Goal: Task Accomplishment & Management: Use online tool/utility

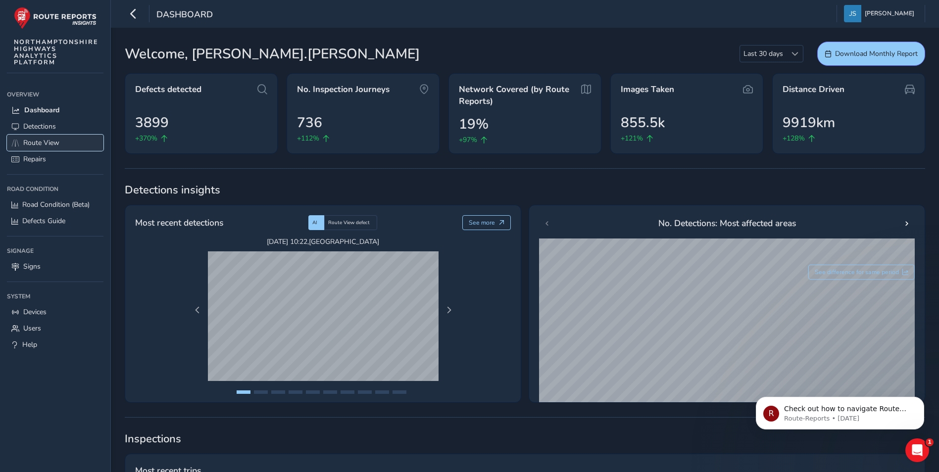
click at [34, 139] on span "Route View" at bounding box center [41, 142] width 36 height 9
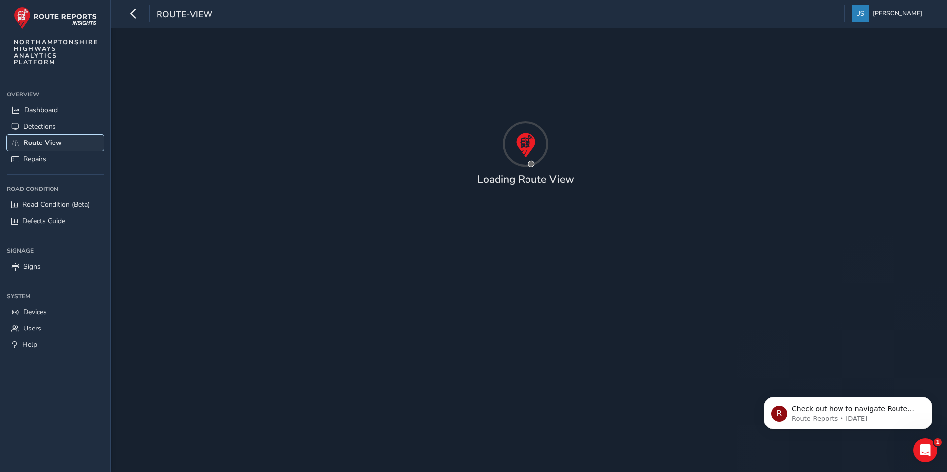
type input "[DATE] - [DATE]"
type input "00:00"
type input "23:59"
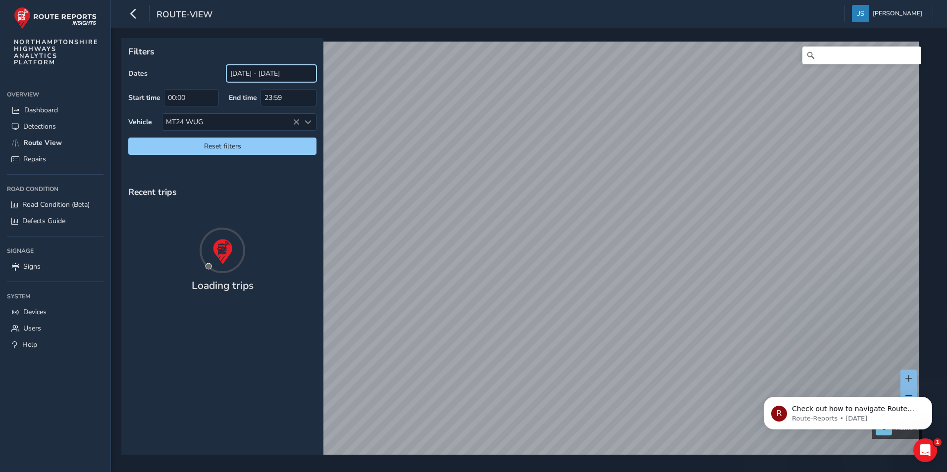
click at [236, 72] on input "[DATE] - [DATE]" at bounding box center [271, 73] width 90 height 17
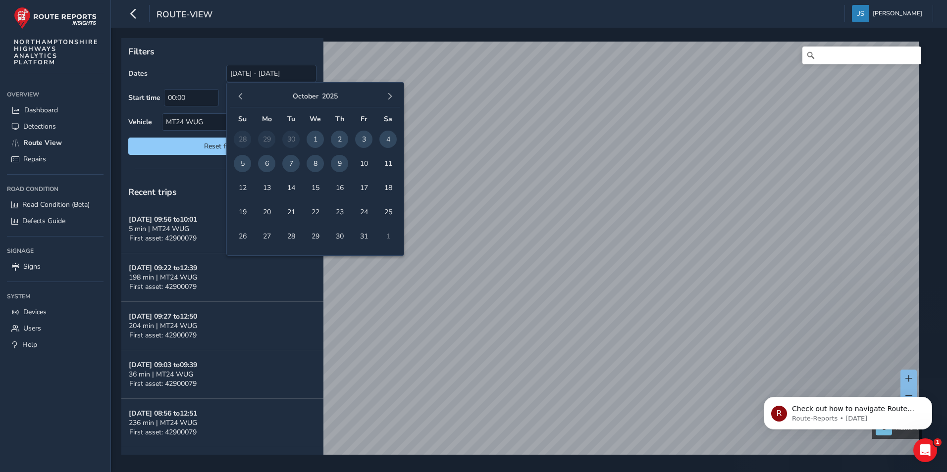
click at [264, 160] on span "6" at bounding box center [266, 163] width 17 height 17
type input "06/10/2025"
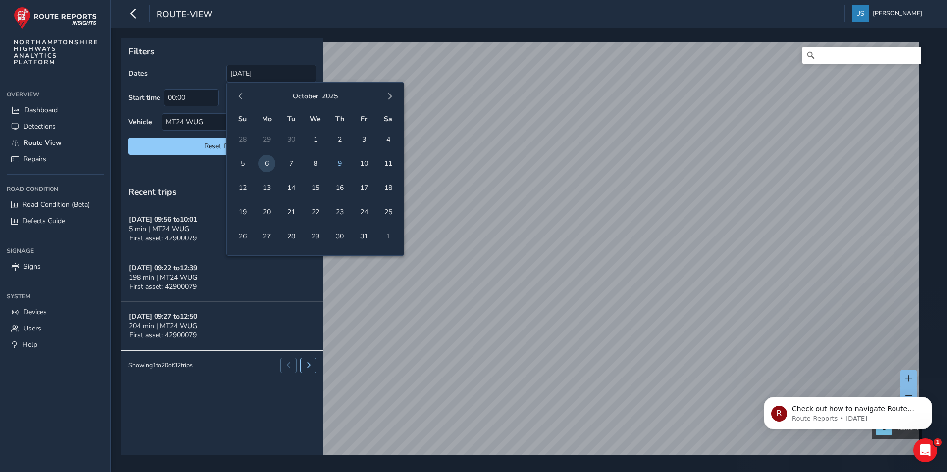
click at [191, 51] on p "Filters" at bounding box center [222, 51] width 188 height 13
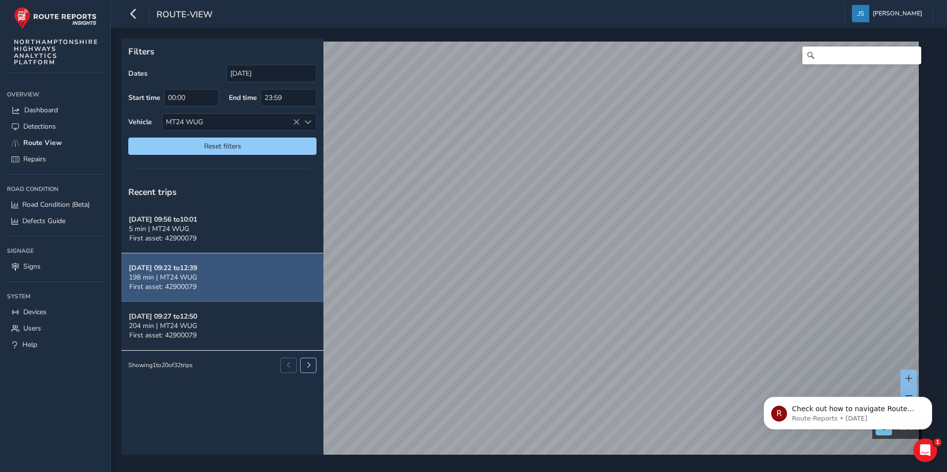
click at [221, 281] on button "Oct 07, 09:22 to 12:39 198 min | MT24 WUG First asset: 42900079" at bounding box center [222, 277] width 202 height 49
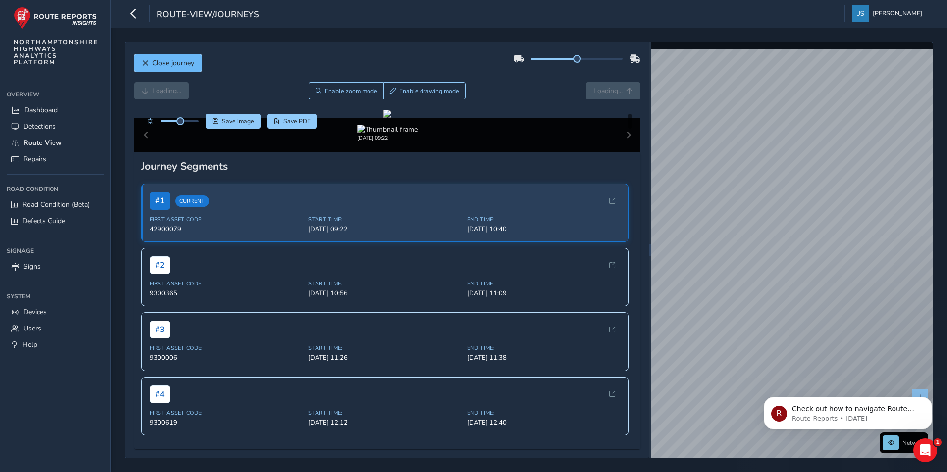
click at [190, 65] on span "Close journey" at bounding box center [173, 62] width 42 height 9
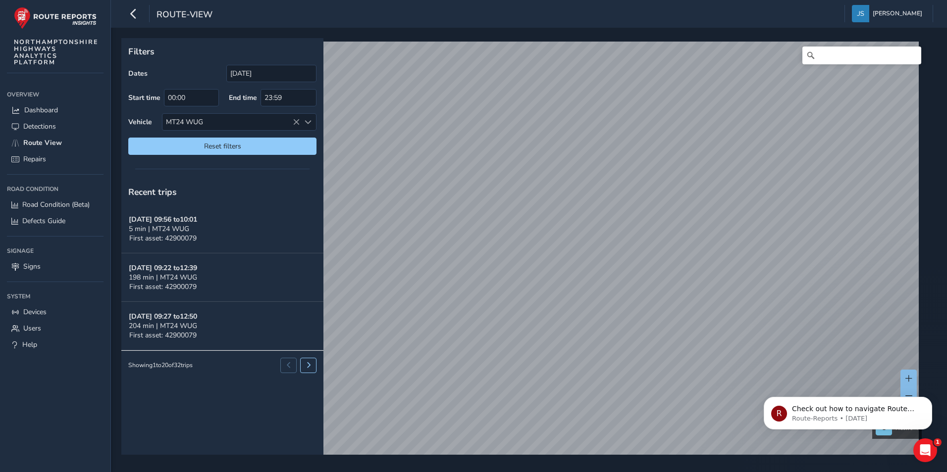
click at [564, 0] on html "route-view Jake Sheridan Colour Scheme: Dark Dim Light Logout Filters Dates 06/…" at bounding box center [473, 236] width 947 height 472
click at [414, 0] on html "route-view Jake Sheridan Colour Scheme: Dark Dim Light Logout Filters Dates 06/…" at bounding box center [473, 236] width 947 height 472
click at [574, 472] on html "route-view Jake Sheridan Colour Scheme: Dark Dim Light Logout Filters Dates 06/…" at bounding box center [473, 236] width 947 height 472
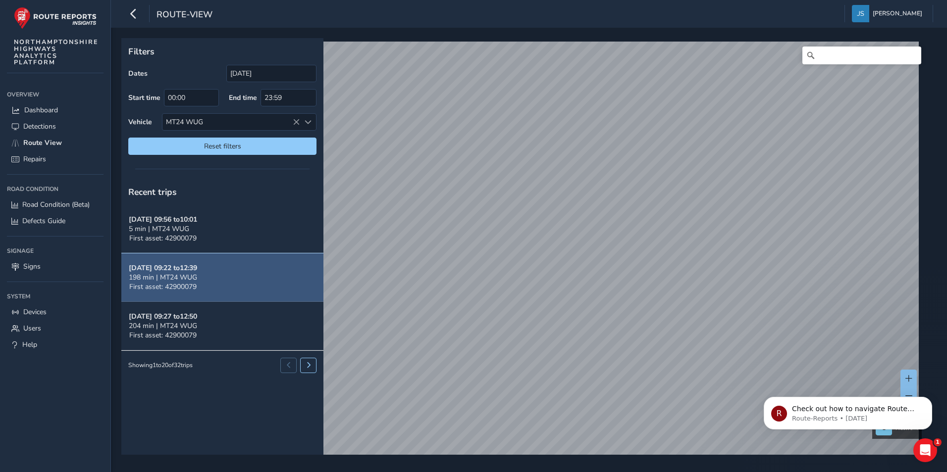
click at [242, 274] on button "Oct 07, 09:22 to 12:39 198 min | MT24 WUG First asset: 42900079" at bounding box center [222, 277] width 202 height 49
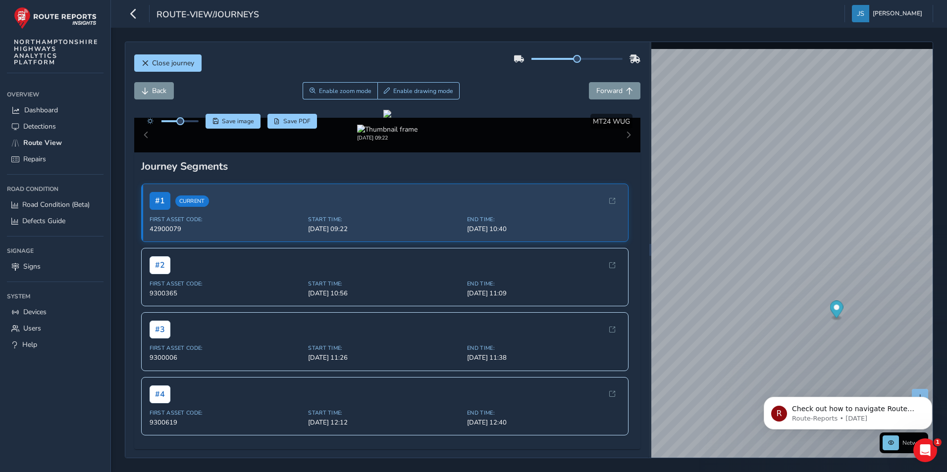
drag, startPoint x: 797, startPoint y: 414, endPoint x: 789, endPoint y: 284, distance: 130.0
click at [789, 376] on html "R Check out how to navigate Route View here! Route-Reports • 3w ago" at bounding box center [848, 410] width 198 height 69
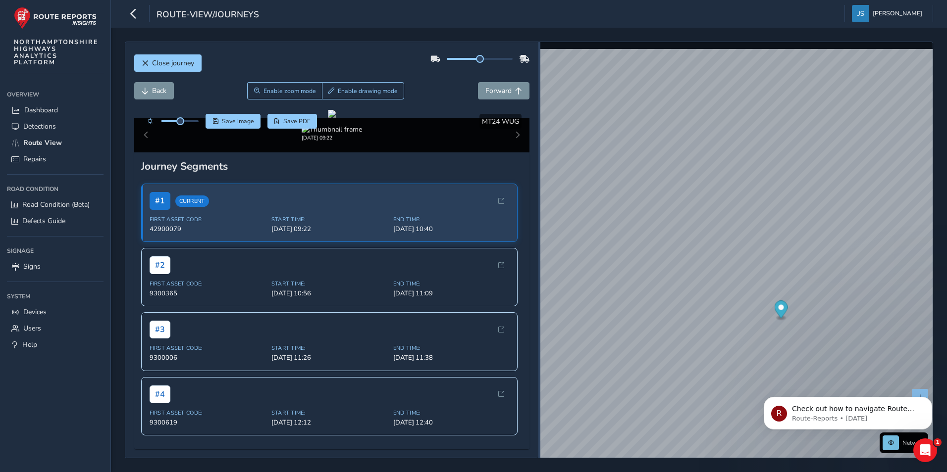
drag, startPoint x: 650, startPoint y: 298, endPoint x: 539, endPoint y: 305, distance: 111.2
click at [539, 305] on div at bounding box center [539, 250] width 2 height 416
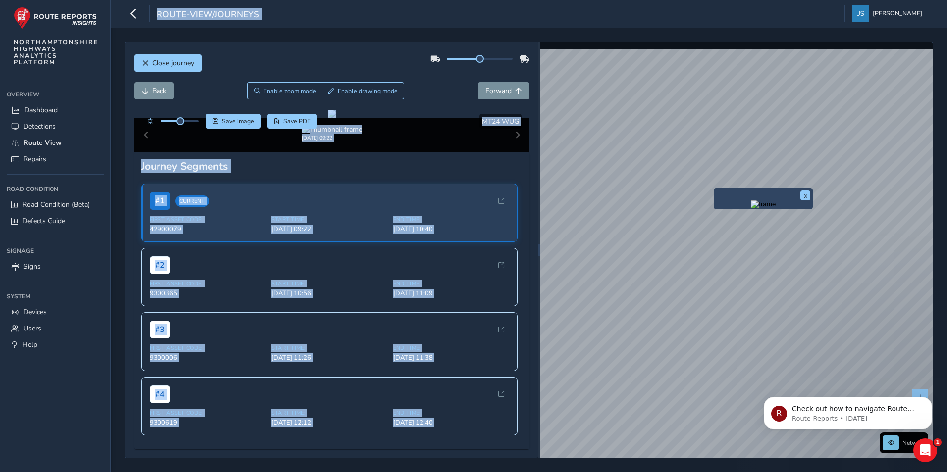
click at [557, 188] on div "x Network © Mapbox © OpenStreetMap Improve this map © Maxar" at bounding box center [736, 250] width 393 height 416
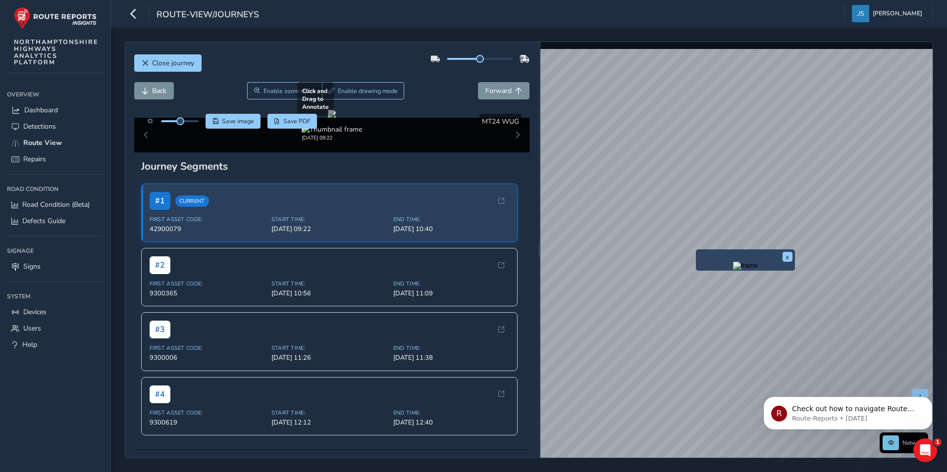
click at [336, 118] on div at bounding box center [332, 114] width 8 height 8
click at [786, 257] on button "x" at bounding box center [787, 257] width 10 height 10
click at [531, 267] on div "Close journey Back Enable zoom mode Enable drawing mode Forward Click and Drag …" at bounding box center [529, 250] width 808 height 417
click at [173, 56] on button "Close journey" at bounding box center [167, 62] width 67 height 17
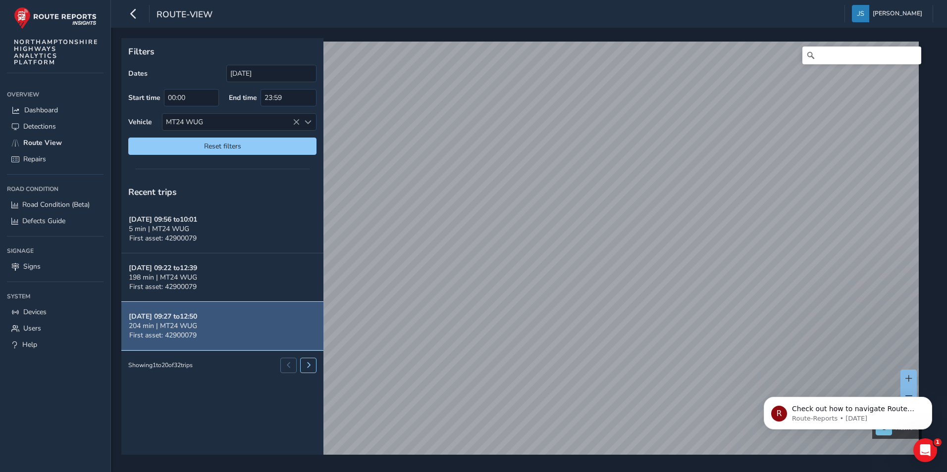
click at [251, 313] on button "Oct 06, 09:27 to 12:50 204 min | MT24 WUG First asset: 42900079" at bounding box center [222, 326] width 202 height 49
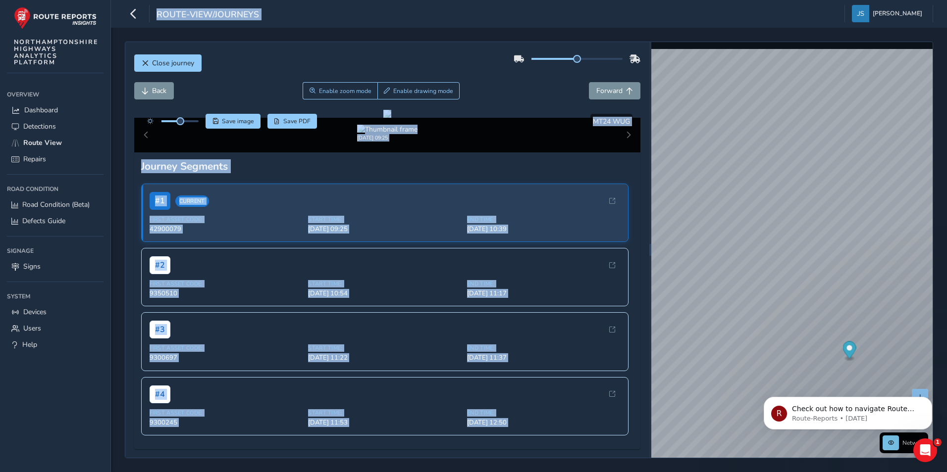
click at [846, 233] on div "Close journey Back Enable zoom mode Enable drawing mode Forward Click and Drag …" at bounding box center [529, 250] width 836 height 445
click at [904, 146] on button "x" at bounding box center [903, 147] width 10 height 10
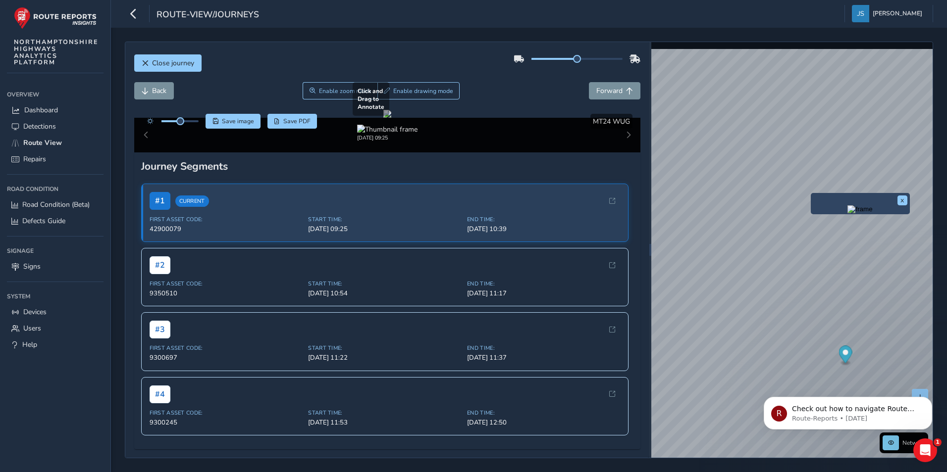
click at [391, 118] on div at bounding box center [387, 114] width 8 height 8
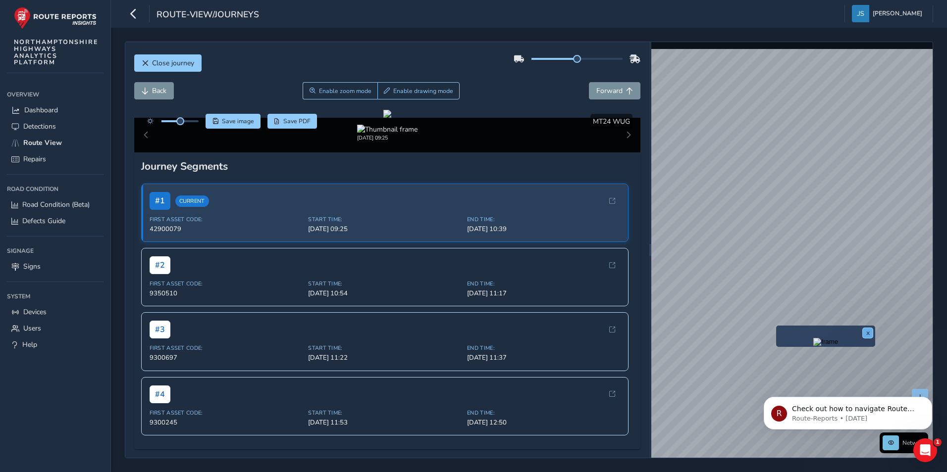
click at [868, 331] on button "x" at bounding box center [867, 333] width 10 height 10
click at [946, 273] on html "route-view/journeys Jake Sheridan Colour Scheme: Dark Dim Light Logout Close jo…" at bounding box center [473, 236] width 947 height 472
click at [937, 286] on div "Close journey Back Enable zoom mode Enable drawing mode Forward Click and Drag …" at bounding box center [529, 250] width 836 height 445
drag, startPoint x: 739, startPoint y: 183, endPoint x: 946, endPoint y: 211, distance: 208.9
click at [946, 212] on html "route-view/journeys Jake Sheridan Colour Scheme: Dark Dim Light Logout Close jo…" at bounding box center [473, 236] width 947 height 472
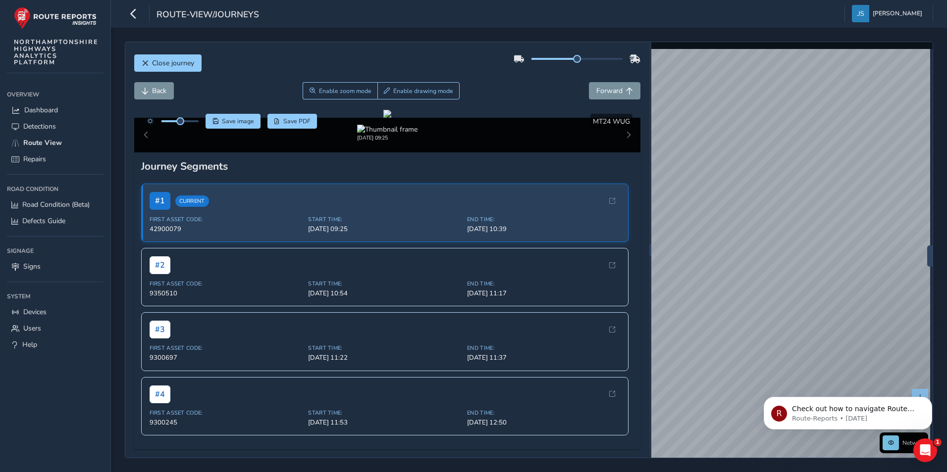
scroll to position [7, 0]
click at [946, 288] on html "route-view/journeys Jake Sheridan Colour Scheme: Dark Dim Light Logout Close jo…" at bounding box center [473, 236] width 947 height 472
click at [929, 402] on icon "Dismiss notification" at bounding box center [928, 399] width 5 height 5
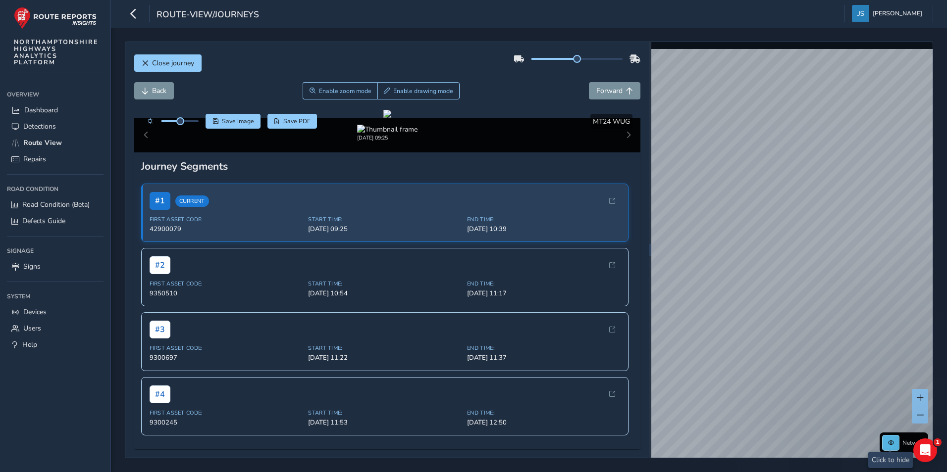
click at [885, 441] on button at bounding box center [890, 443] width 16 height 15
click at [888, 441] on span at bounding box center [891, 443] width 6 height 6
click at [163, 64] on span "Close journey" at bounding box center [173, 62] width 42 height 9
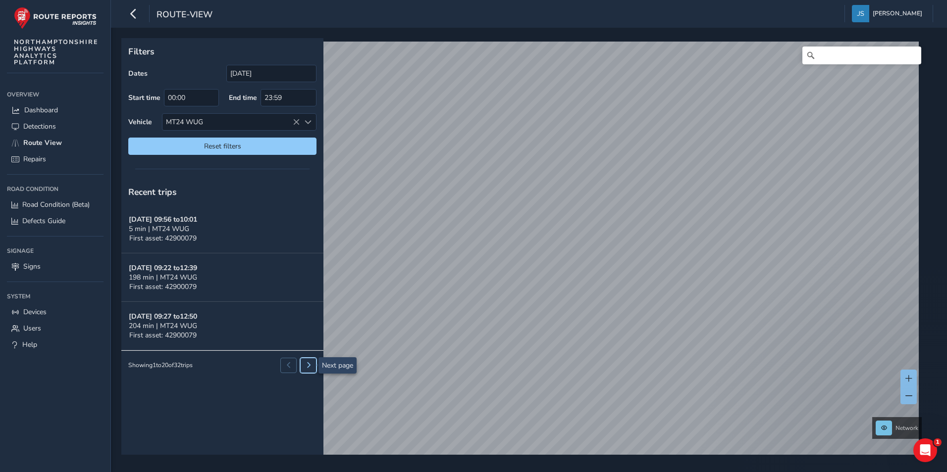
click at [303, 360] on button at bounding box center [308, 365] width 16 height 15
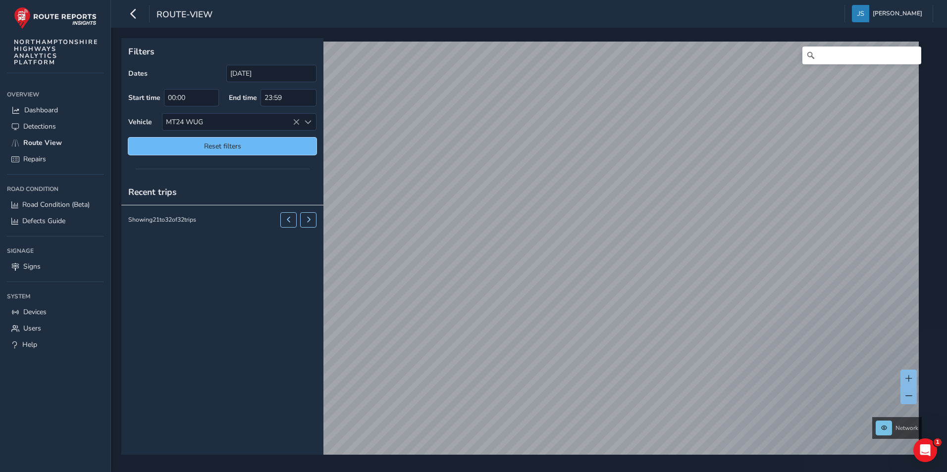
click at [286, 146] on span "Reset filters" at bounding box center [222, 146] width 173 height 9
type input "[DATE] - [DATE]"
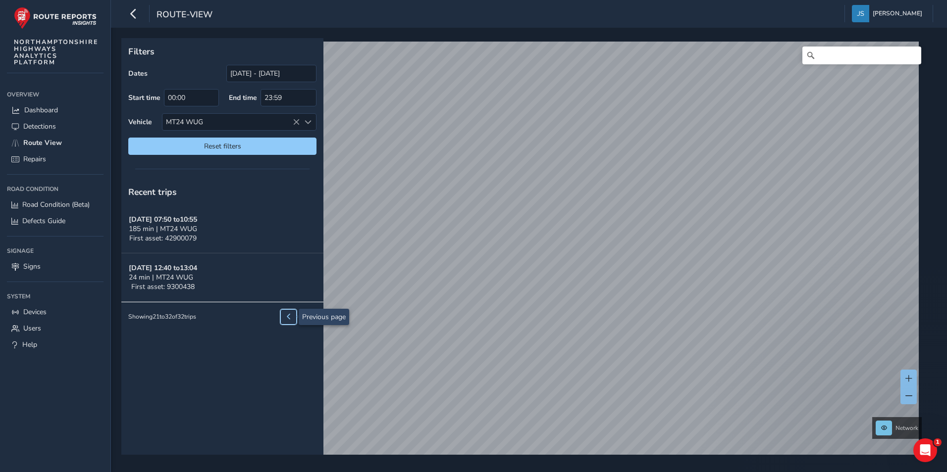
click at [292, 321] on button at bounding box center [288, 316] width 16 height 15
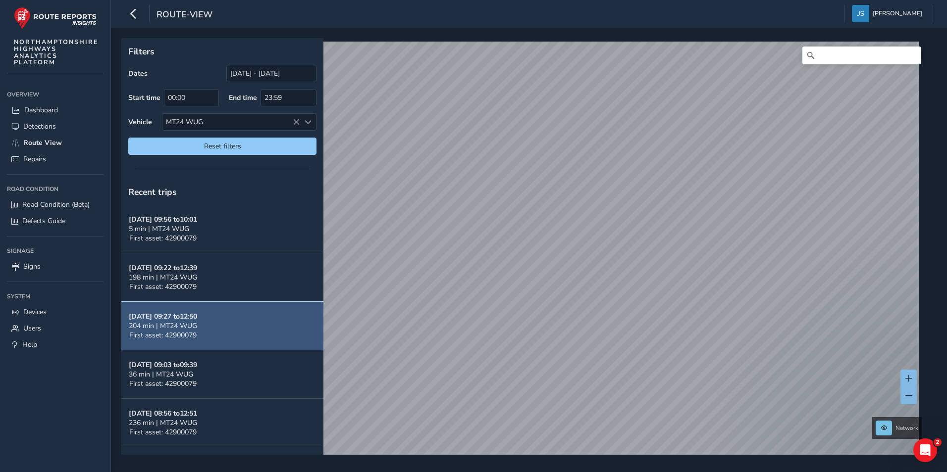
click at [237, 319] on button "Oct 06, 09:27 to 12:50 204 min | MT24 WUG First asset: 42900079" at bounding box center [222, 326] width 202 height 49
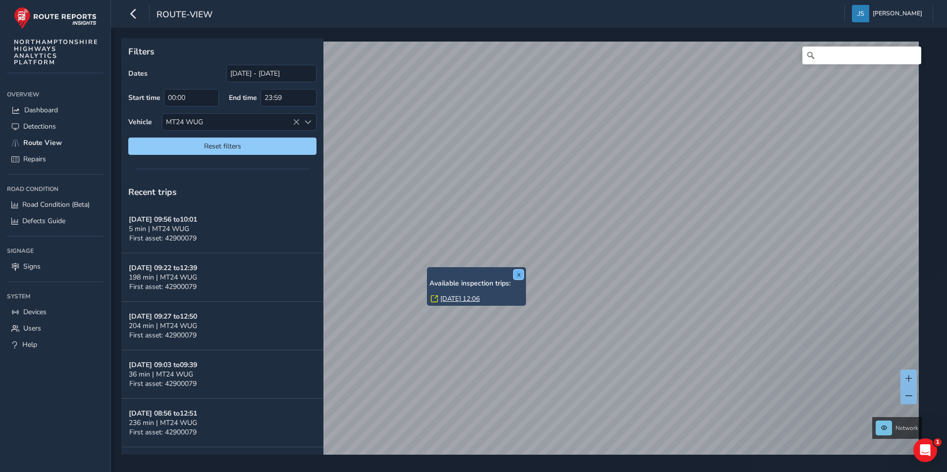
click at [520, 272] on button "x" at bounding box center [518, 275] width 10 height 10
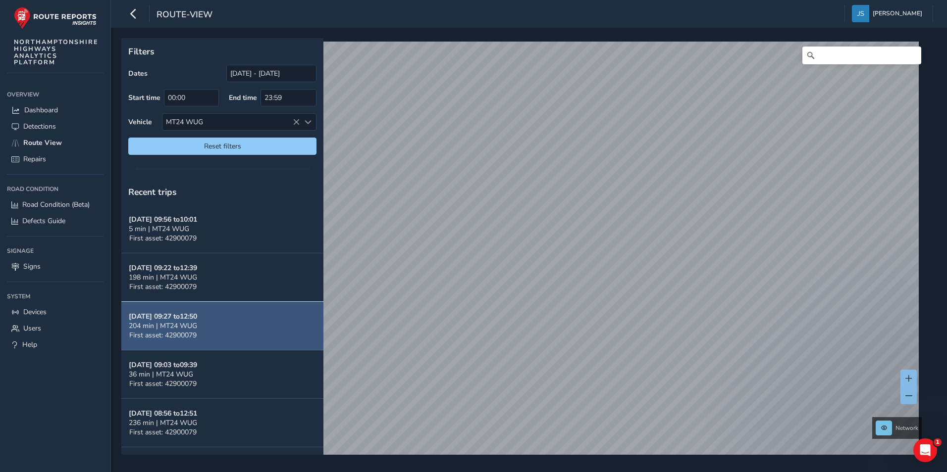
click at [231, 319] on button "Oct 06, 09:27 to 12:50 204 min | MT24 WUG First asset: 42900079" at bounding box center [222, 326] width 202 height 49
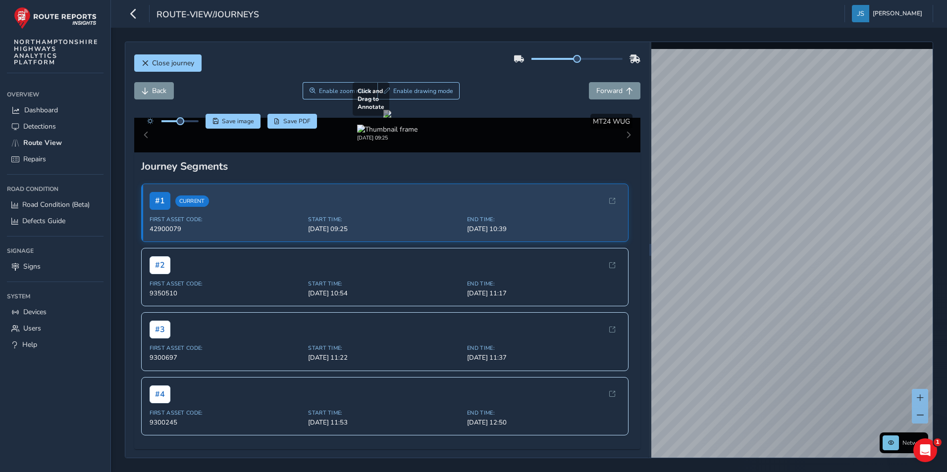
click at [391, 118] on div at bounding box center [387, 114] width 8 height 8
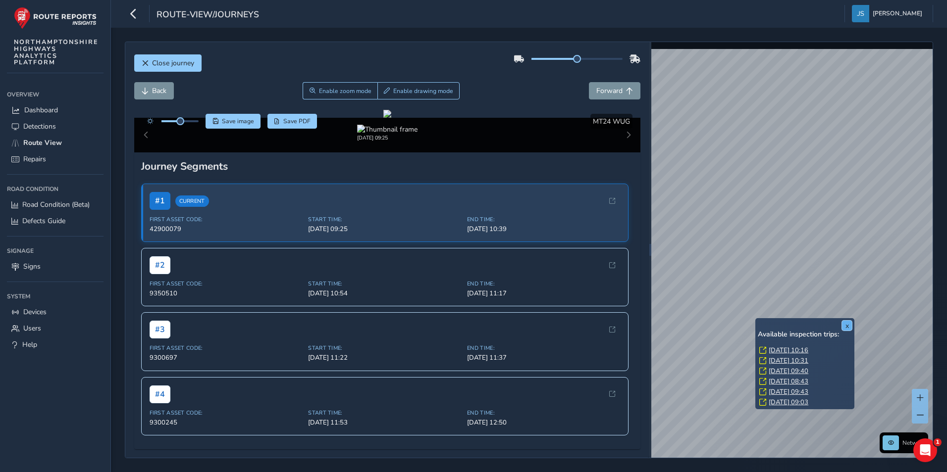
click at [848, 327] on button "x" at bounding box center [847, 326] width 10 height 10
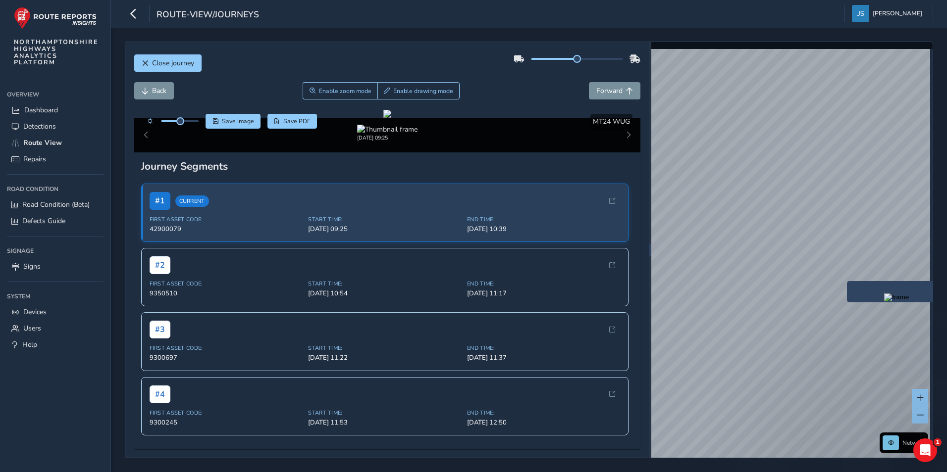
click at [931, 343] on div "Close journey Back Enable zoom mode Enable drawing mode Forward Click and Drag …" at bounding box center [529, 250] width 808 height 417
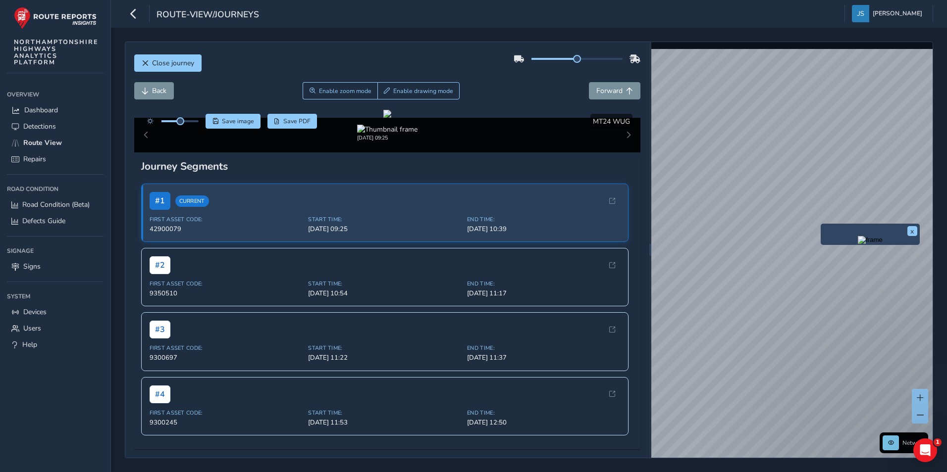
click at [857, 256] on div "x Network © Mapbox © OpenStreetMap Improve this map © Maxar" at bounding box center [792, 250] width 282 height 416
click at [946, 342] on html "route-view/journeys Jake Sheridan Colour Scheme: Dark Dim Light Logout Close jo…" at bounding box center [473, 236] width 947 height 472
click at [937, 286] on div "Close journey Back Enable zoom mode Enable drawing mode Forward Click and Drag …" at bounding box center [529, 250] width 836 height 445
click at [632, 235] on div "Close journey Back Enable zoom mode Enable drawing mode Forward Click and Drag …" at bounding box center [529, 250] width 808 height 417
click at [401, 134] on img at bounding box center [387, 129] width 60 height 9
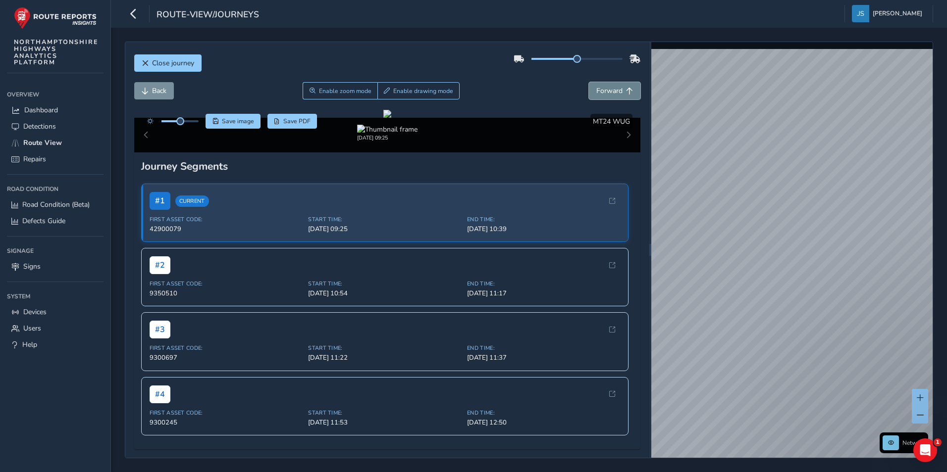
click at [626, 89] on span "Forward" at bounding box center [629, 91] width 7 height 7
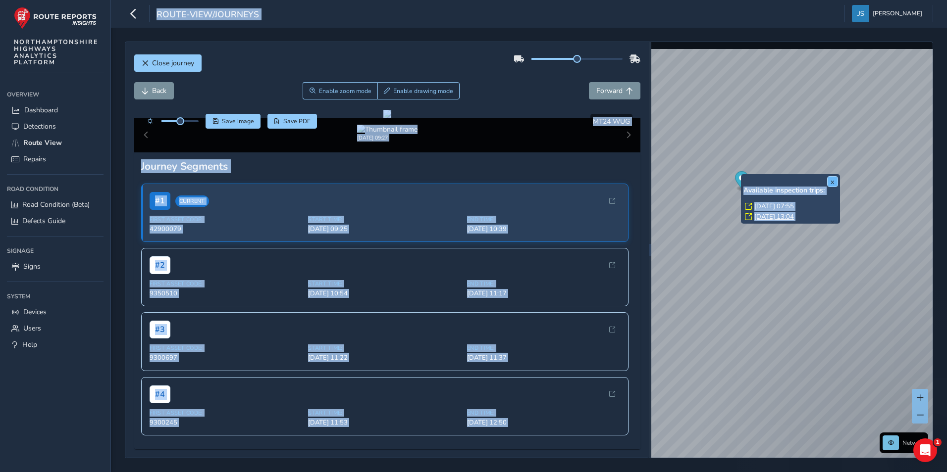
click at [830, 182] on button "x" at bounding box center [832, 182] width 10 height 10
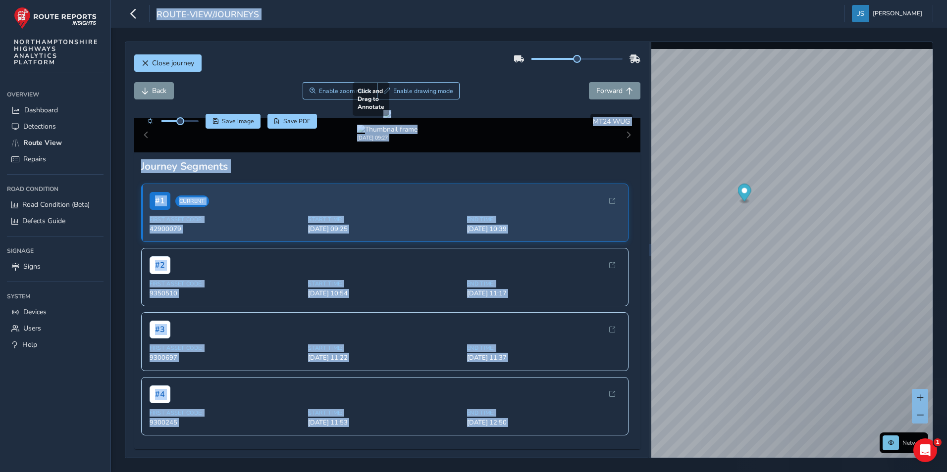
click at [391, 118] on div at bounding box center [387, 114] width 8 height 8
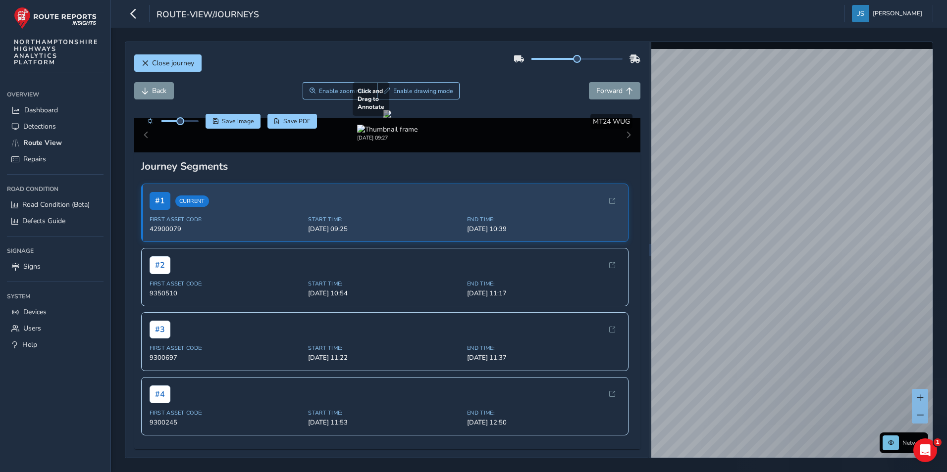
drag, startPoint x: 419, startPoint y: 319, endPoint x: 466, endPoint y: 328, distance: 47.9
click at [391, 118] on div at bounding box center [387, 114] width 8 height 8
click at [921, 230] on link "Mon, 6 Oct, 10:13" at bounding box center [933, 231] width 40 height 9
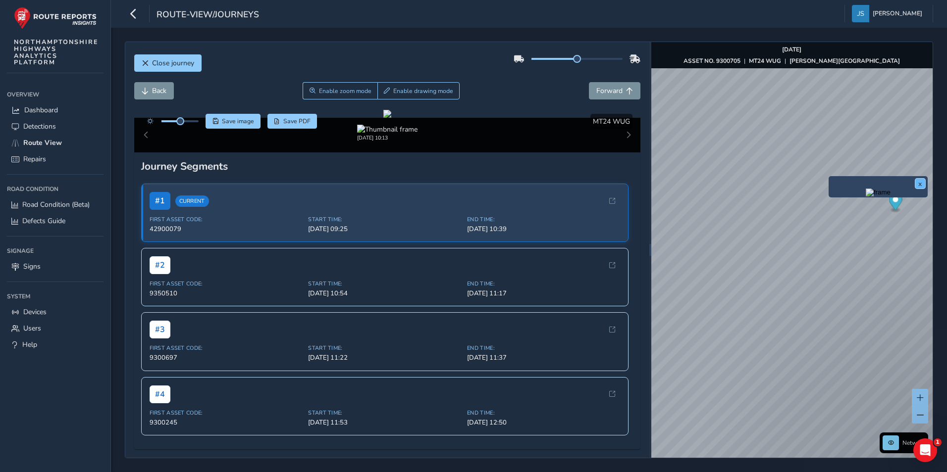
click at [919, 180] on button "x" at bounding box center [920, 184] width 10 height 10
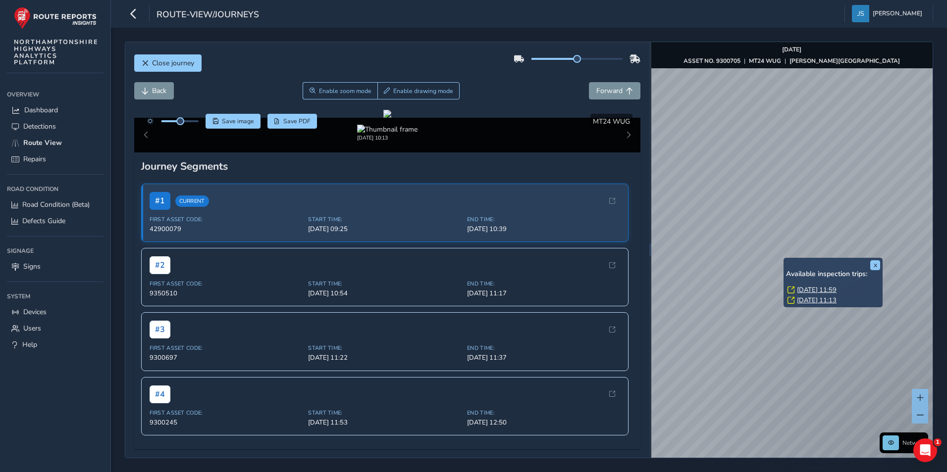
click at [810, 290] on link "Mon, 6 Oct, 11:59" at bounding box center [817, 290] width 40 height 9
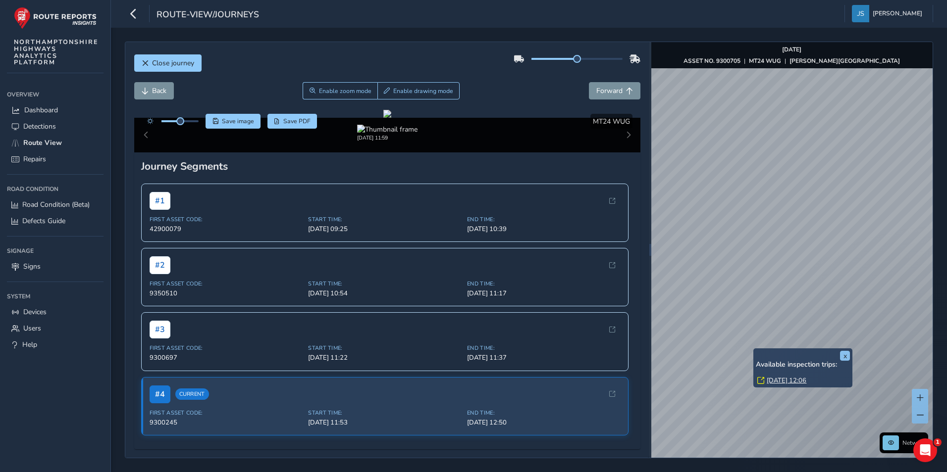
click at [780, 378] on link "Mon, 6 Oct, 12:06" at bounding box center [786, 380] width 40 height 9
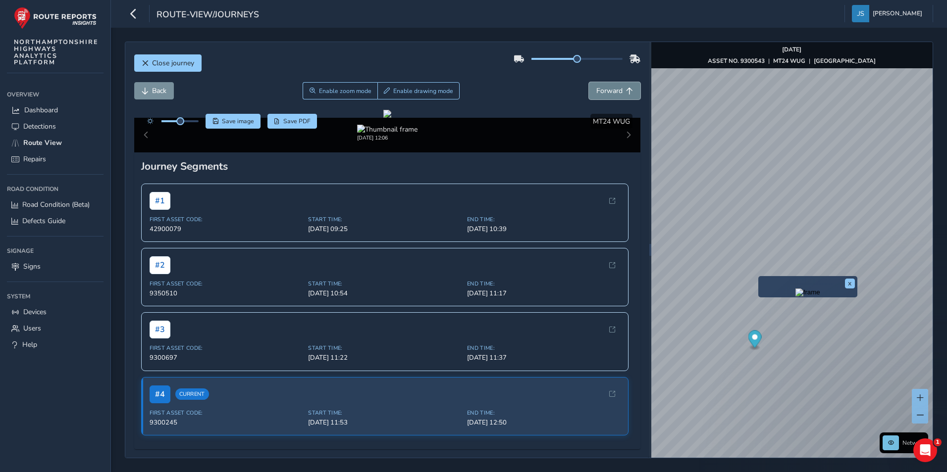
click at [604, 95] on span "Forward" at bounding box center [609, 90] width 26 height 9
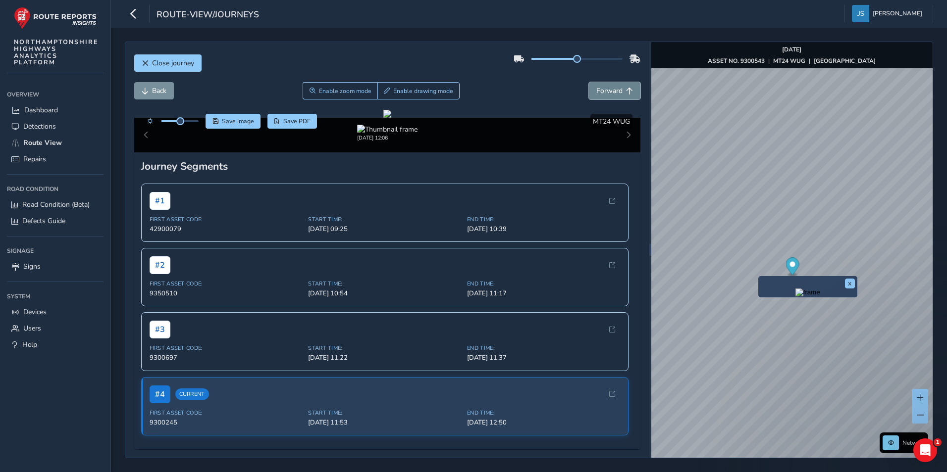
click at [604, 95] on span "Forward" at bounding box center [609, 90] width 26 height 9
click at [159, 94] on span "Back" at bounding box center [159, 90] width 14 height 9
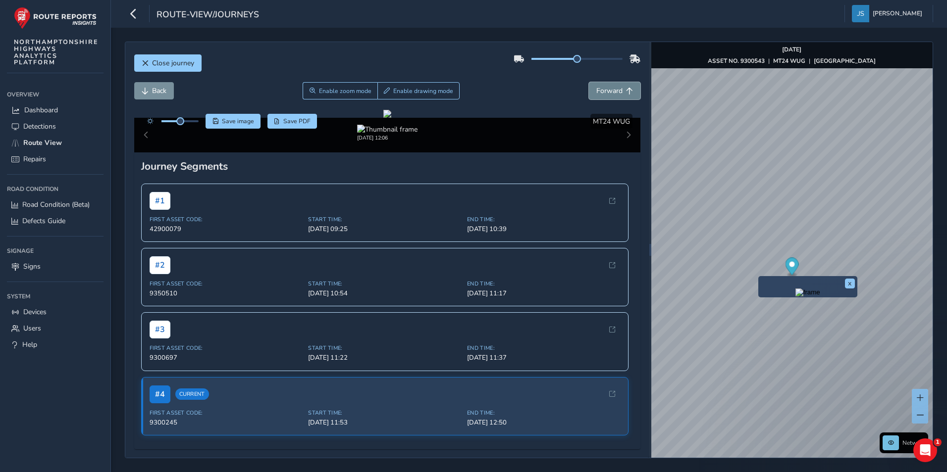
click at [596, 92] on span "Forward" at bounding box center [609, 90] width 26 height 9
click at [173, 93] on button "Back" at bounding box center [154, 90] width 40 height 17
click at [617, 92] on button "Forward" at bounding box center [614, 90] width 51 height 17
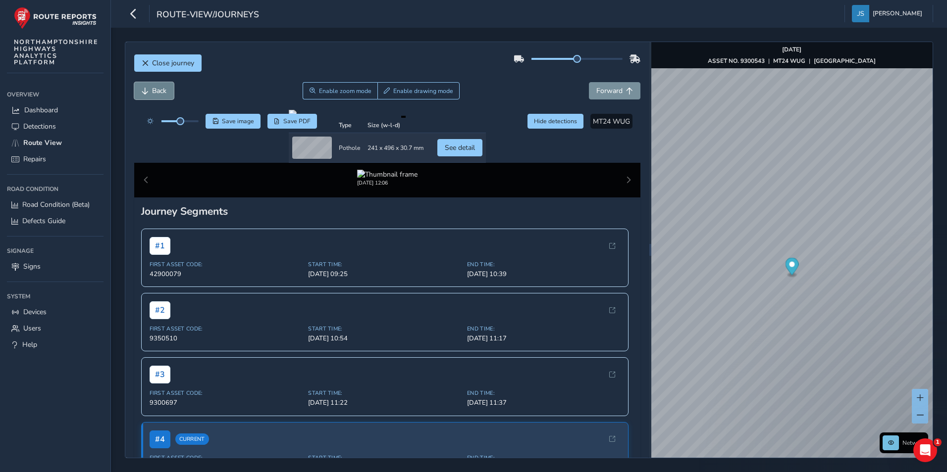
click at [169, 94] on button "Back" at bounding box center [154, 90] width 40 height 17
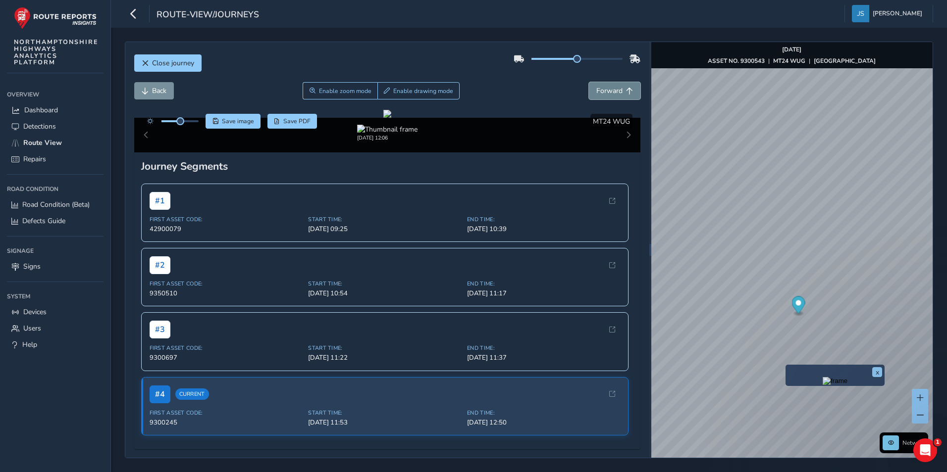
click at [590, 98] on button "Forward" at bounding box center [614, 90] width 51 height 17
click at [589, 96] on button "Forward" at bounding box center [614, 90] width 51 height 17
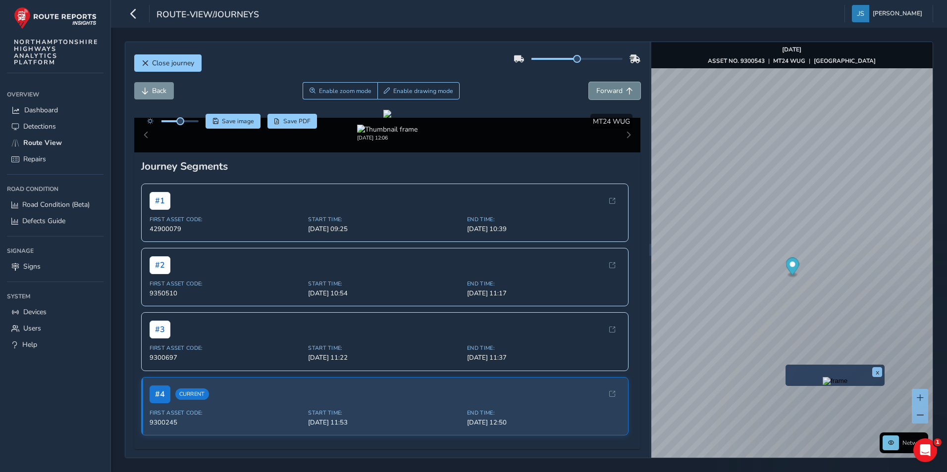
click at [589, 96] on button "Forward" at bounding box center [614, 90] width 51 height 17
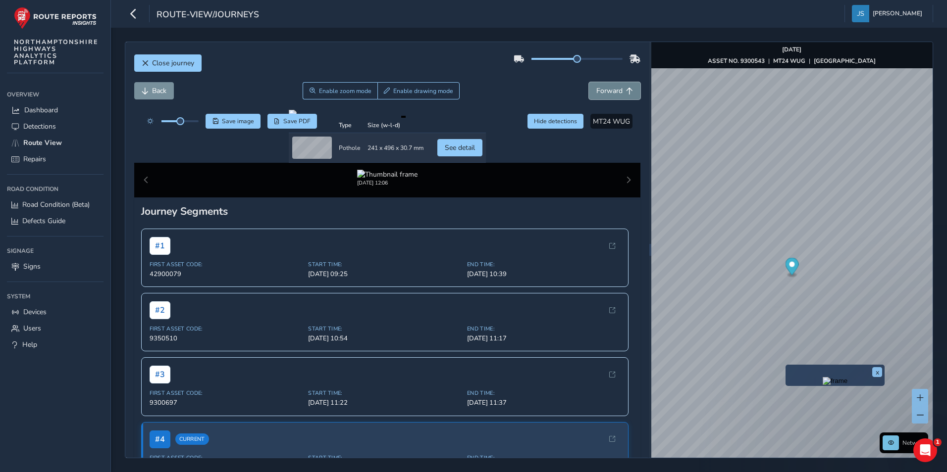
click at [589, 96] on button "Forward" at bounding box center [614, 90] width 51 height 17
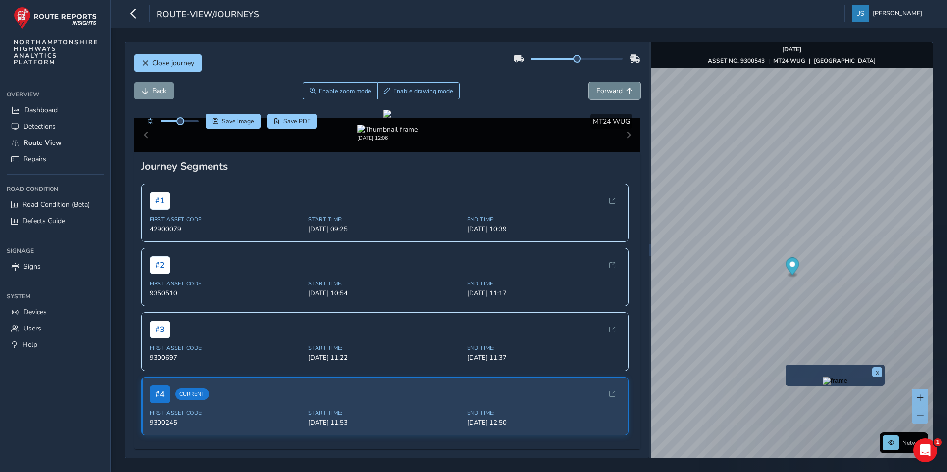
click at [589, 96] on button "Forward" at bounding box center [614, 90] width 51 height 17
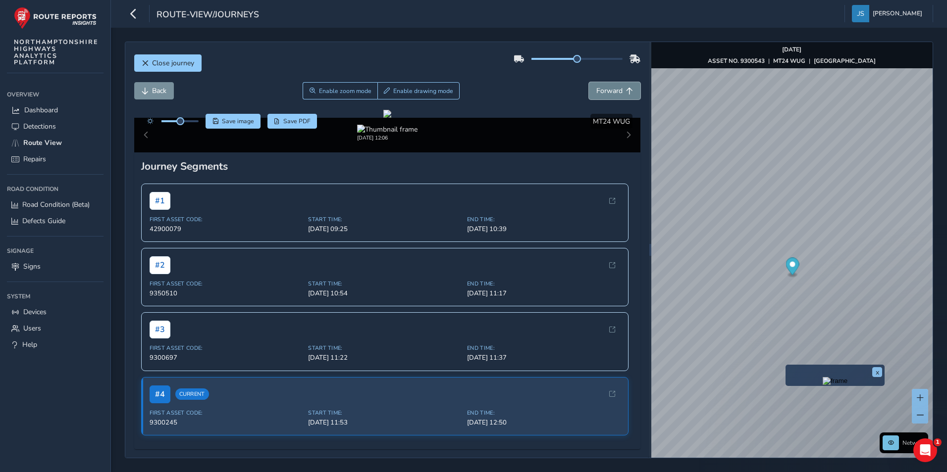
click at [589, 96] on button "Forward" at bounding box center [614, 90] width 51 height 17
click at [148, 86] on button "Back" at bounding box center [154, 90] width 40 height 17
click at [589, 90] on button "Forward" at bounding box center [614, 90] width 51 height 17
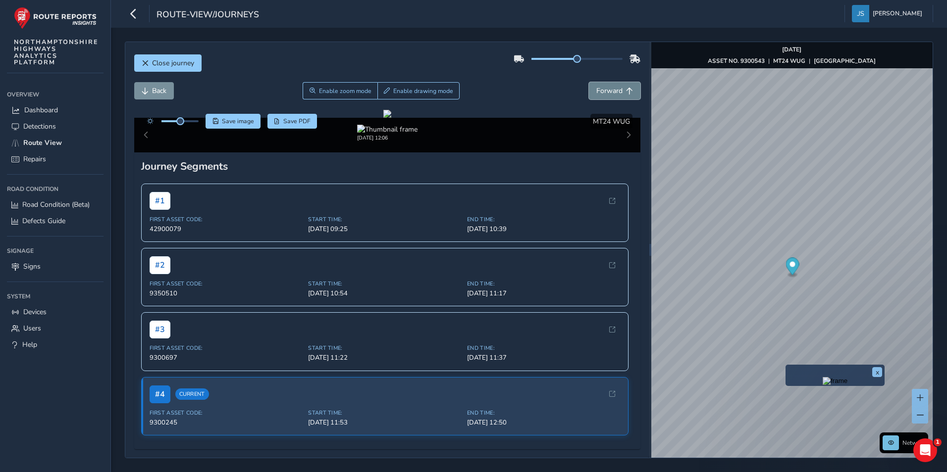
click at [589, 90] on button "Forward" at bounding box center [614, 90] width 51 height 17
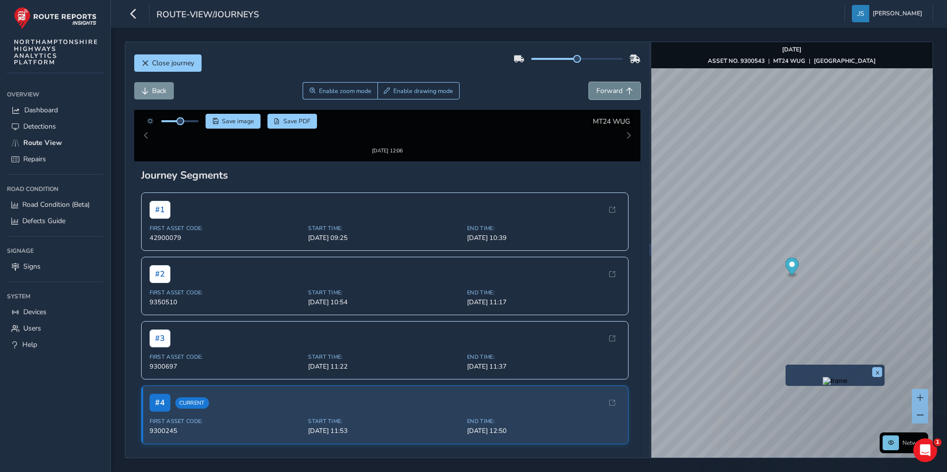
click at [589, 90] on button "Forward" at bounding box center [614, 90] width 51 height 17
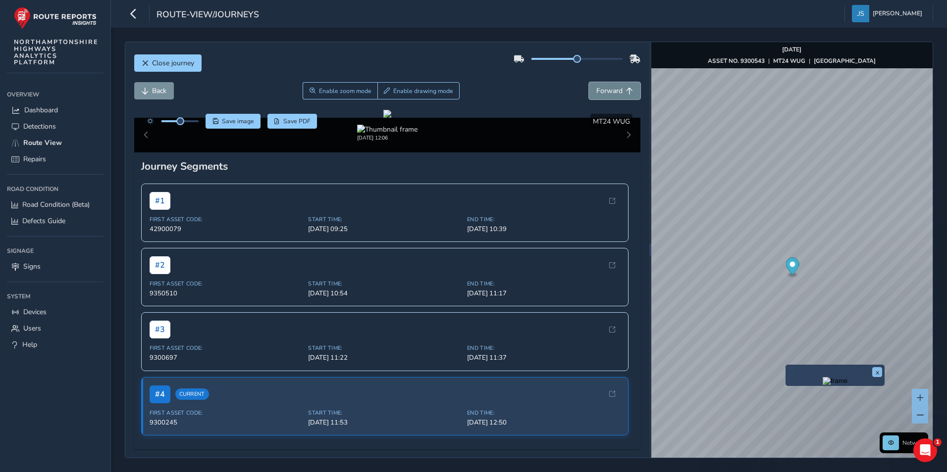
click at [589, 90] on button "Forward" at bounding box center [614, 90] width 51 height 17
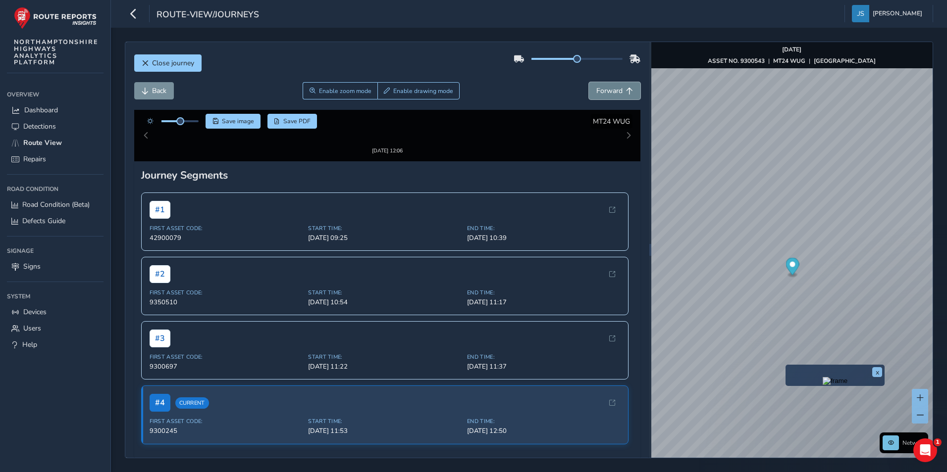
click at [589, 90] on button "Forward" at bounding box center [614, 90] width 51 height 17
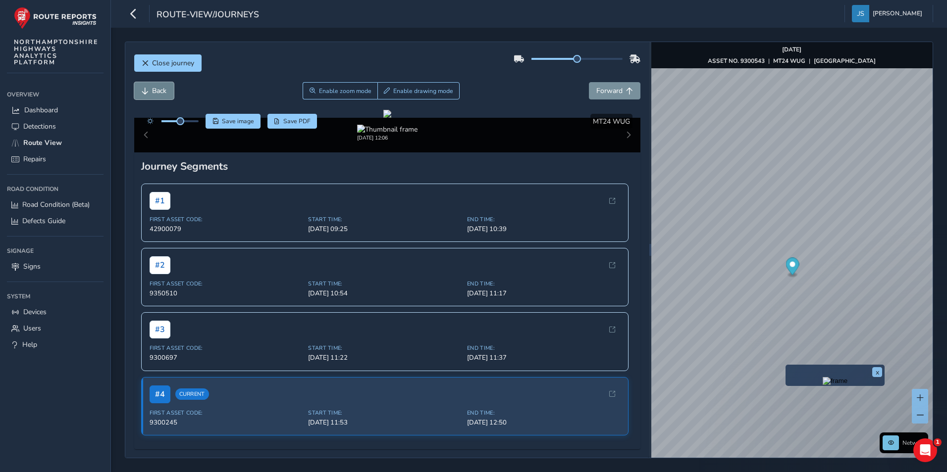
click at [166, 97] on button "Back" at bounding box center [154, 90] width 40 height 17
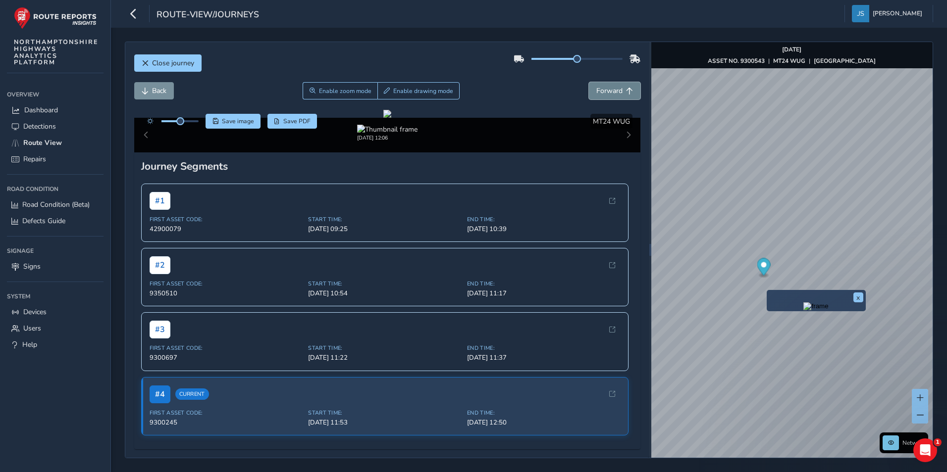
click at [606, 91] on span "Forward" at bounding box center [609, 90] width 26 height 9
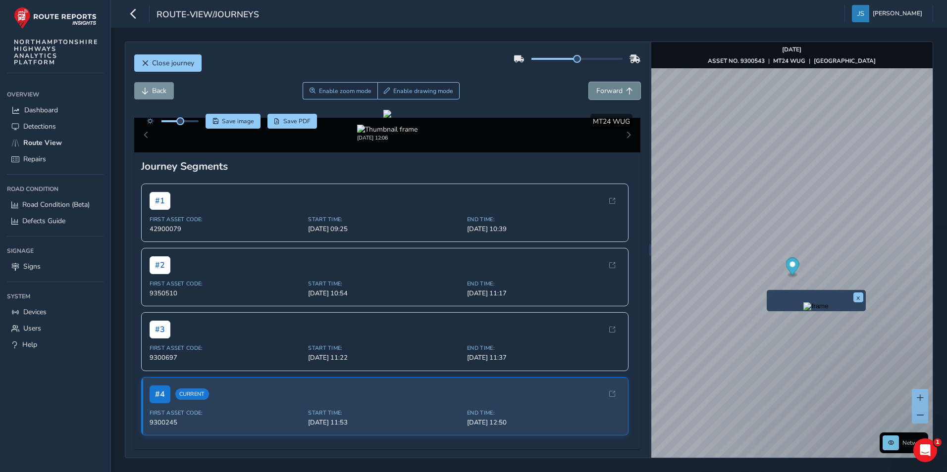
click at [606, 91] on span "Forward" at bounding box center [609, 90] width 26 height 9
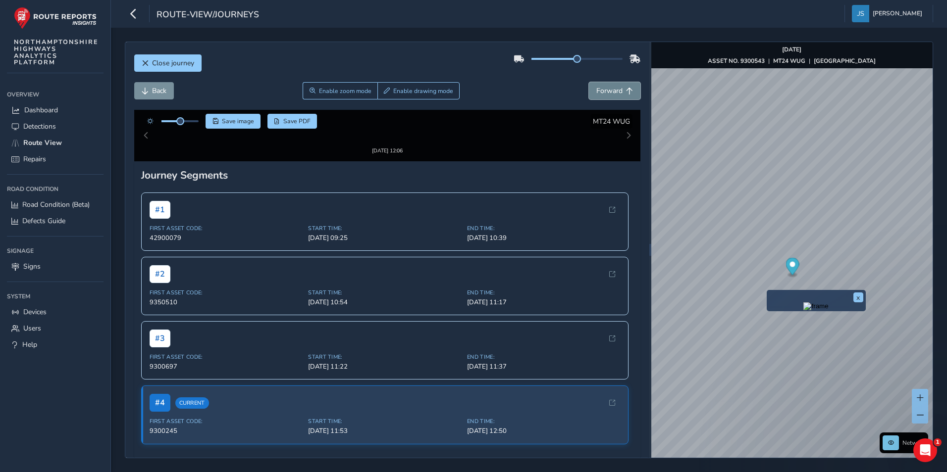
click at [606, 91] on span "Forward" at bounding box center [609, 90] width 26 height 9
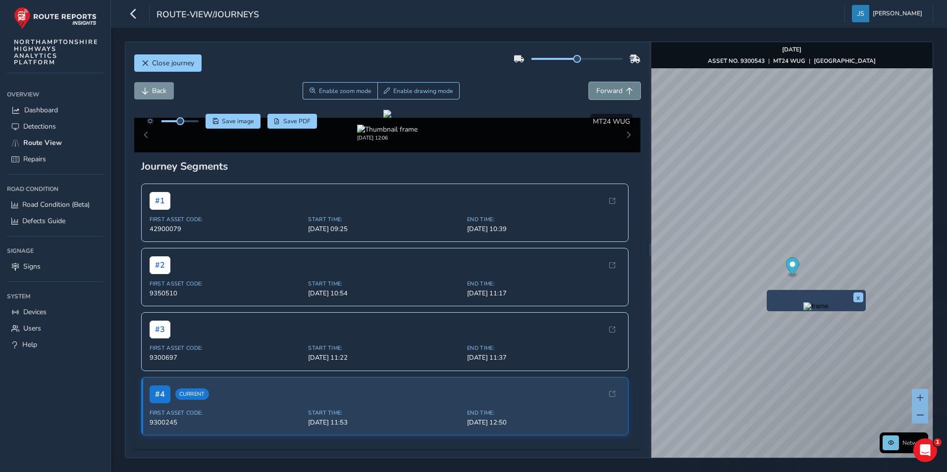
click at [606, 91] on span "Forward" at bounding box center [609, 90] width 26 height 9
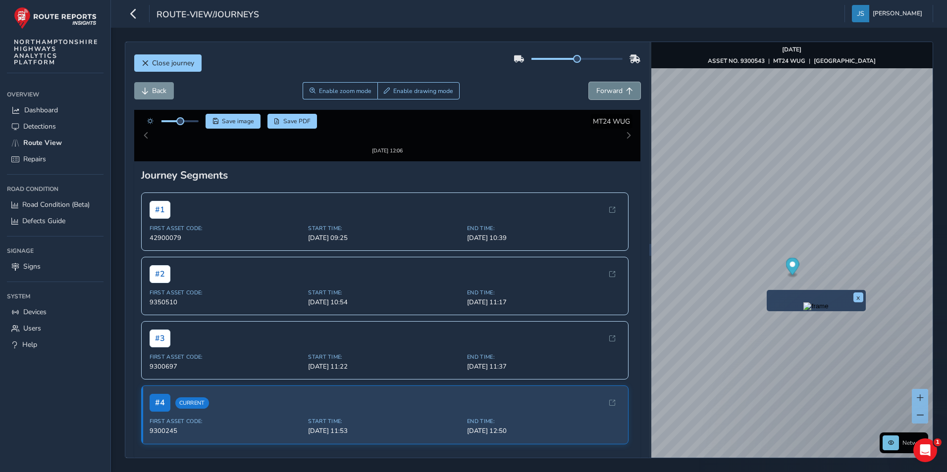
click at [606, 91] on span "Forward" at bounding box center [609, 90] width 26 height 9
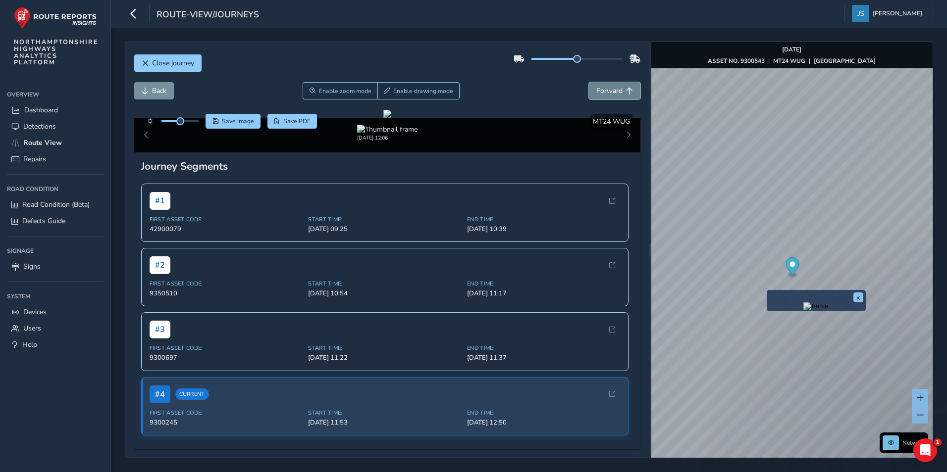
click at [606, 91] on span "Forward" at bounding box center [609, 90] width 26 height 9
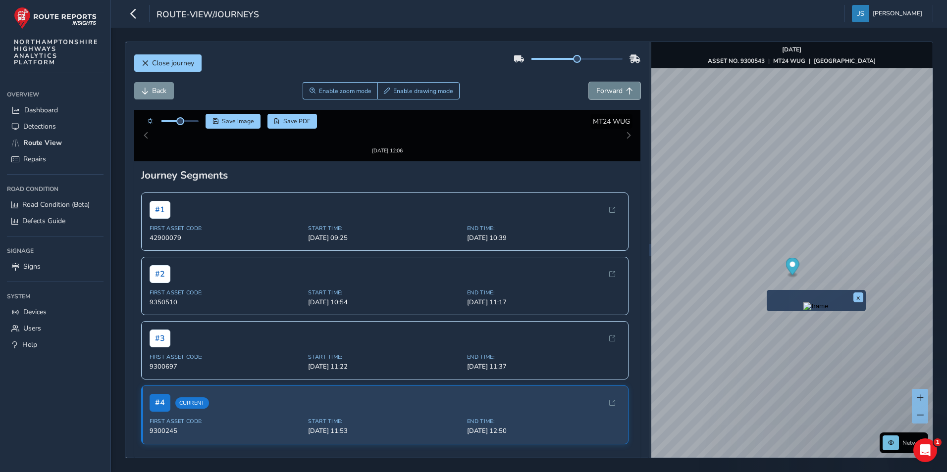
click at [606, 91] on span "Forward" at bounding box center [609, 90] width 26 height 9
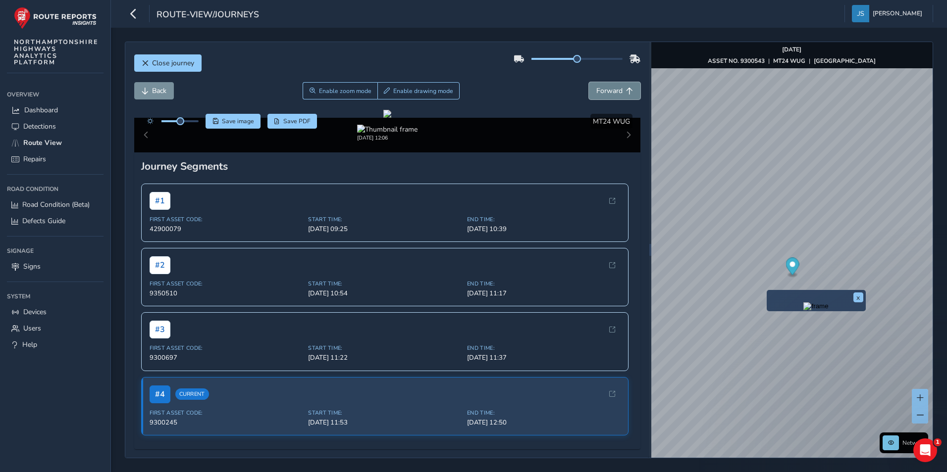
click at [606, 91] on span "Forward" at bounding box center [609, 90] width 26 height 9
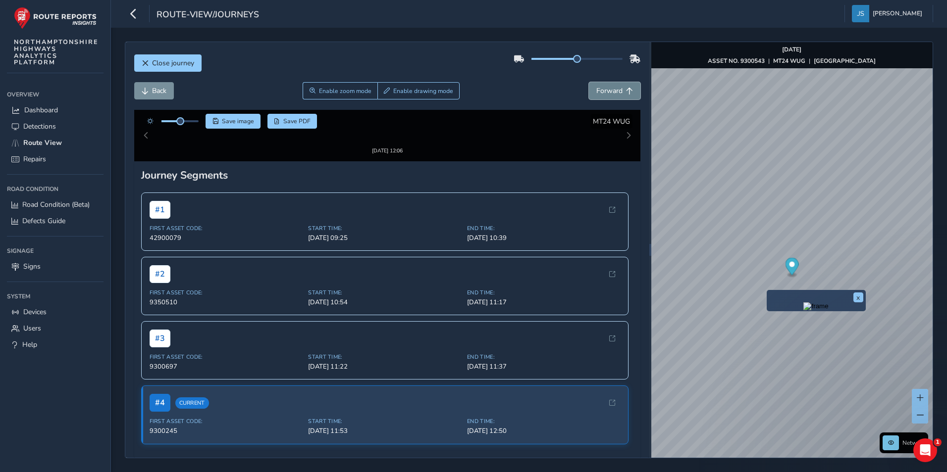
click at [606, 91] on span "Forward" at bounding box center [609, 90] width 26 height 9
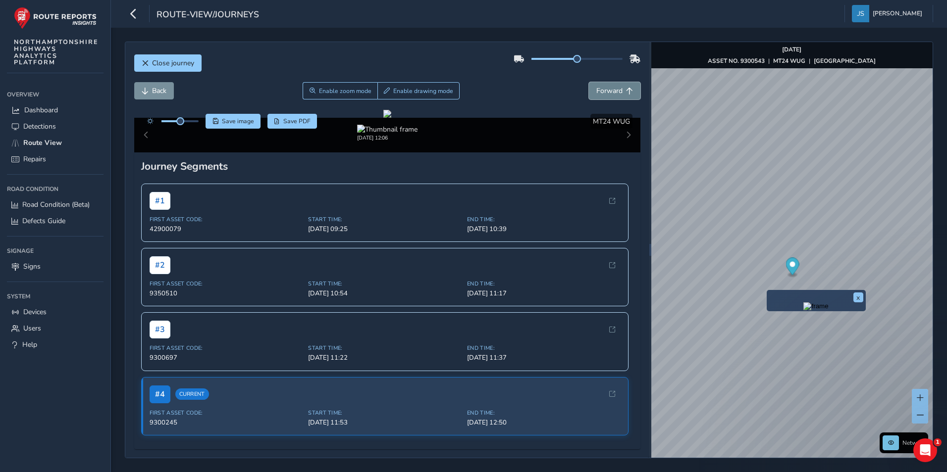
click at [606, 91] on span "Forward" at bounding box center [609, 90] width 26 height 9
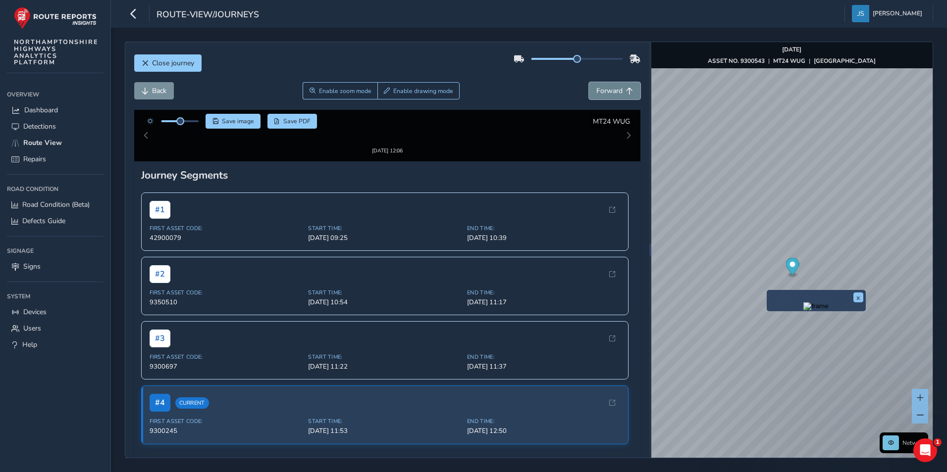
click at [606, 91] on span "Forward" at bounding box center [609, 90] width 26 height 9
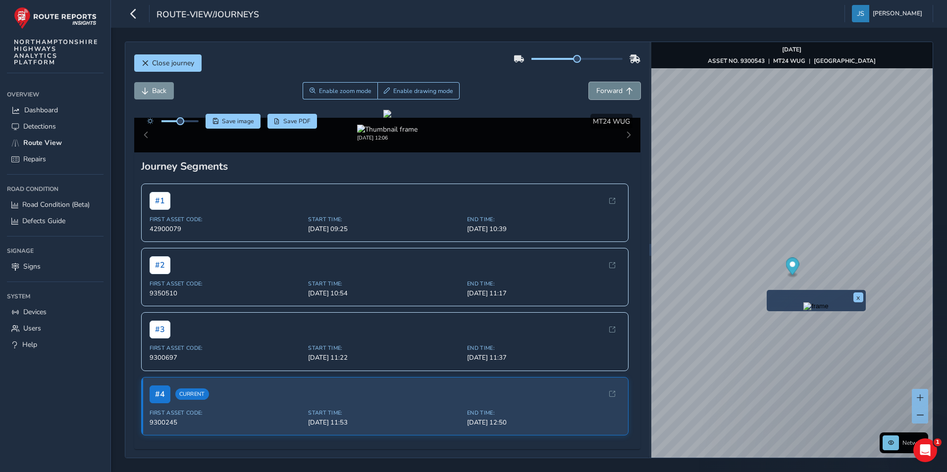
click at [606, 91] on span "Forward" at bounding box center [609, 90] width 26 height 9
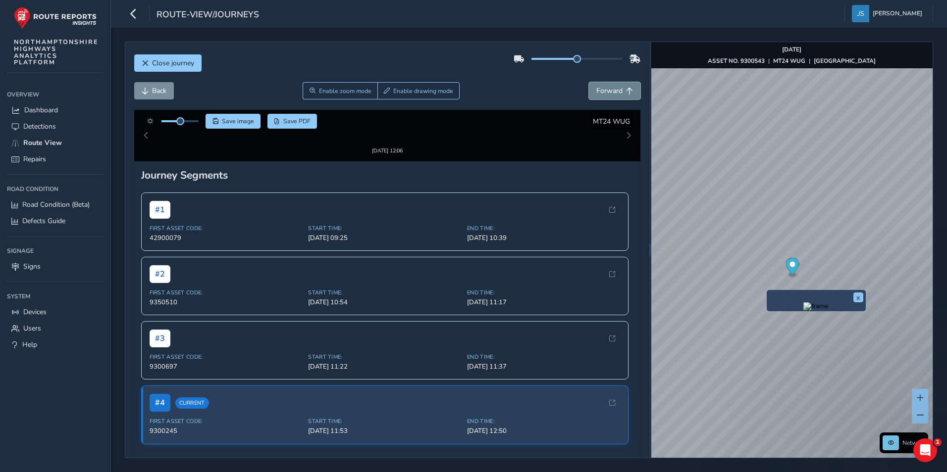
click at [606, 91] on span "Forward" at bounding box center [609, 90] width 26 height 9
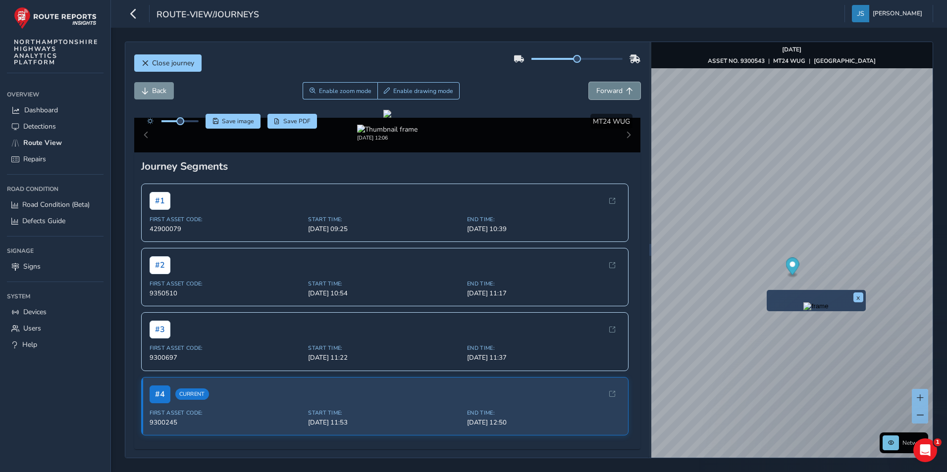
click at [606, 91] on span "Forward" at bounding box center [609, 90] width 26 height 9
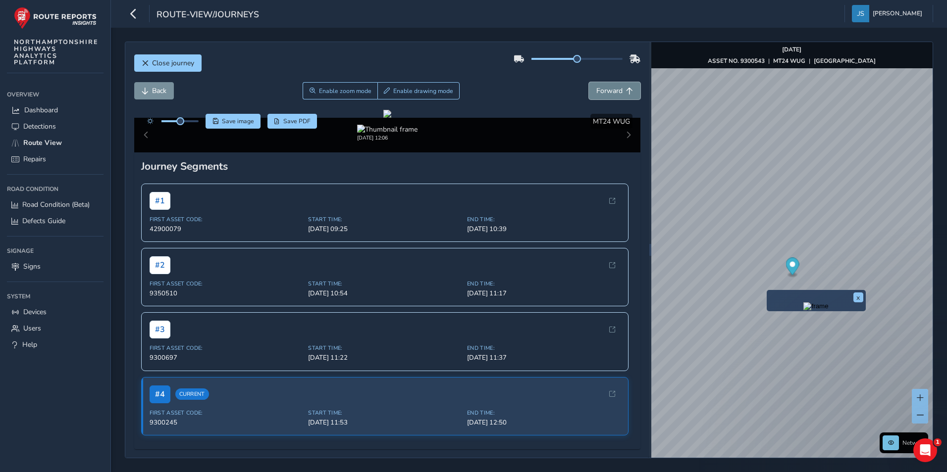
click at [606, 91] on span "Forward" at bounding box center [609, 90] width 26 height 9
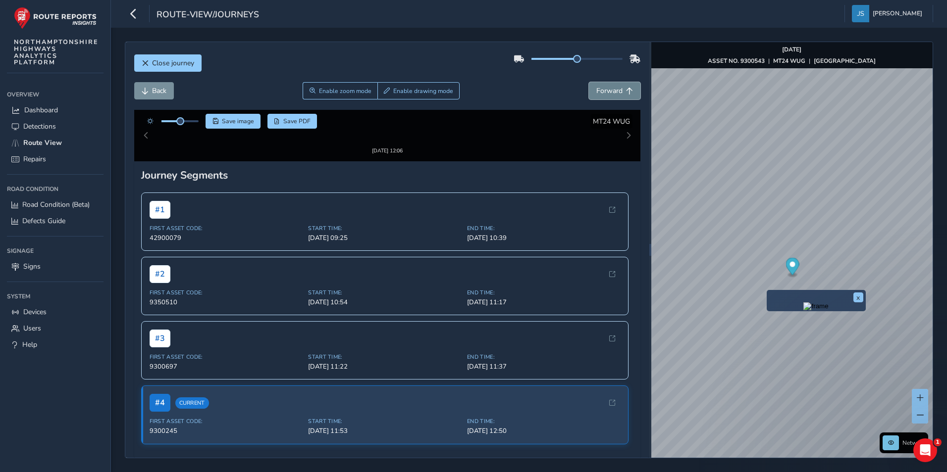
click at [606, 91] on span "Forward" at bounding box center [609, 90] width 26 height 9
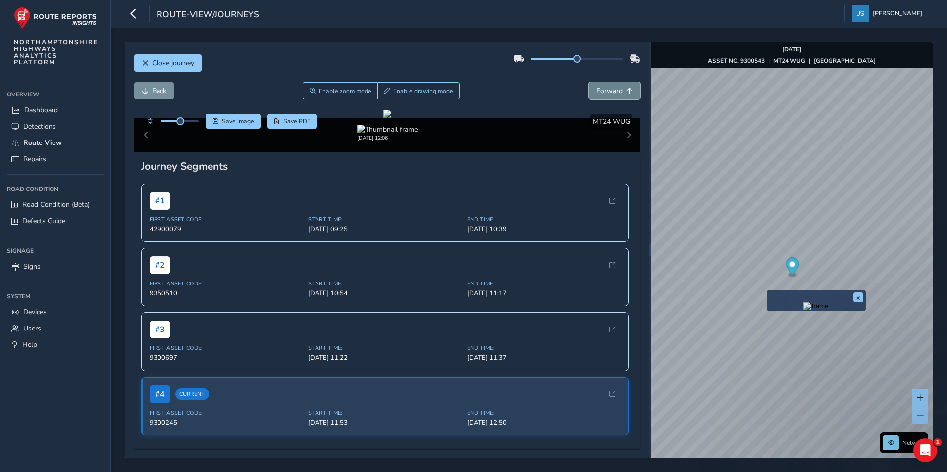
click at [606, 91] on span "Forward" at bounding box center [609, 90] width 26 height 9
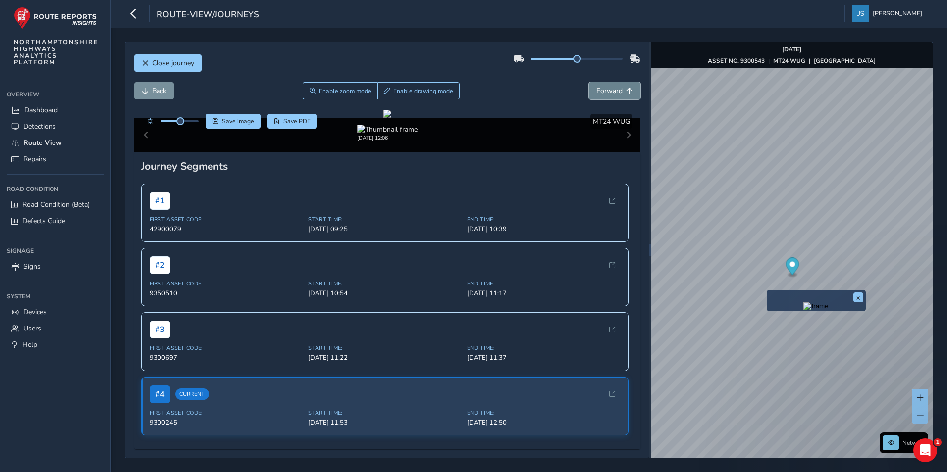
click at [606, 91] on span "Forward" at bounding box center [609, 90] width 26 height 9
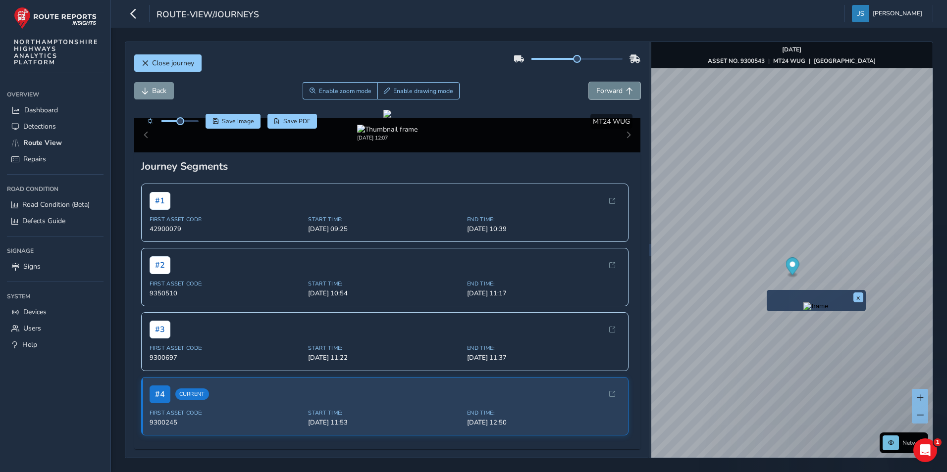
click at [606, 91] on span "Forward" at bounding box center [609, 90] width 26 height 9
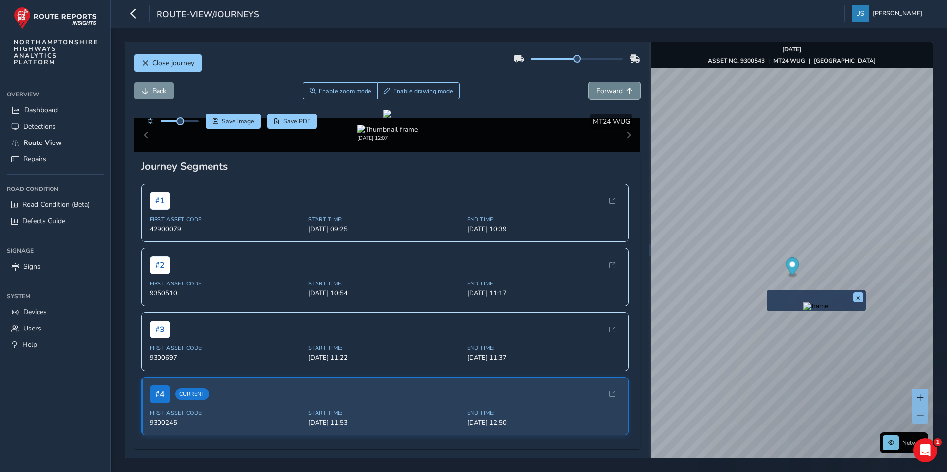
click at [606, 91] on span "Forward" at bounding box center [609, 90] width 26 height 9
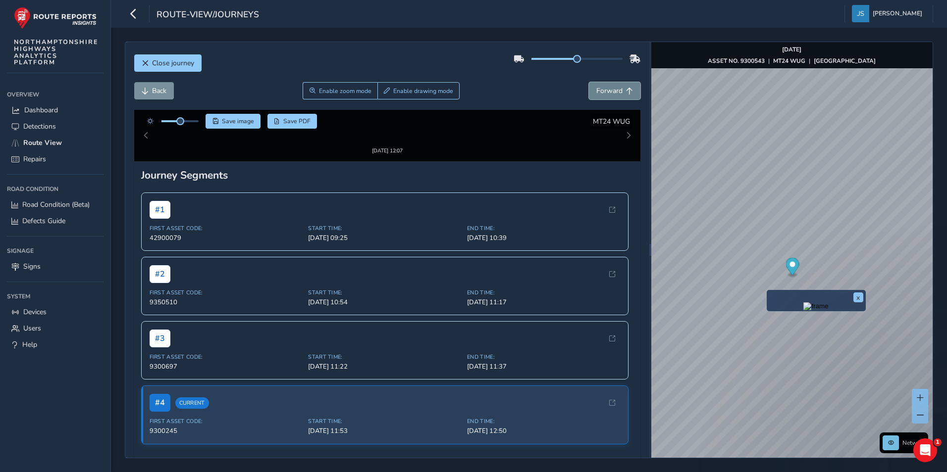
click at [606, 91] on span "Forward" at bounding box center [609, 90] width 26 height 9
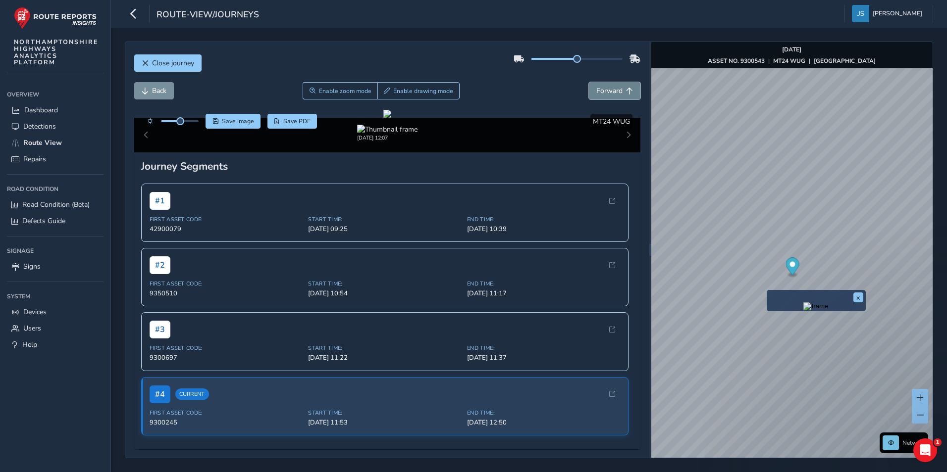
click at [606, 91] on span "Forward" at bounding box center [609, 90] width 26 height 9
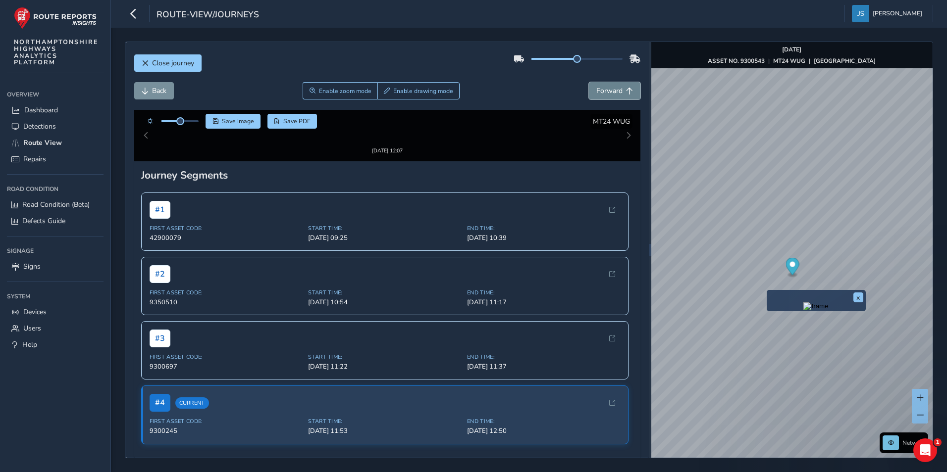
click at [606, 91] on span "Forward" at bounding box center [609, 90] width 26 height 9
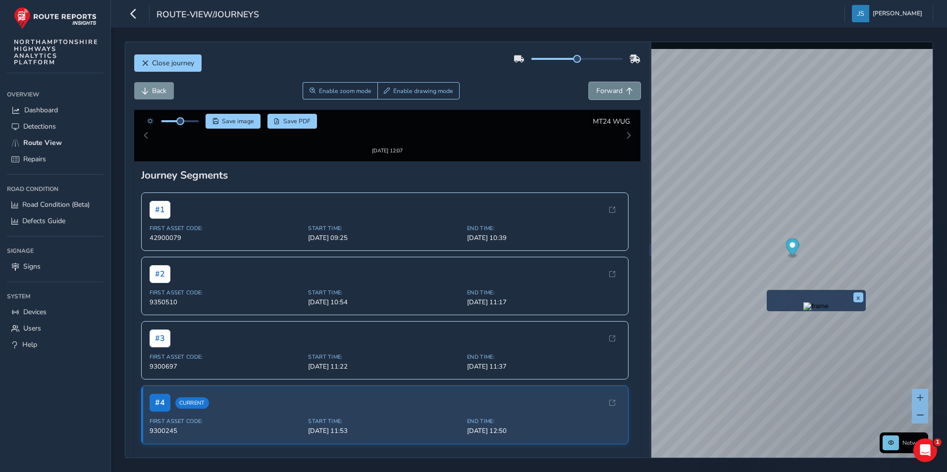
click at [606, 91] on span "Forward" at bounding box center [609, 90] width 26 height 9
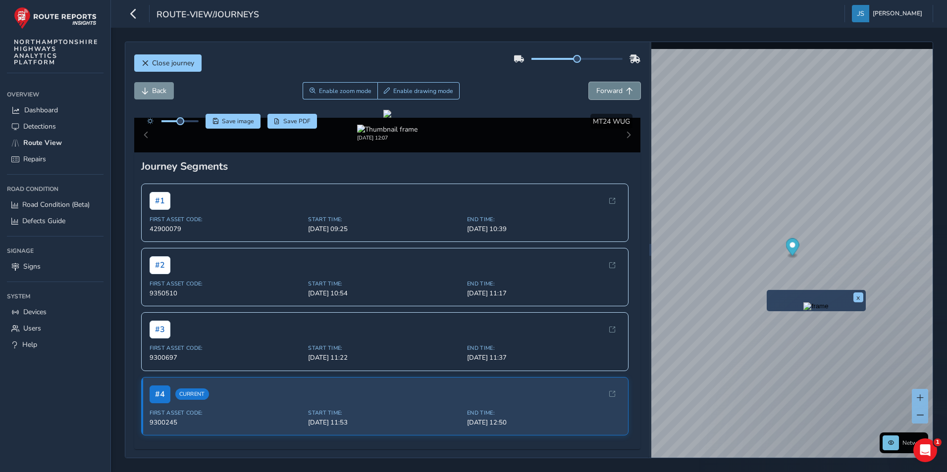
click at [606, 91] on span "Forward" at bounding box center [609, 90] width 26 height 9
click at [767, 266] on div "x" at bounding box center [815, 274] width 99 height 21
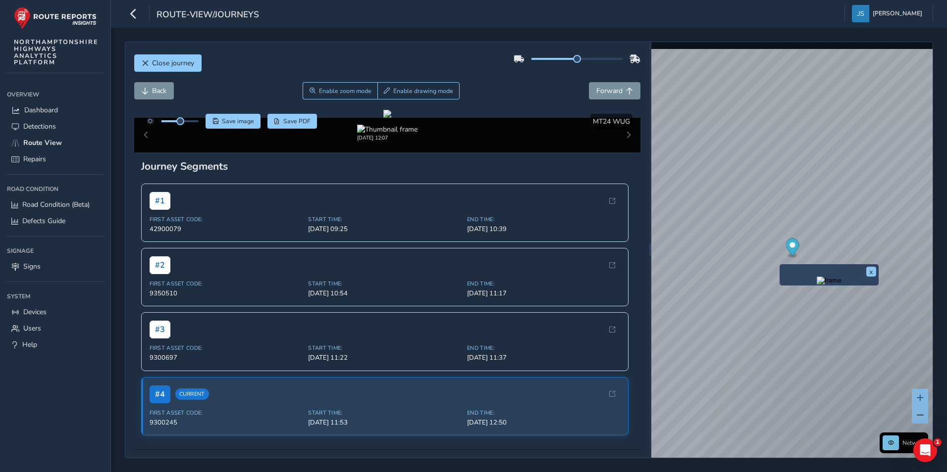
click at [779, 267] on div "x" at bounding box center [828, 274] width 99 height 21
click at [805, 292] on link "Mon, 6 Oct, 12:07" at bounding box center [821, 295] width 40 height 9
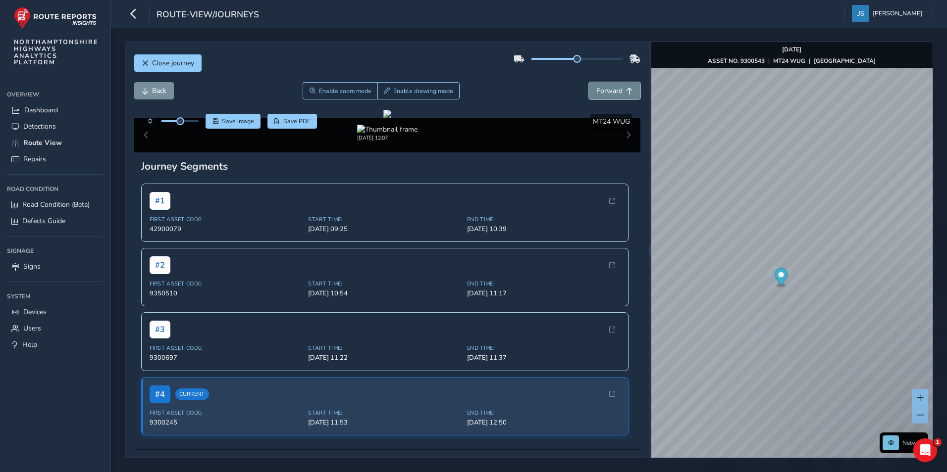
click at [596, 94] on span "Forward" at bounding box center [609, 90] width 26 height 9
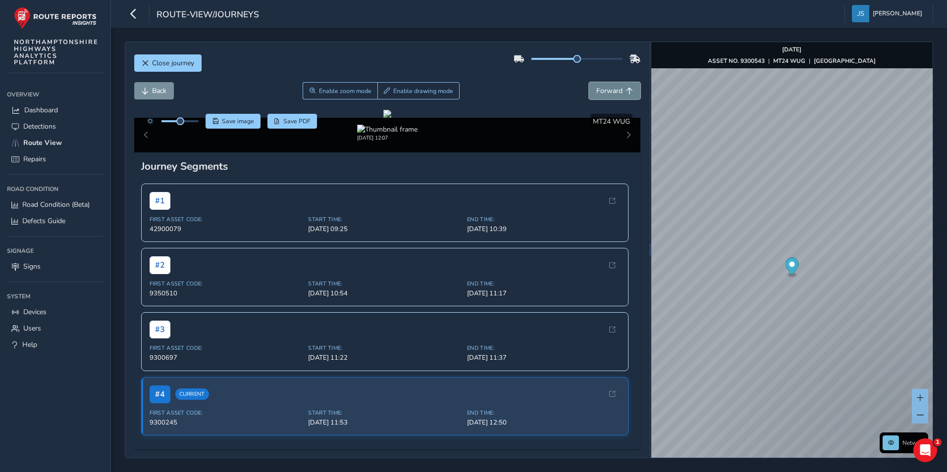
click at [596, 94] on span "Forward" at bounding box center [609, 90] width 26 height 9
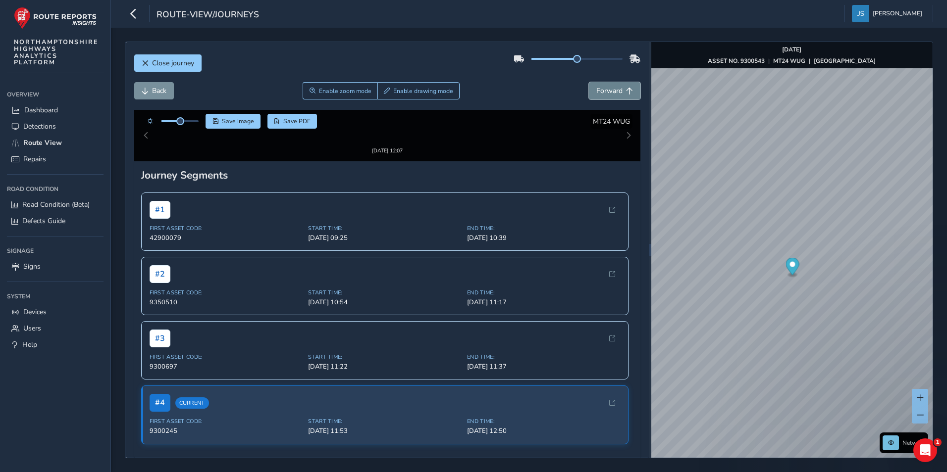
click at [596, 94] on span "Forward" at bounding box center [609, 90] width 26 height 9
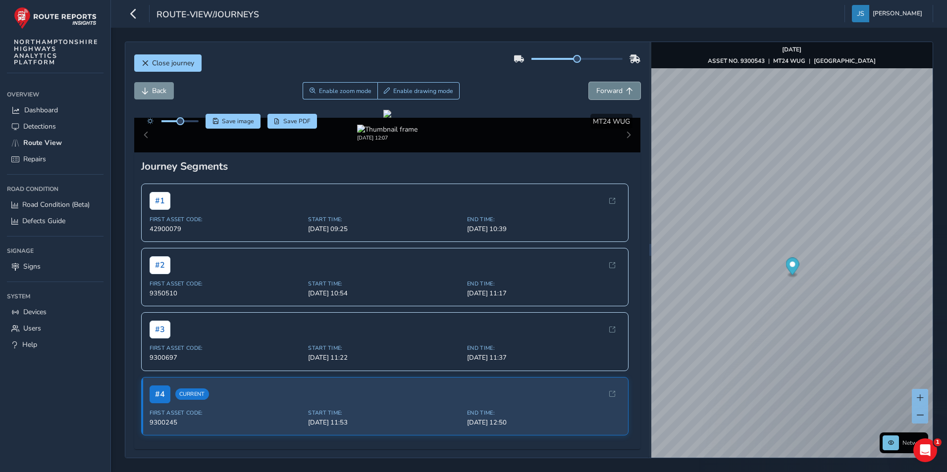
click at [596, 94] on span "Forward" at bounding box center [609, 90] width 26 height 9
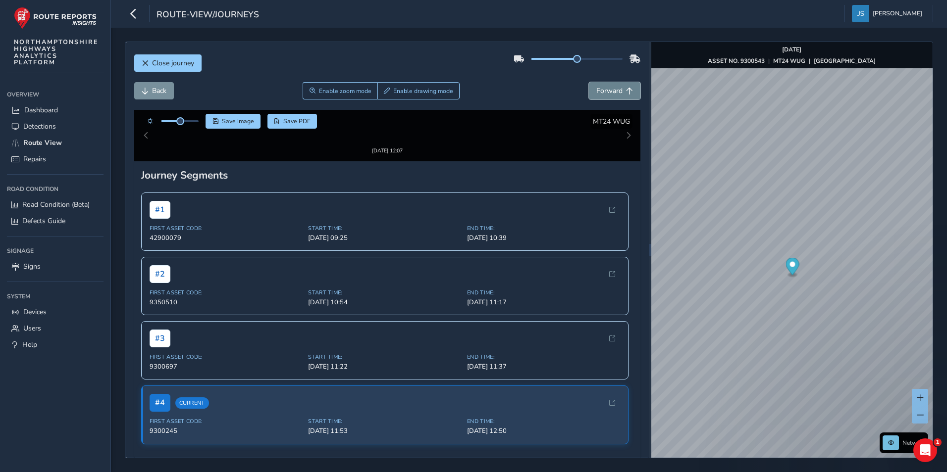
click at [596, 94] on span "Forward" at bounding box center [609, 90] width 26 height 9
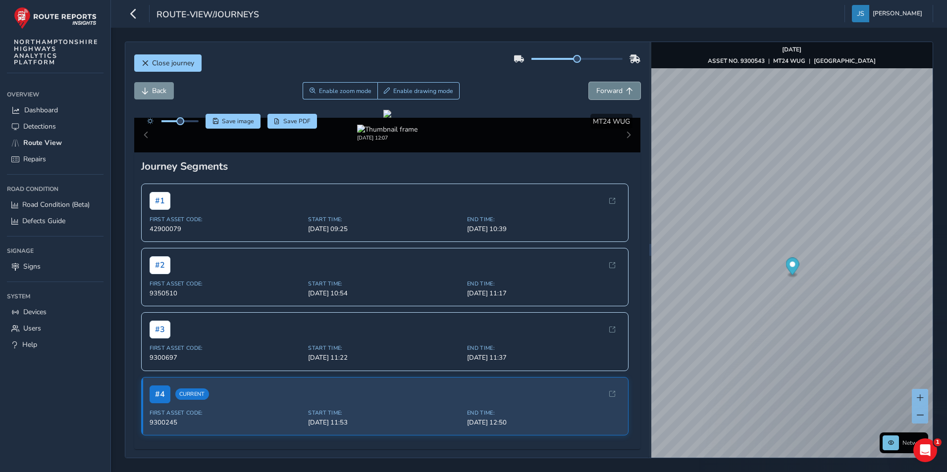
click at [596, 94] on span "Forward" at bounding box center [609, 90] width 26 height 9
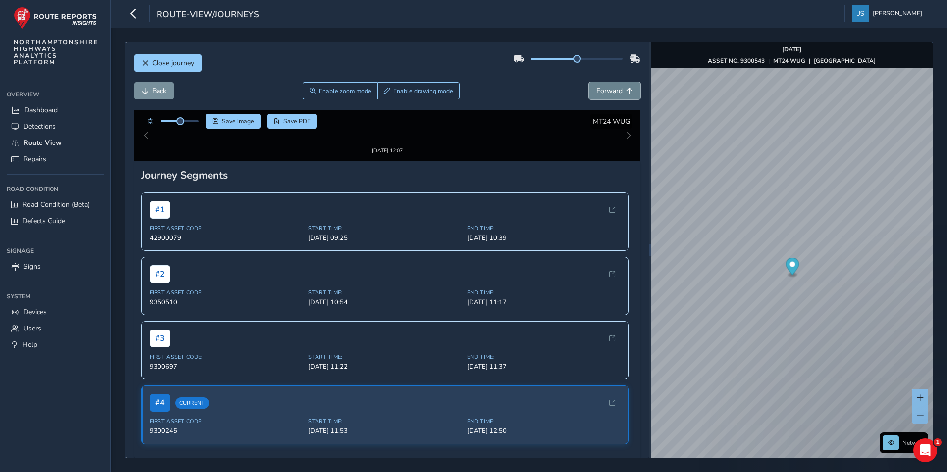
click at [596, 94] on span "Forward" at bounding box center [609, 90] width 26 height 9
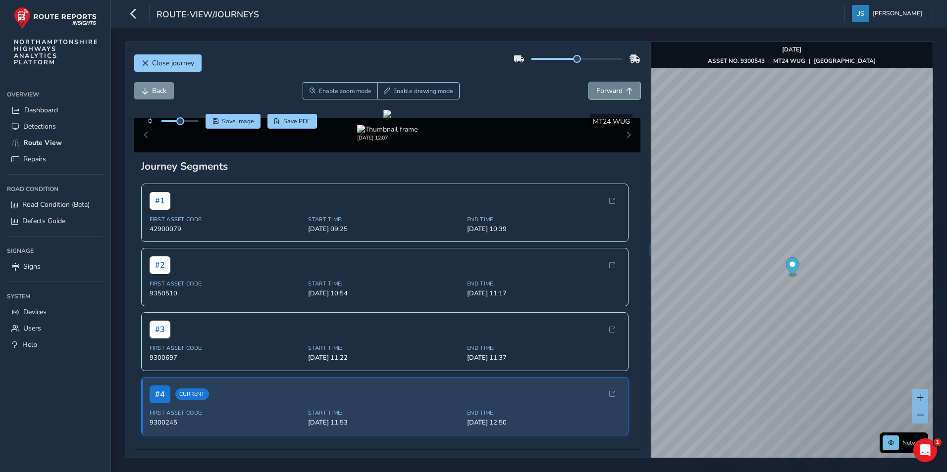
click at [596, 94] on span "Forward" at bounding box center [609, 90] width 26 height 9
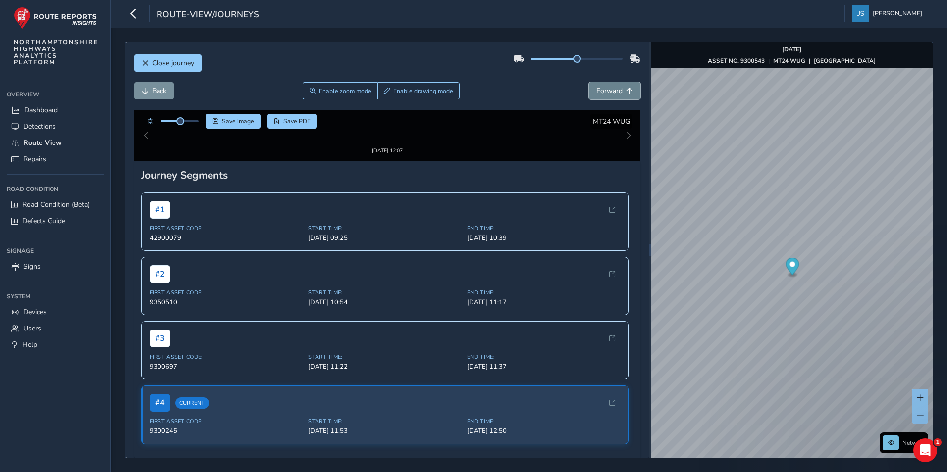
click at [596, 94] on span "Forward" at bounding box center [609, 90] width 26 height 9
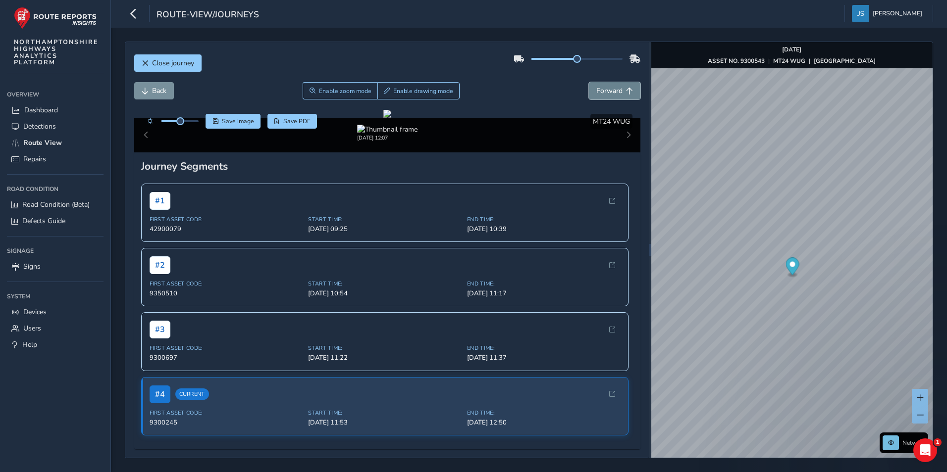
click at [596, 94] on span "Forward" at bounding box center [609, 90] width 26 height 9
click at [147, 91] on span "Back" at bounding box center [145, 91] width 7 height 7
click at [153, 86] on span "Back" at bounding box center [159, 90] width 14 height 9
click at [601, 91] on span "Forward" at bounding box center [609, 90] width 26 height 9
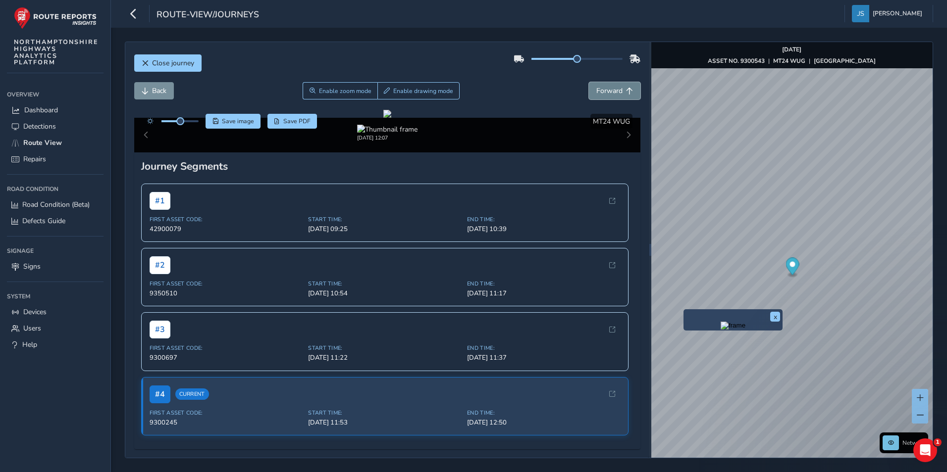
click at [601, 91] on span "Forward" at bounding box center [609, 90] width 26 height 9
click at [163, 92] on span "Back" at bounding box center [159, 90] width 14 height 9
click at [604, 98] on button "Forward" at bounding box center [614, 90] width 51 height 17
click at [194, 67] on span "Close journey" at bounding box center [173, 62] width 42 height 9
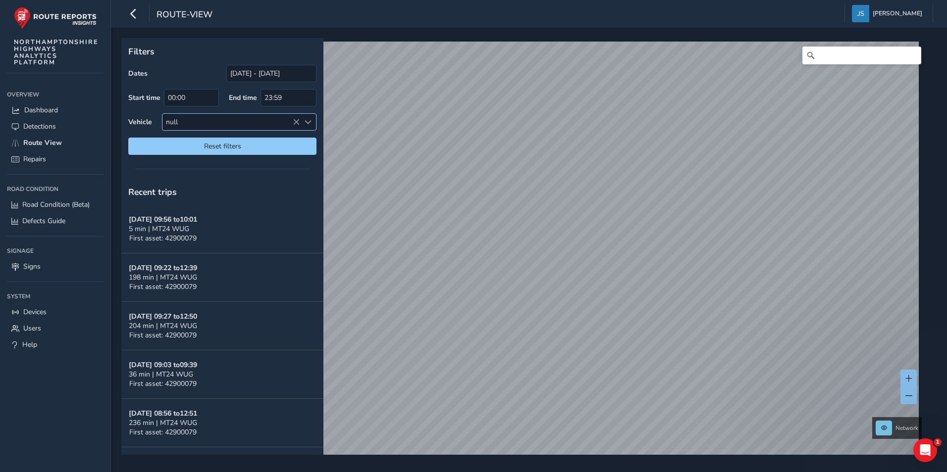
click at [308, 122] on span at bounding box center [307, 122] width 7 height 7
click at [296, 123] on icon at bounding box center [296, 122] width 7 height 7
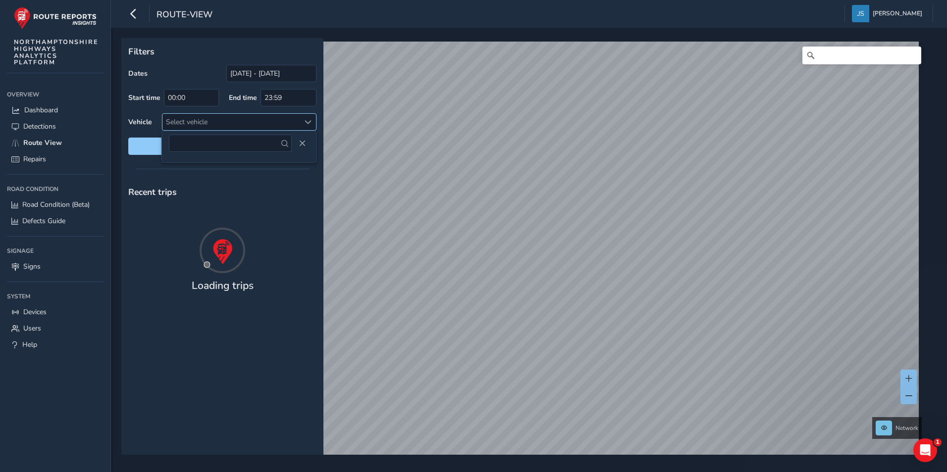
click at [307, 122] on span at bounding box center [307, 122] width 7 height 7
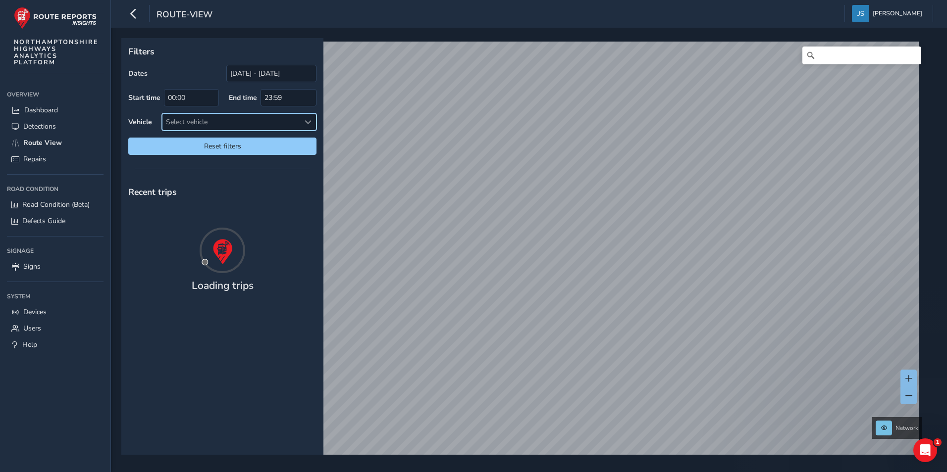
click at [308, 121] on span at bounding box center [307, 122] width 7 height 7
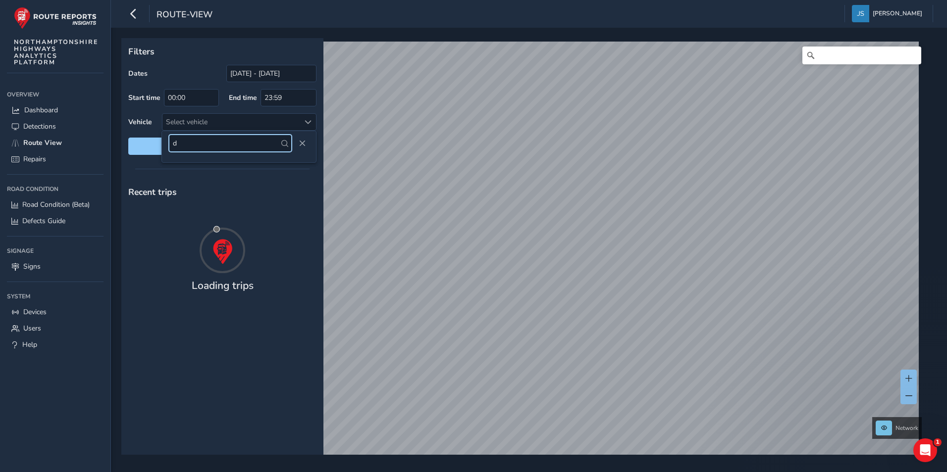
type input "ds"
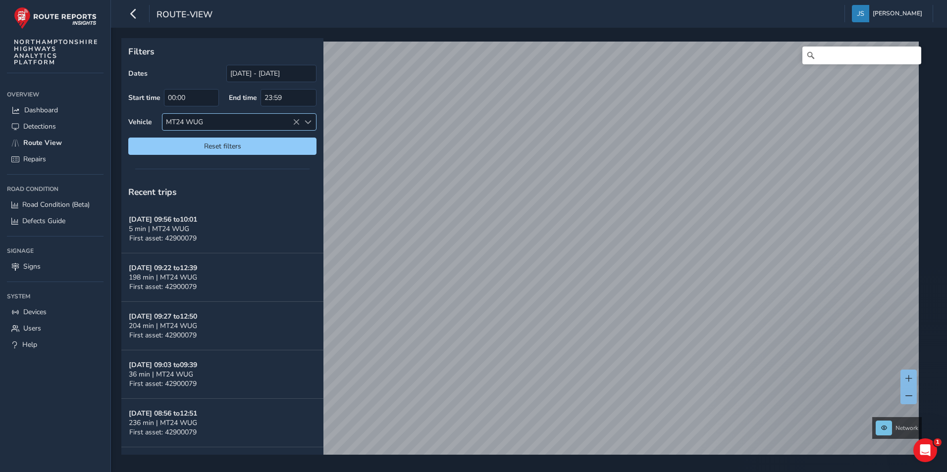
click at [306, 122] on span at bounding box center [307, 122] width 7 height 7
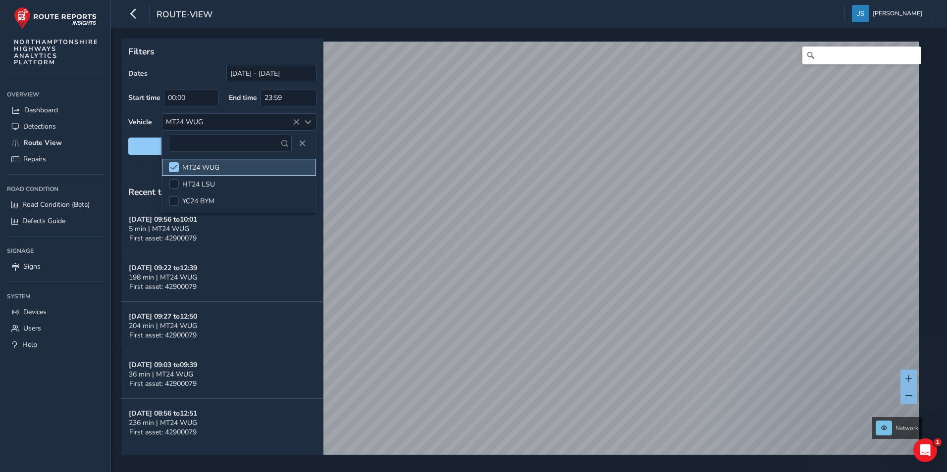
click at [190, 169] on span "MT24 WUG" at bounding box center [200, 167] width 37 height 9
click at [496, 179] on div "Filters Dates 09/09/2025 - 09/10/2025 Start time 00:00 End time 23:59 Vehicle S…" at bounding box center [525, 246] width 808 height 417
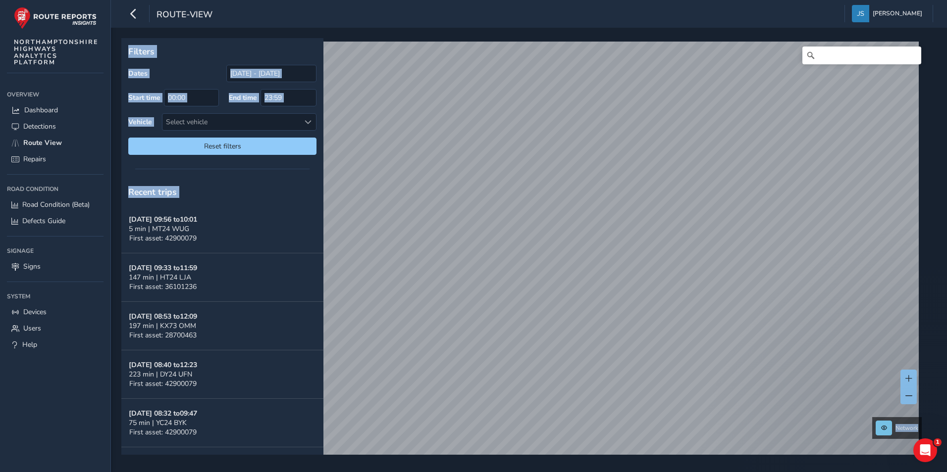
click at [263, 178] on li "HT24 LSU" at bounding box center [239, 184] width 154 height 17
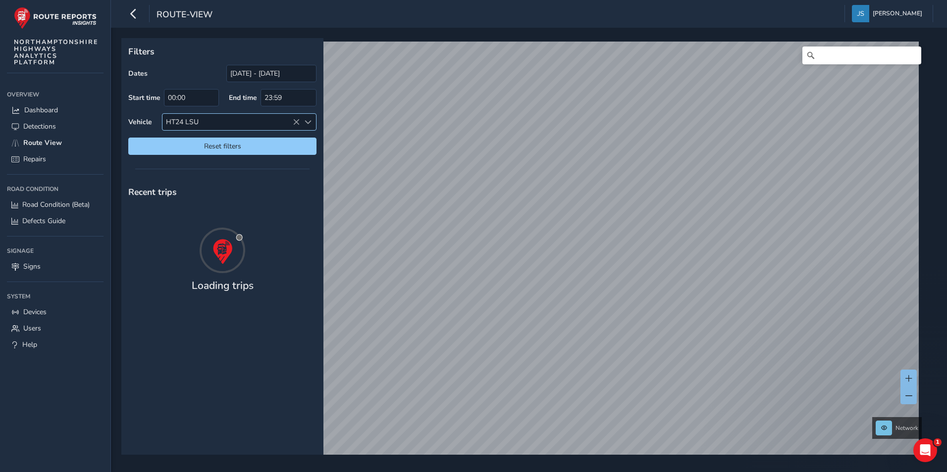
click at [312, 122] on div at bounding box center [308, 122] width 16 height 16
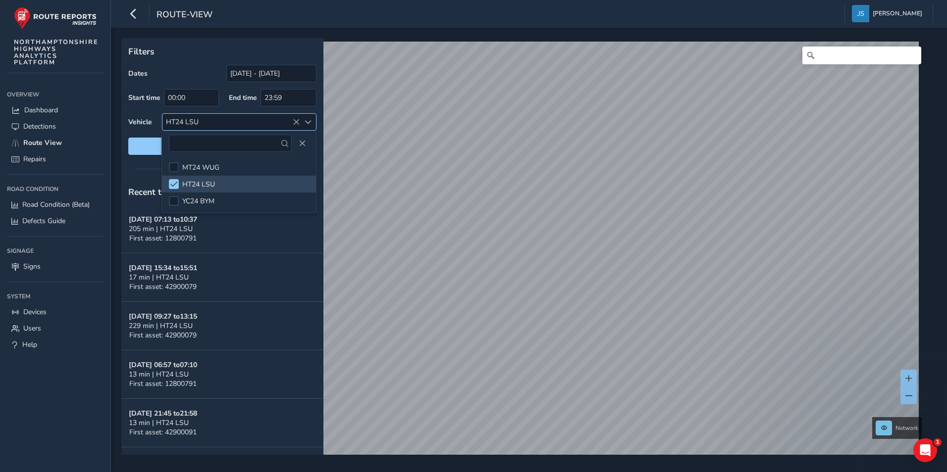
click at [309, 122] on span at bounding box center [307, 122] width 7 height 7
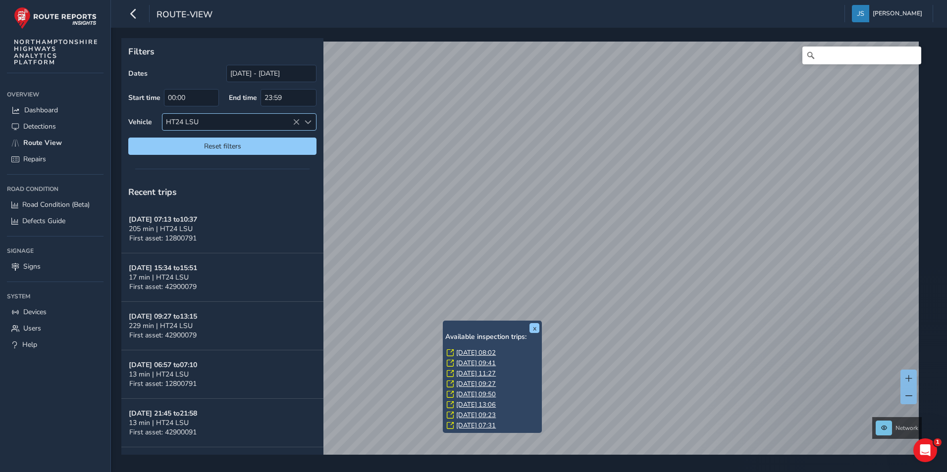
click at [310, 122] on span at bounding box center [307, 122] width 7 height 7
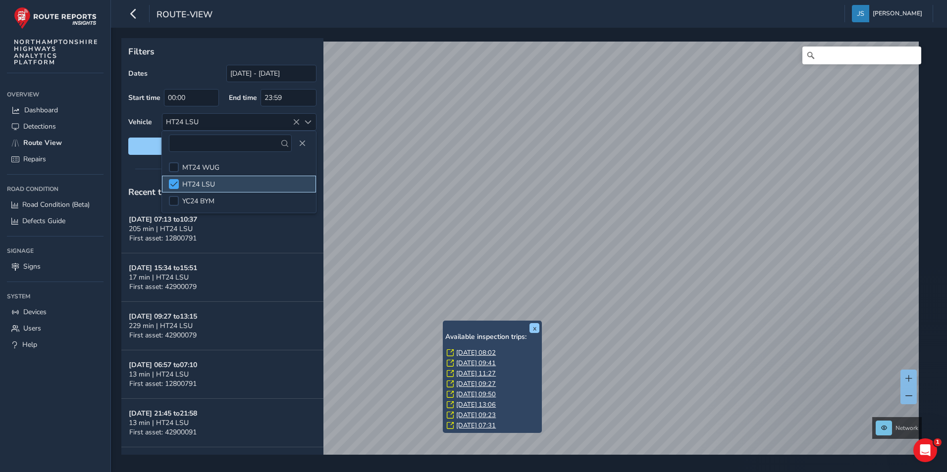
click at [174, 180] on div at bounding box center [174, 184] width 10 height 10
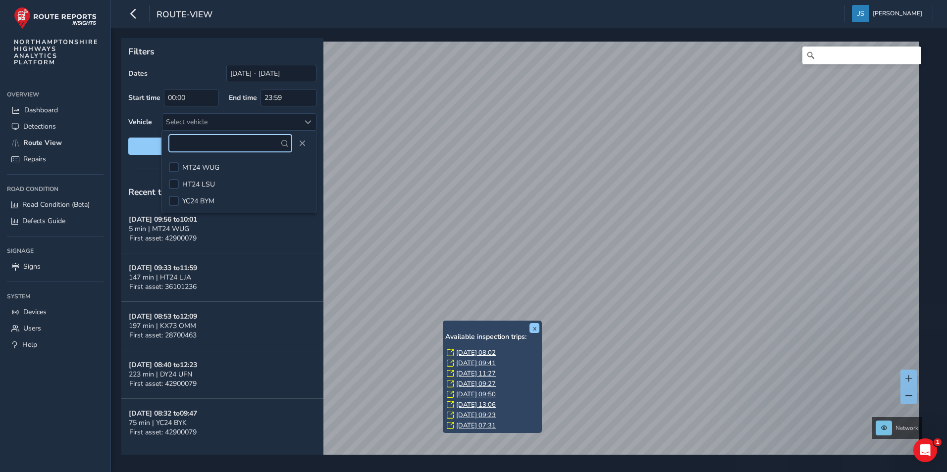
click at [206, 139] on input "text" at bounding box center [230, 143] width 123 height 17
type input "ds23"
click at [239, 69] on input "[DATE] - [DATE]" at bounding box center [271, 73] width 90 height 17
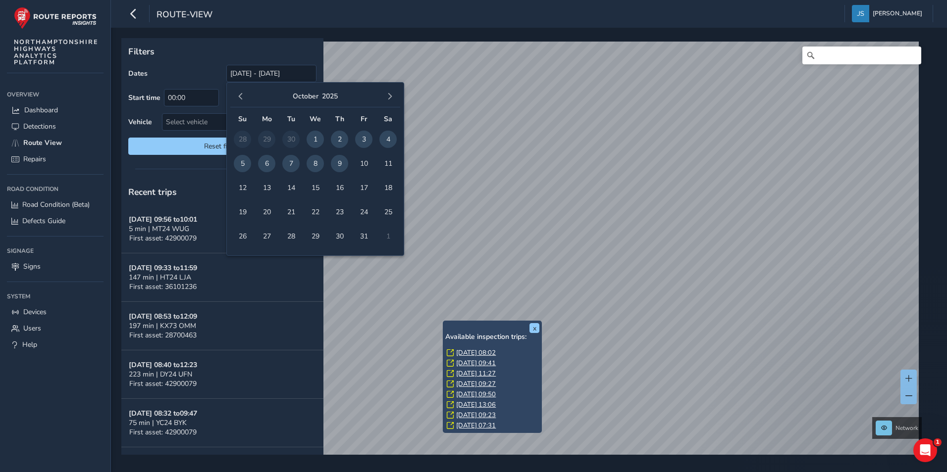
click at [313, 163] on span "8" at bounding box center [314, 163] width 17 height 17
type input "[DATE]"
click at [176, 73] on div "Dates 08/10/2025" at bounding box center [222, 73] width 188 height 17
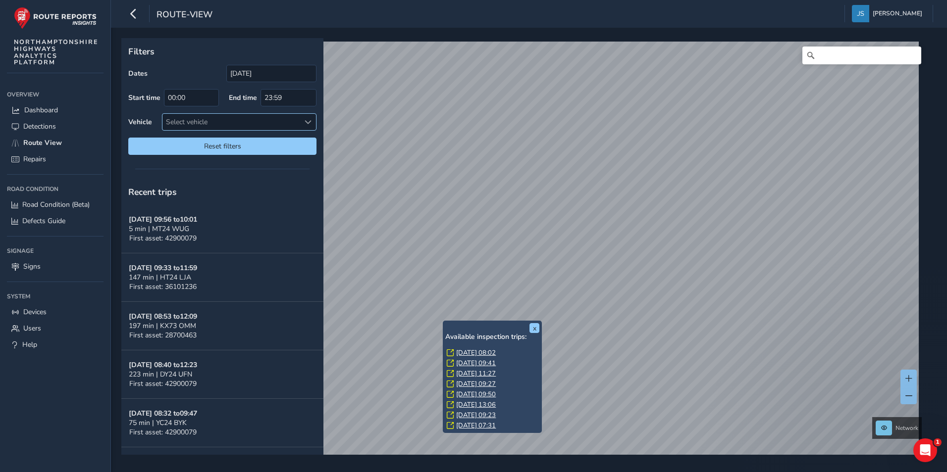
click at [220, 118] on div "Select vehicle" at bounding box center [230, 122] width 137 height 16
type input "d"
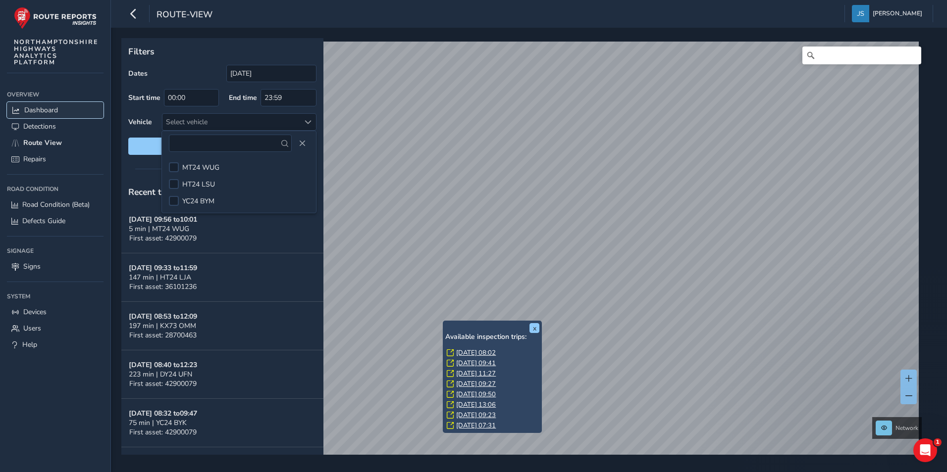
click at [49, 114] on span "Dashboard" at bounding box center [41, 109] width 34 height 9
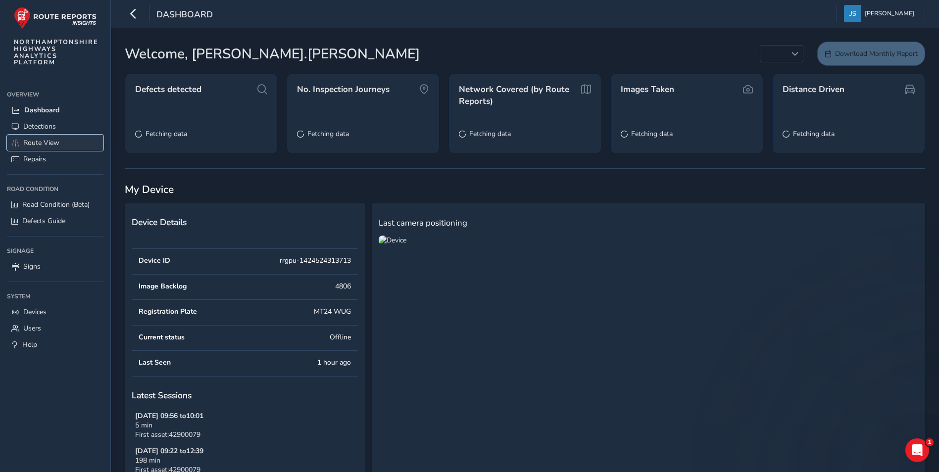
click at [56, 144] on span "Route View" at bounding box center [41, 142] width 36 height 9
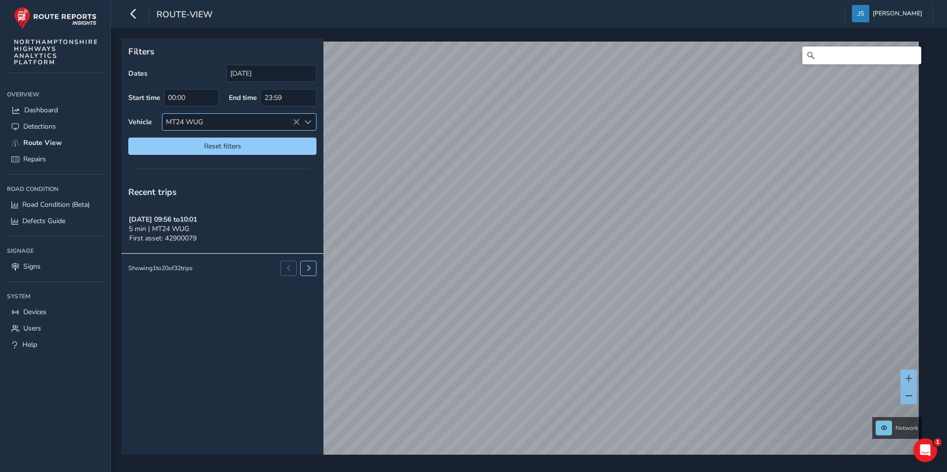
click at [307, 120] on span at bounding box center [307, 122] width 7 height 7
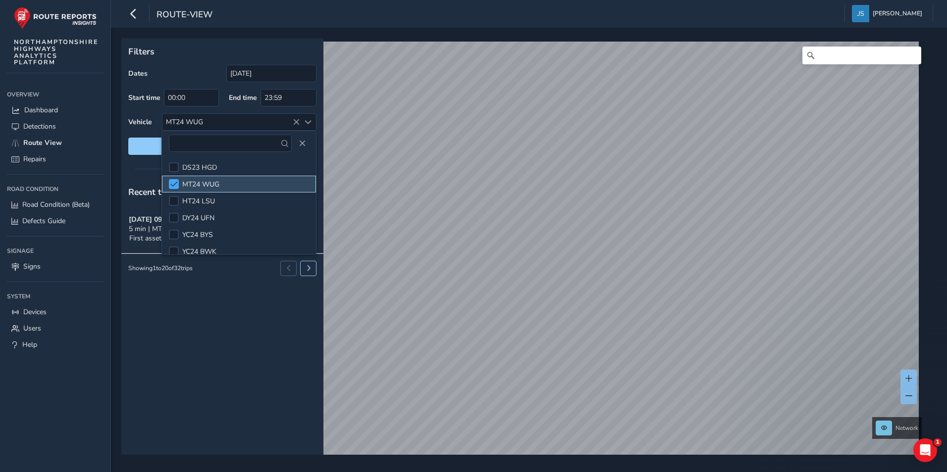
click at [175, 181] on span at bounding box center [173, 184] width 7 height 7
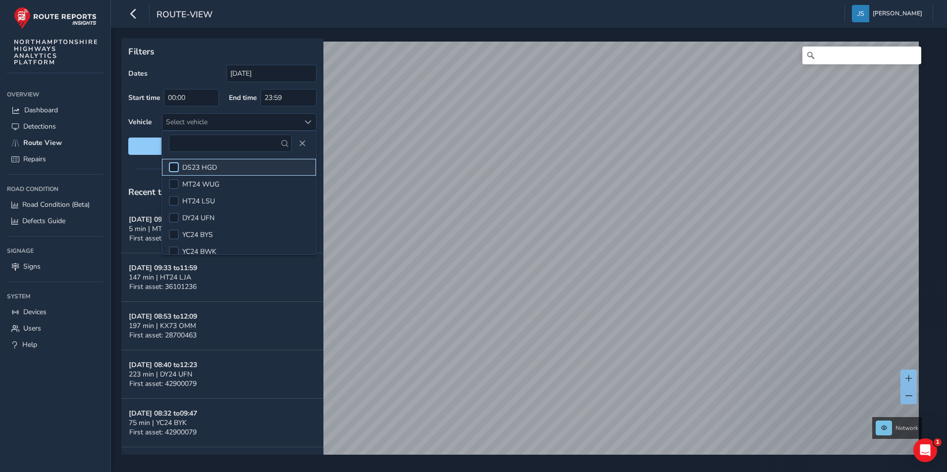
click at [175, 165] on div at bounding box center [174, 167] width 10 height 10
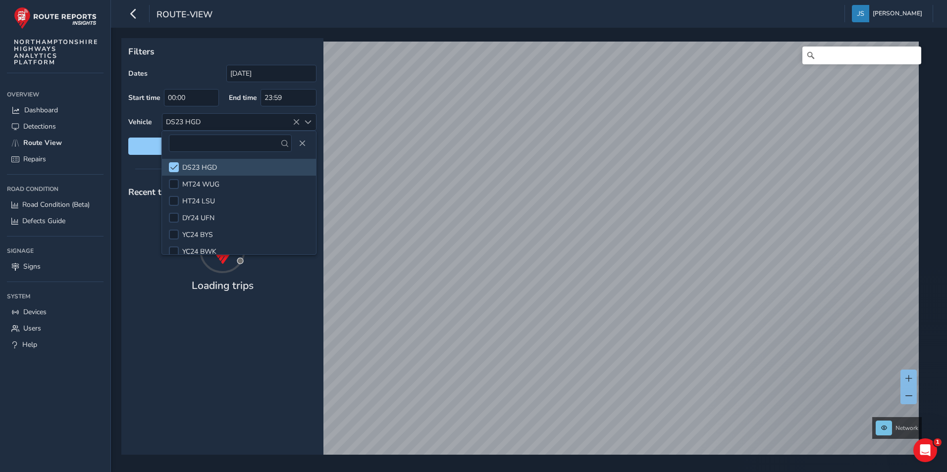
click at [194, 64] on div "Filters Dates 08/10/2025 Start time 00:00 End time 23:59 Vehicle DS23 HGD Reset…" at bounding box center [222, 100] width 202 height 124
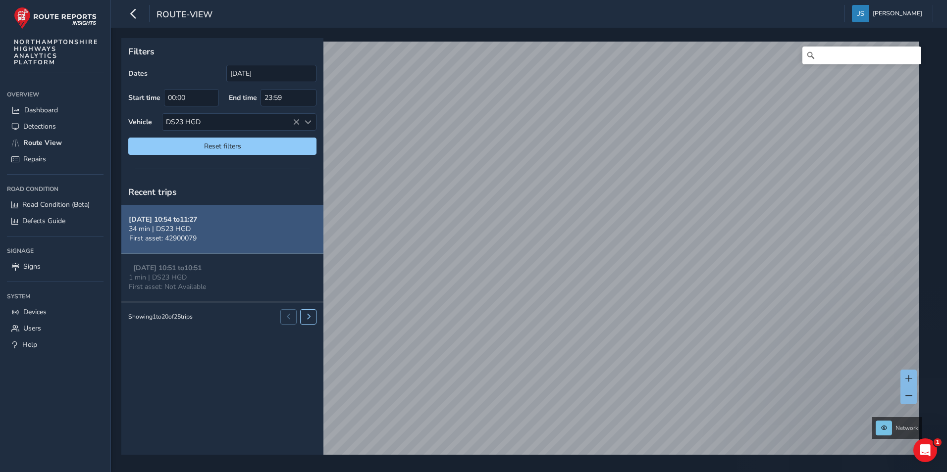
click at [196, 232] on div "34 min | DS23 HGD" at bounding box center [163, 228] width 68 height 9
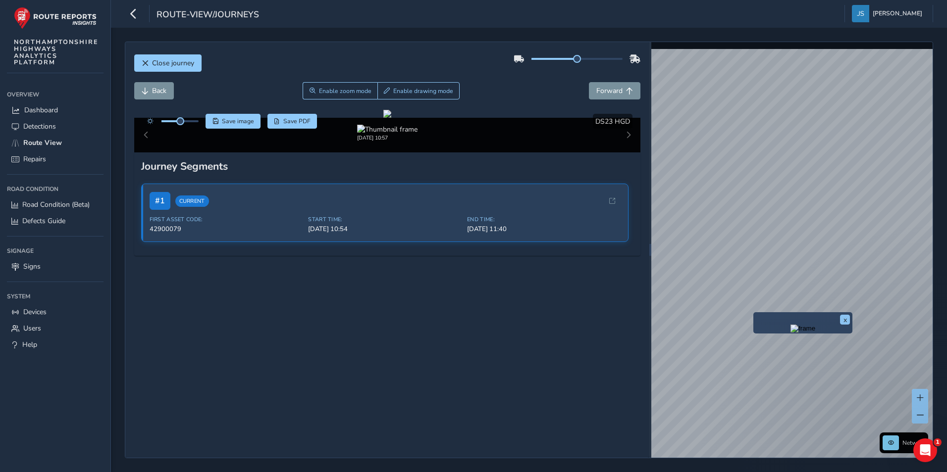
click at [946, 179] on html "route-view/journeys Jake Sheridan Colour Scheme: Dark Dim Light Logout Close jo…" at bounding box center [473, 236] width 947 height 472
click at [801, 317] on div "x" at bounding box center [849, 327] width 99 height 21
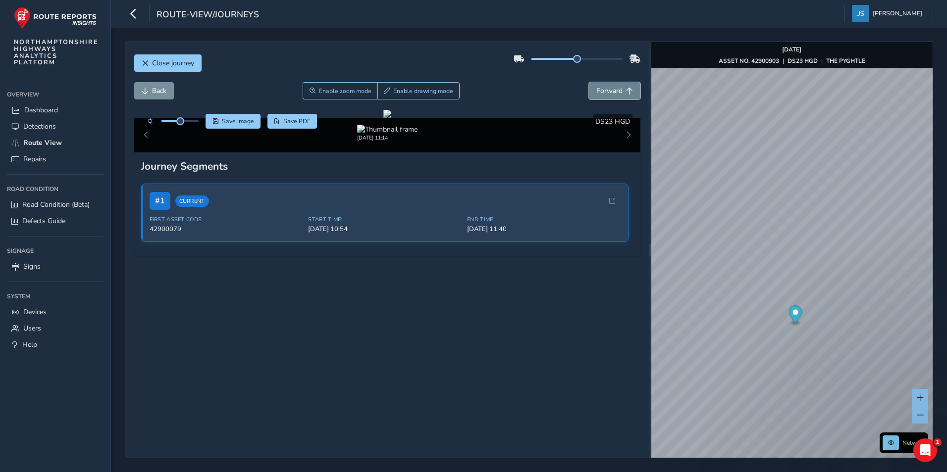
click at [589, 90] on button "Forward" at bounding box center [614, 90] width 51 height 17
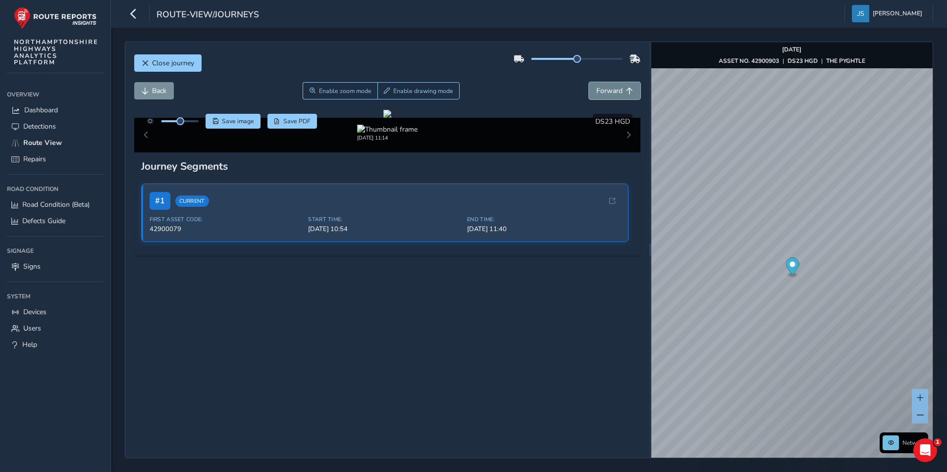
click at [589, 90] on button "Forward" at bounding box center [614, 90] width 51 height 17
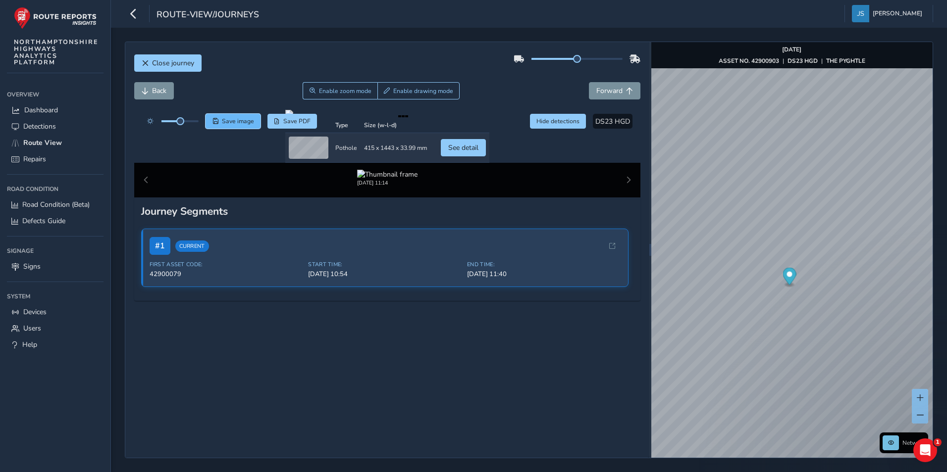
click at [222, 116] on button "Save image" at bounding box center [232, 121] width 55 height 15
click at [605, 90] on span "Forward" at bounding box center [609, 90] width 26 height 9
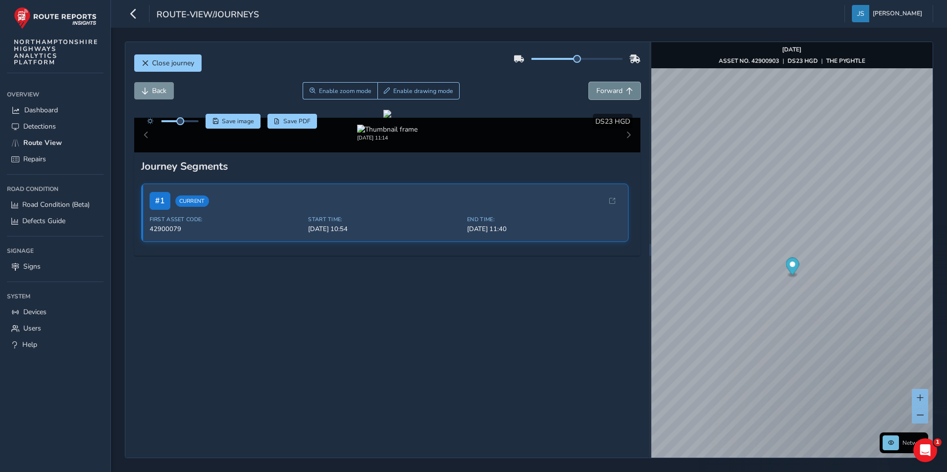
click at [605, 90] on span "Forward" at bounding box center [609, 90] width 26 height 9
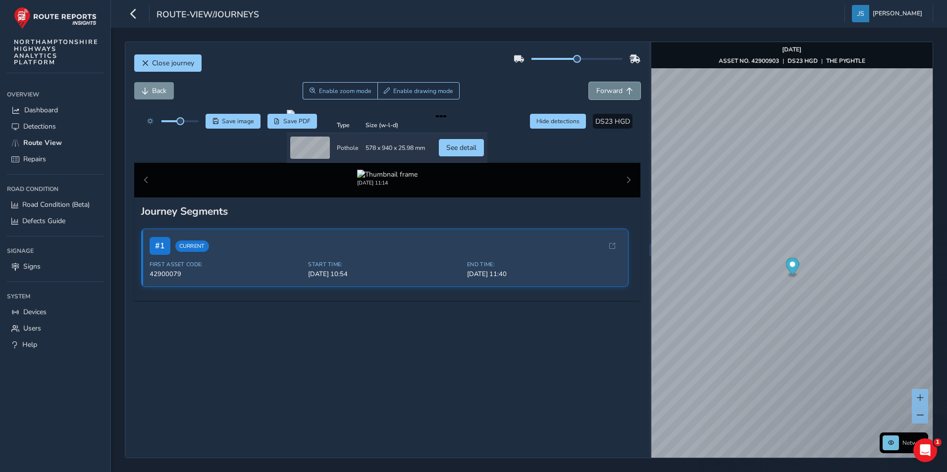
click at [589, 98] on button "Forward" at bounding box center [614, 90] width 51 height 17
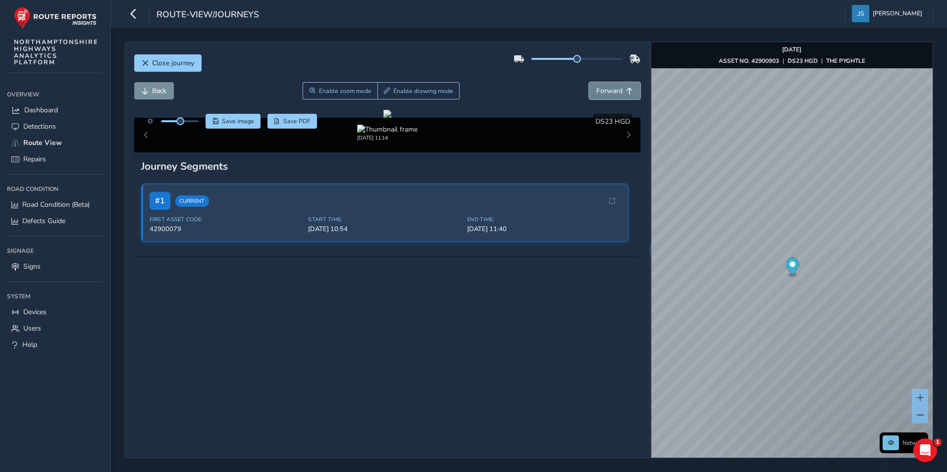
click at [596, 88] on span "Forward" at bounding box center [609, 90] width 26 height 9
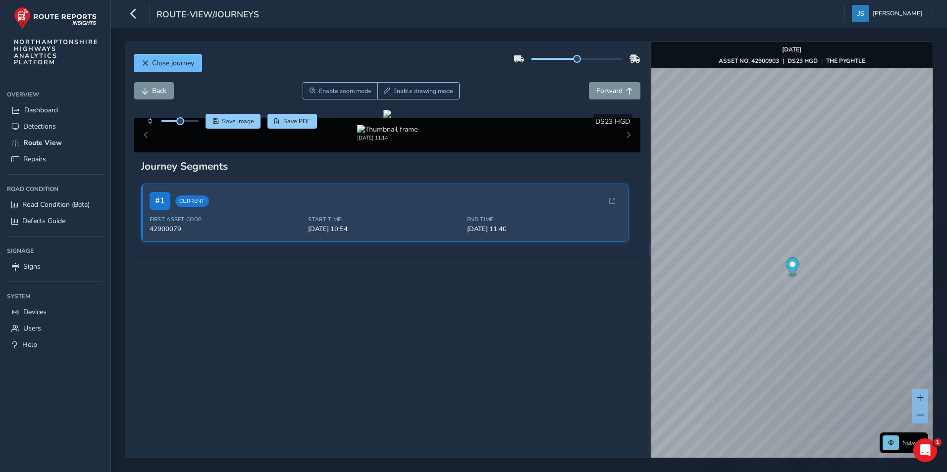
click at [171, 65] on span "Close journey" at bounding box center [173, 62] width 42 height 9
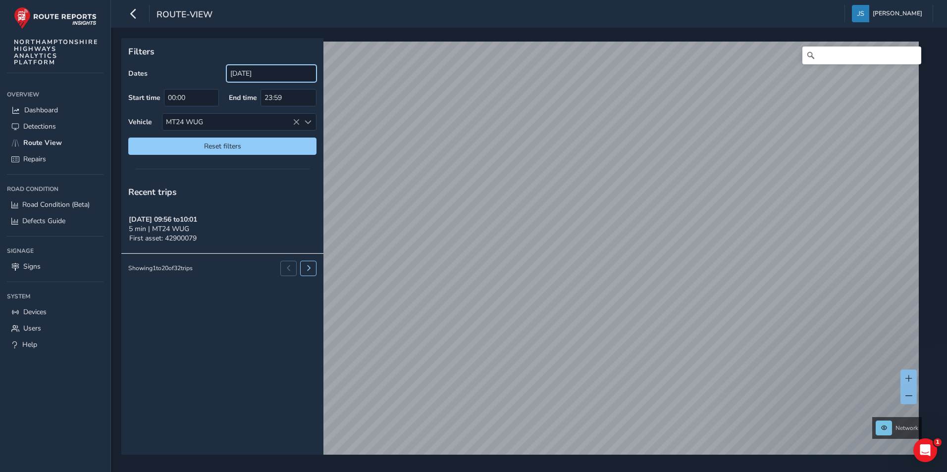
click at [239, 75] on input "[DATE]" at bounding box center [271, 73] width 90 height 17
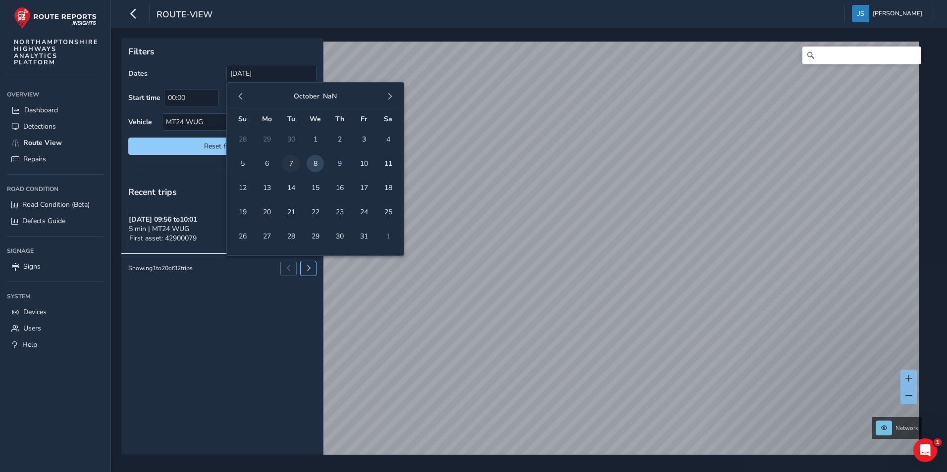
click at [295, 161] on span "7" at bounding box center [290, 163] width 17 height 17
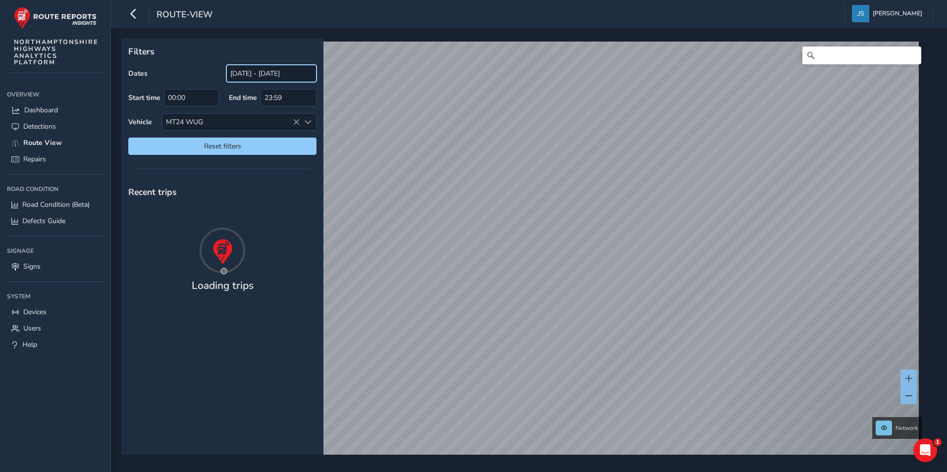
click at [275, 65] on input "08/10/2025 - 07/10/2025" at bounding box center [271, 73] width 90 height 17
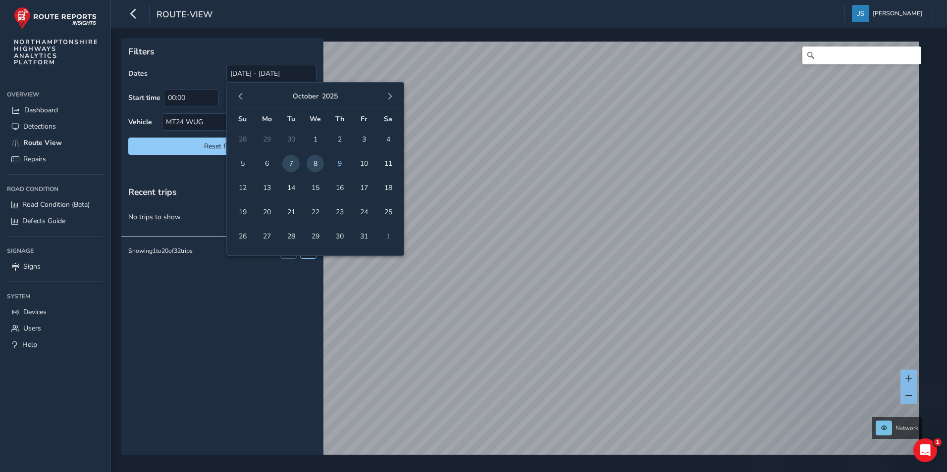
click at [315, 170] on span "8" at bounding box center [314, 163] width 17 height 17
type input "[DATE]"
click at [236, 343] on div "Recent trips Oct 09, 09:56 to 10:01 5 min | MT24 WUG First asset: 42900079 Show…" at bounding box center [222, 317] width 202 height 276
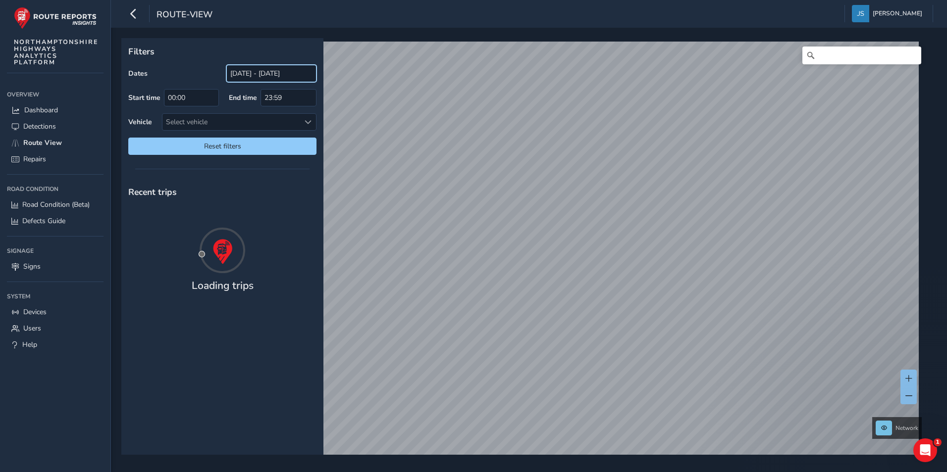
click at [275, 65] on input "[DATE] - [DATE]" at bounding box center [271, 73] width 90 height 17
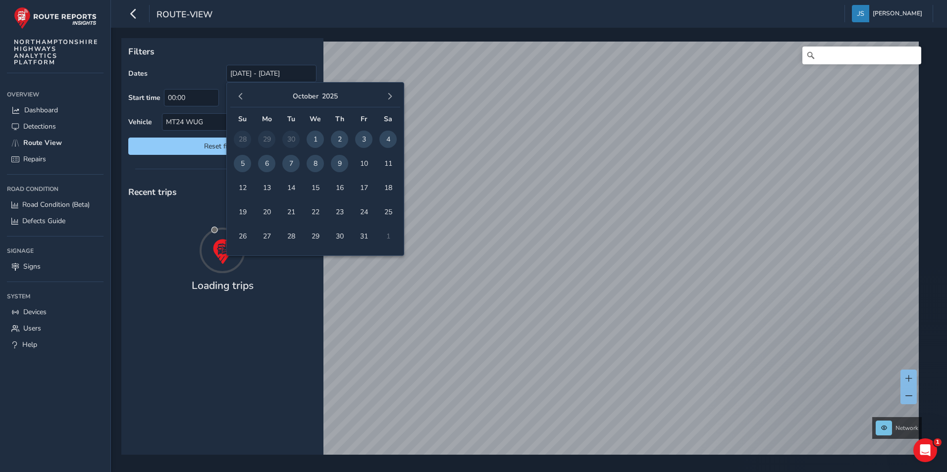
click at [312, 163] on span "8" at bounding box center [314, 163] width 17 height 17
type input "[DATE]"
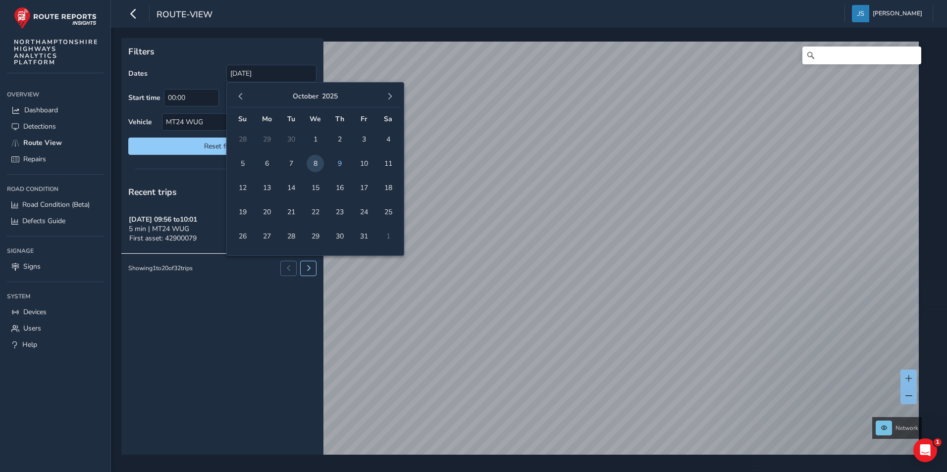
click at [179, 176] on div "Filters Dates [DATE] Start time 00:00 End time 23:59 Vehicle MT24 WUG Reset fil…" at bounding box center [222, 246] width 202 height 417
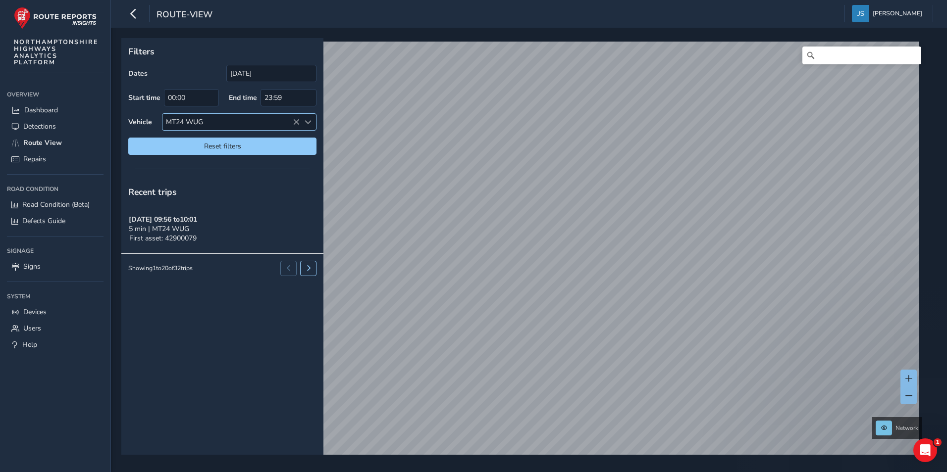
click at [295, 120] on icon at bounding box center [296, 122] width 7 height 7
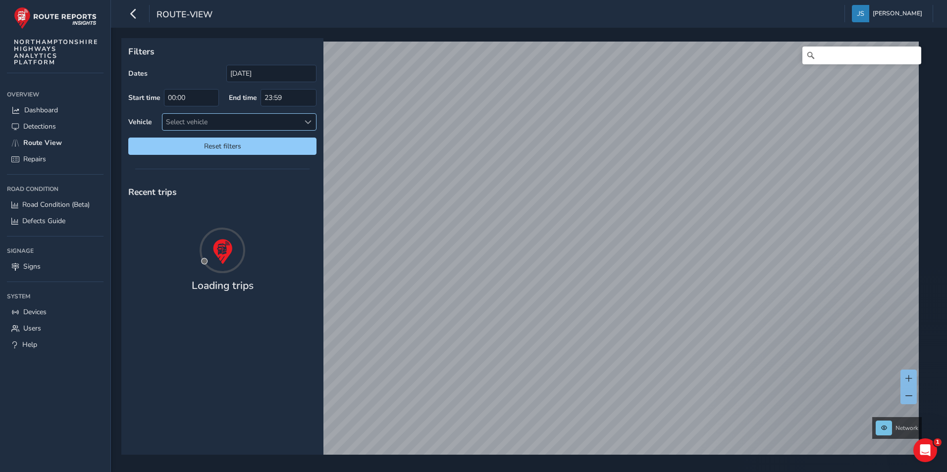
click at [308, 122] on span at bounding box center [307, 122] width 7 height 7
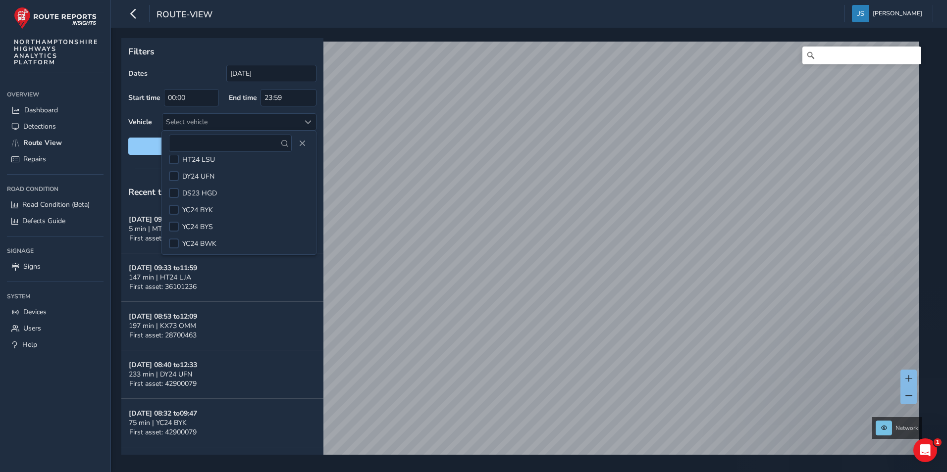
scroll to position [76, 0]
click at [213, 191] on span "DS23 HGD" at bounding box center [199, 192] width 35 height 9
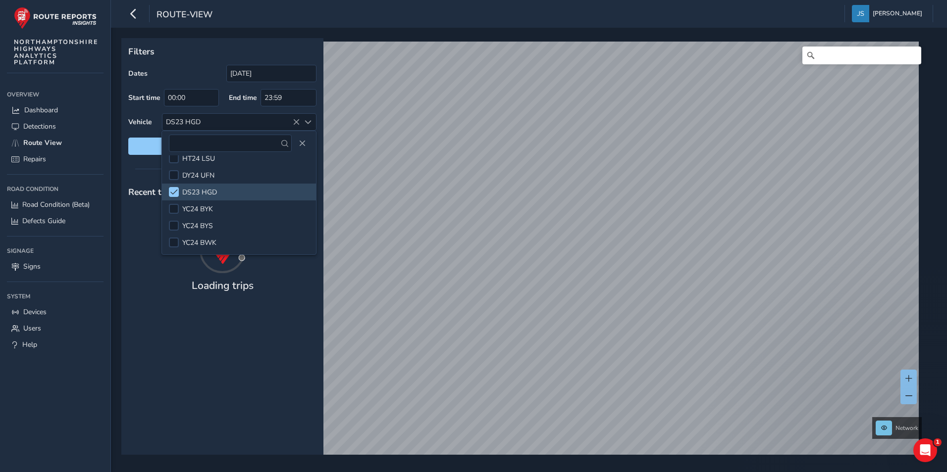
click at [137, 168] on div at bounding box center [222, 169] width 202 height 14
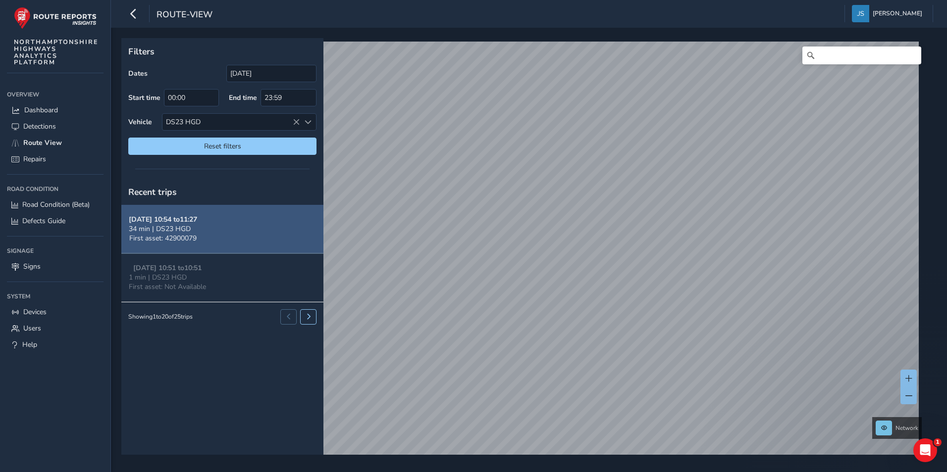
click at [224, 229] on button "[DATE] 10:54 to 11:27 34 min | DS23 HGD First asset: 42900079" at bounding box center [222, 229] width 202 height 49
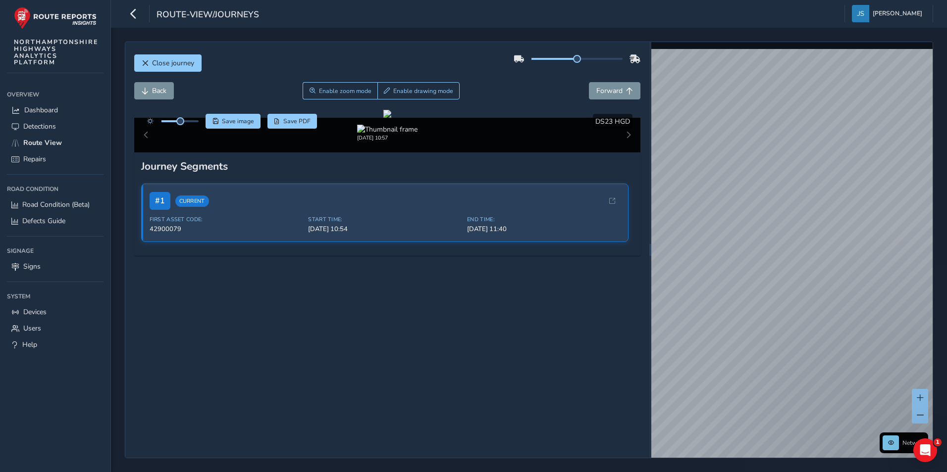
click at [641, 304] on div "Close journey Back Enable zoom mode Enable drawing mode Forward Click and Drag …" at bounding box center [529, 250] width 808 height 417
click at [771, 316] on div "x" at bounding box center [819, 325] width 99 height 21
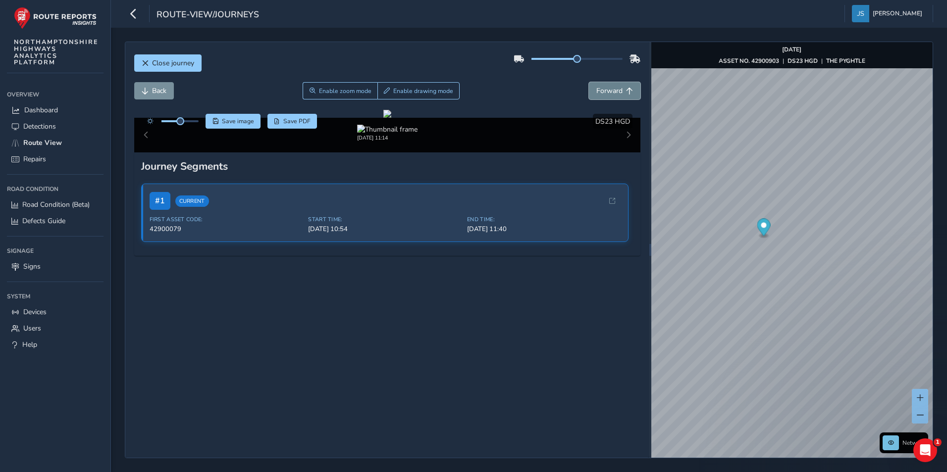
click at [629, 83] on button "Forward" at bounding box center [614, 90] width 51 height 17
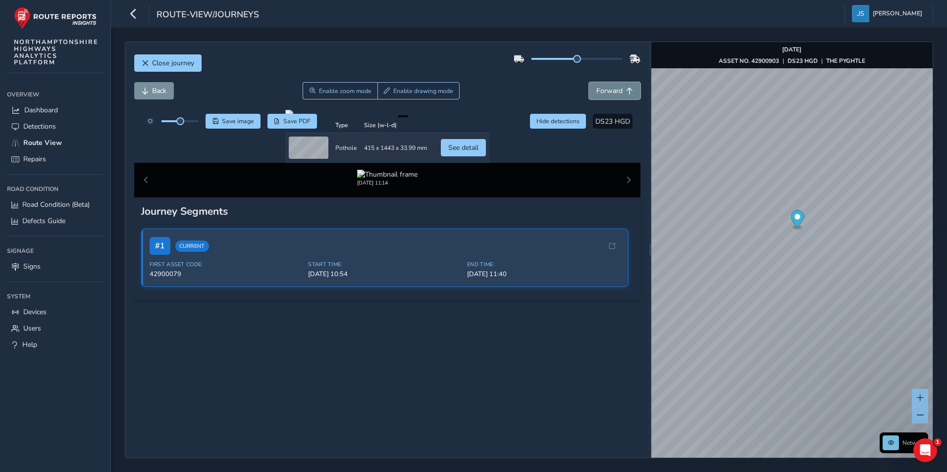
click at [607, 95] on span "Forward" at bounding box center [609, 90] width 26 height 9
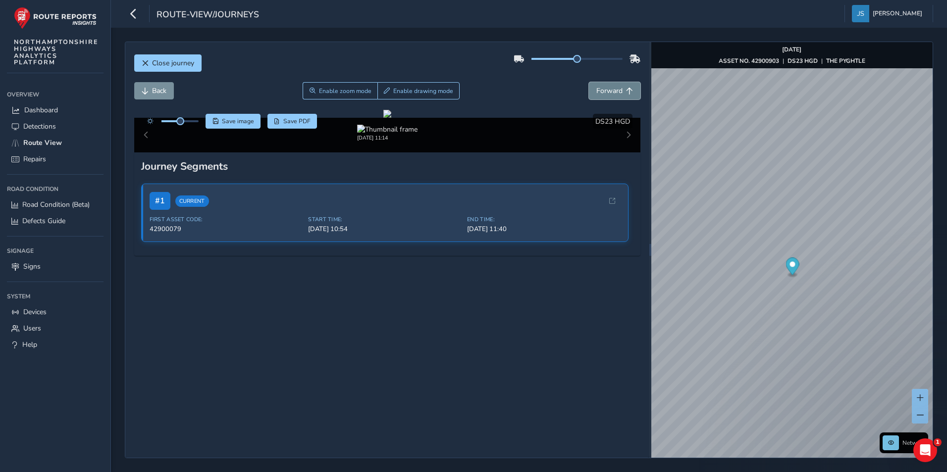
click at [607, 95] on span "Forward" at bounding box center [609, 90] width 26 height 9
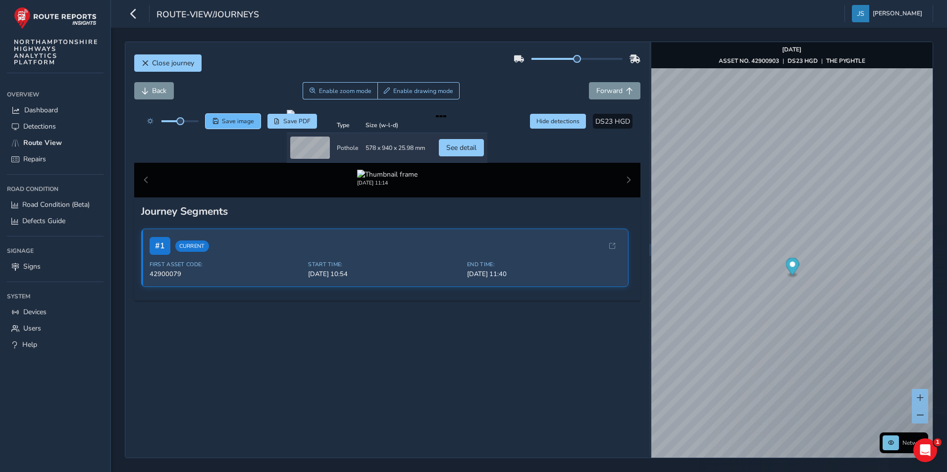
click at [239, 121] on span "Save image" at bounding box center [238, 121] width 32 height 8
click at [626, 90] on span "Forward" at bounding box center [629, 91] width 7 height 7
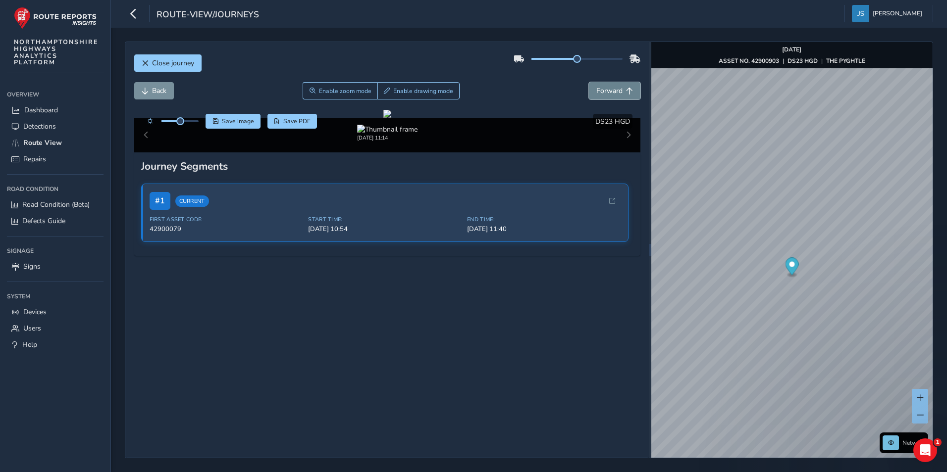
click at [626, 90] on span "Forward" at bounding box center [629, 91] width 7 height 7
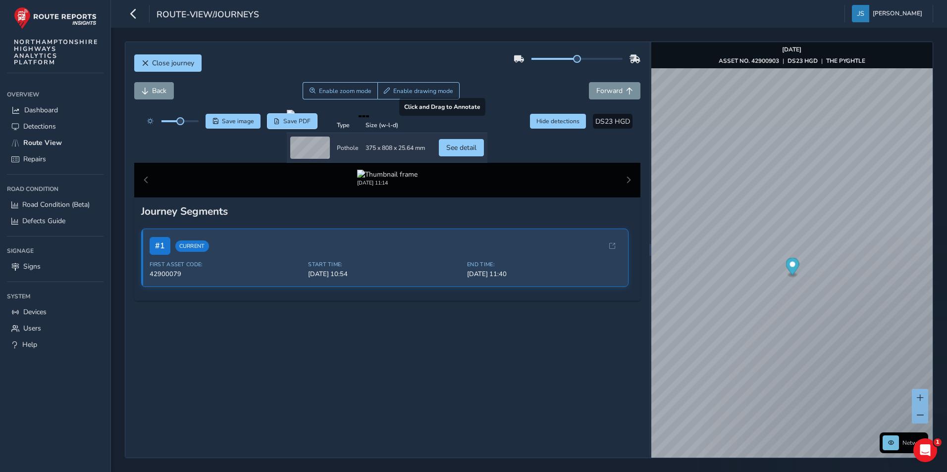
drag, startPoint x: 289, startPoint y: 123, endPoint x: 287, endPoint y: 188, distance: 64.9
click at [288, 188] on div "Click and Drag to Annotate Preview Type Size (w-l-d) Preview Type Pothole Size …" at bounding box center [387, 154] width 506 height 88
click at [239, 120] on span "Save image" at bounding box center [238, 121] width 32 height 8
click at [607, 94] on span "Forward" at bounding box center [609, 90] width 26 height 9
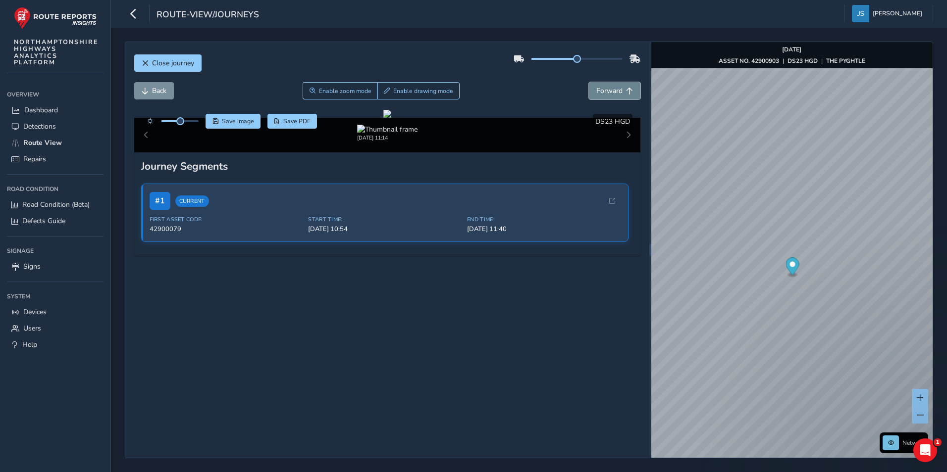
click at [607, 94] on span "Forward" at bounding box center [609, 90] width 26 height 9
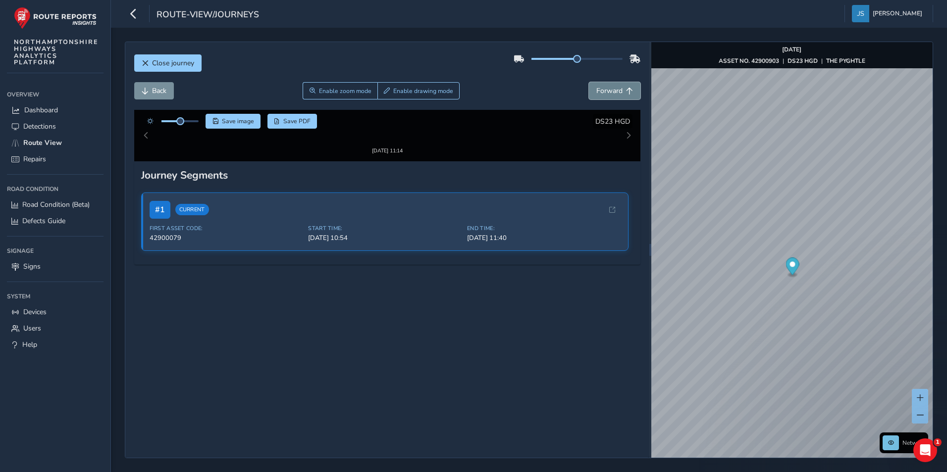
click at [607, 94] on span "Forward" at bounding box center [609, 90] width 26 height 9
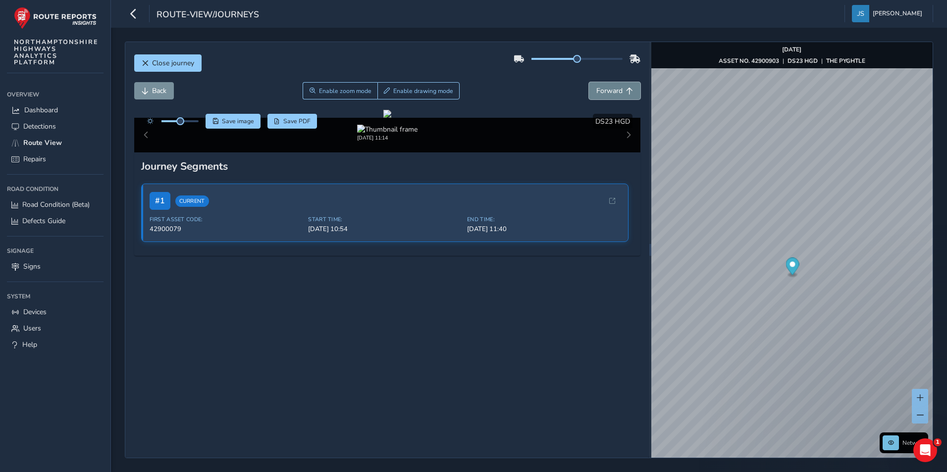
click at [607, 94] on span "Forward" at bounding box center [609, 90] width 26 height 9
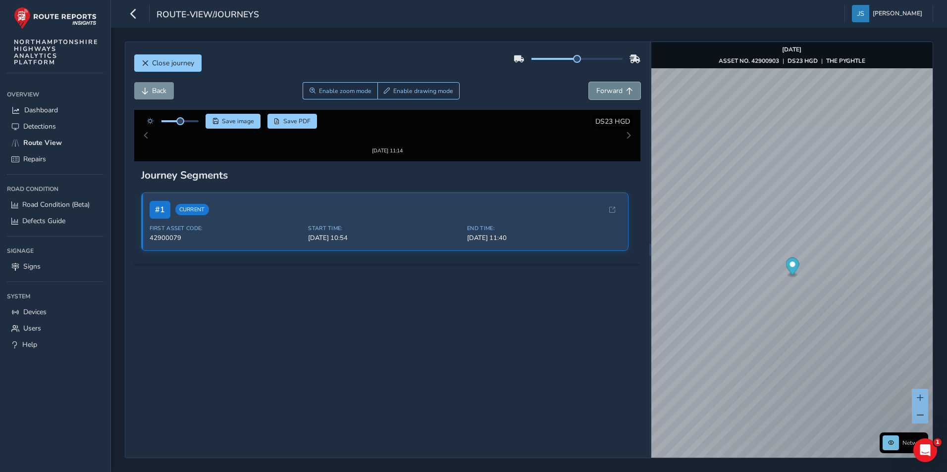
click at [607, 94] on span "Forward" at bounding box center [609, 90] width 26 height 9
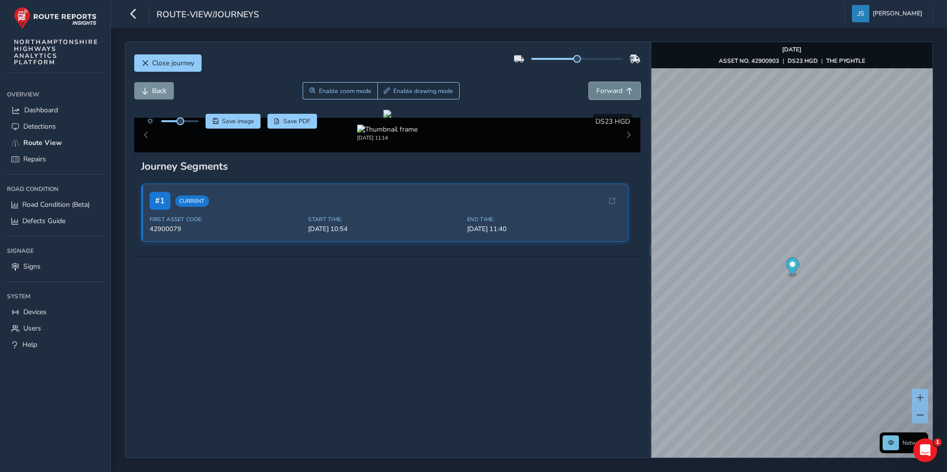
click at [607, 94] on span "Forward" at bounding box center [609, 90] width 26 height 9
click at [610, 96] on button "Forward" at bounding box center [614, 90] width 51 height 17
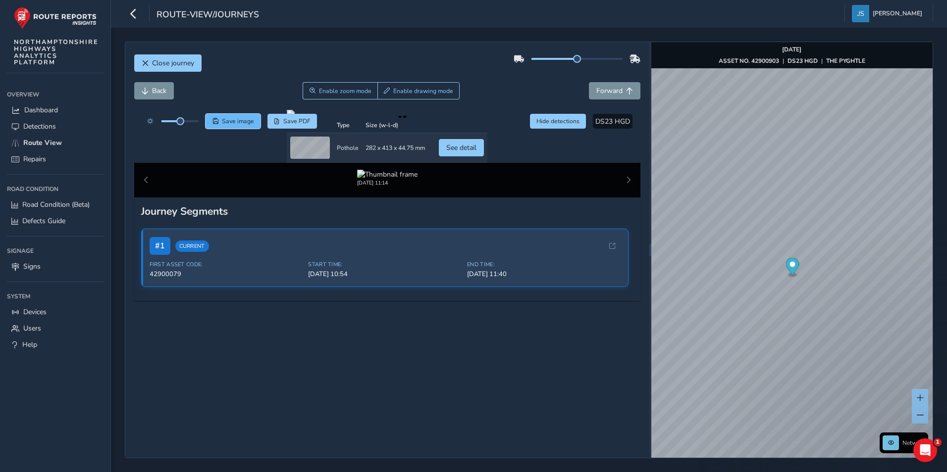
click at [240, 118] on span "Save image" at bounding box center [238, 121] width 32 height 8
click at [613, 88] on span "Forward" at bounding box center [609, 90] width 26 height 9
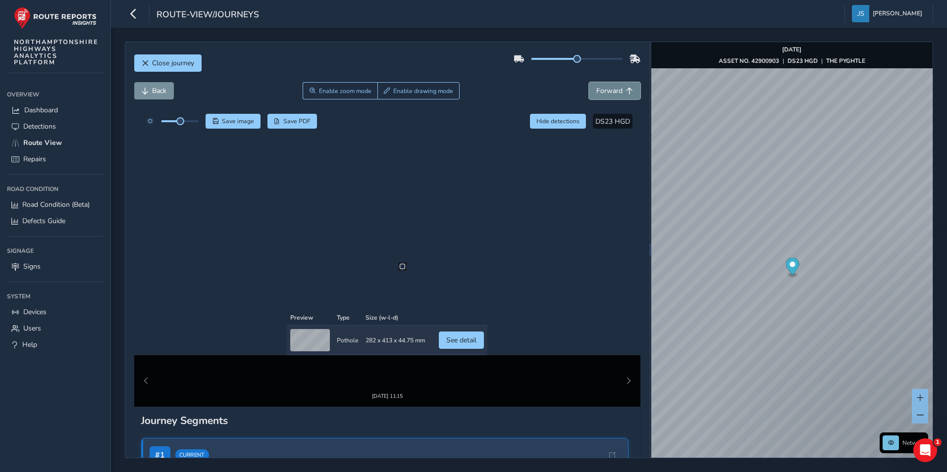
click at [613, 88] on span "Forward" at bounding box center [609, 90] width 26 height 9
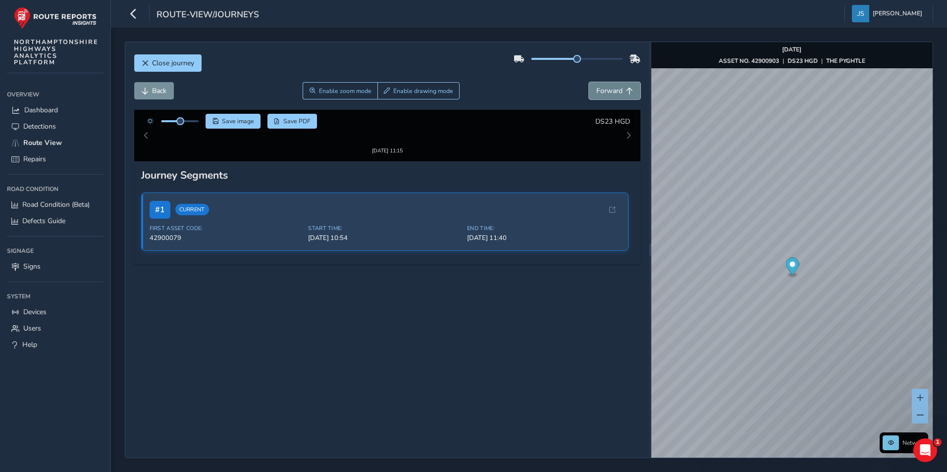
click at [613, 88] on span "Forward" at bounding box center [609, 90] width 26 height 9
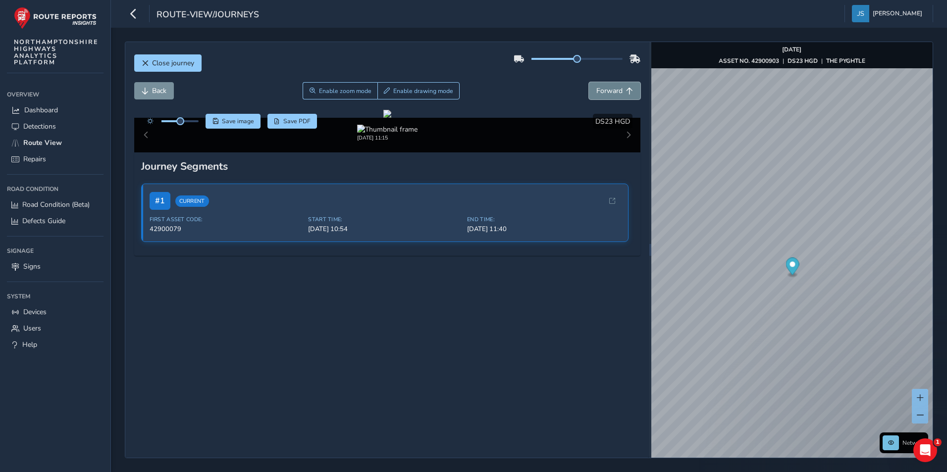
click at [613, 88] on span "Forward" at bounding box center [609, 90] width 26 height 9
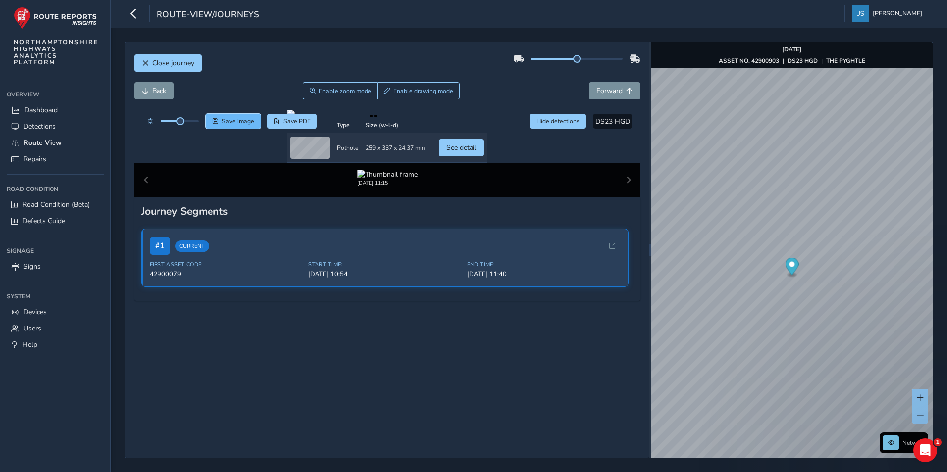
click at [220, 119] on button "Save image" at bounding box center [232, 121] width 55 height 15
click at [596, 89] on span "Forward" at bounding box center [609, 90] width 26 height 9
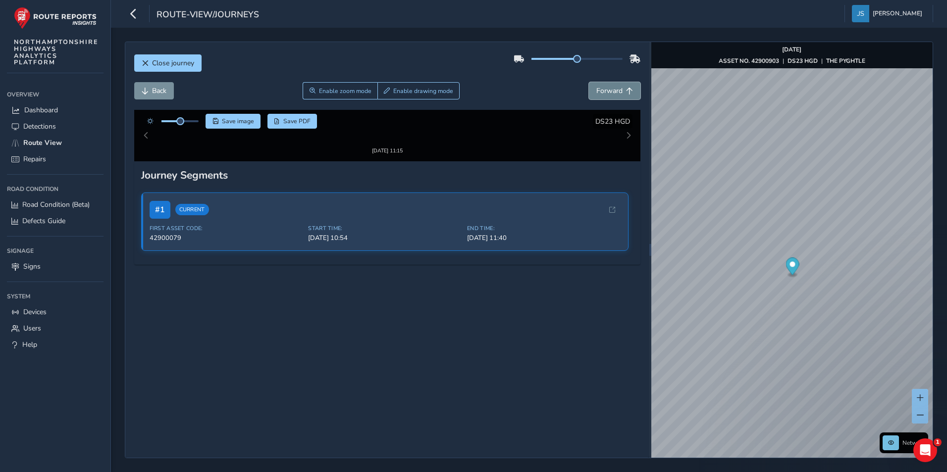
click at [599, 91] on span "Forward" at bounding box center [609, 90] width 26 height 9
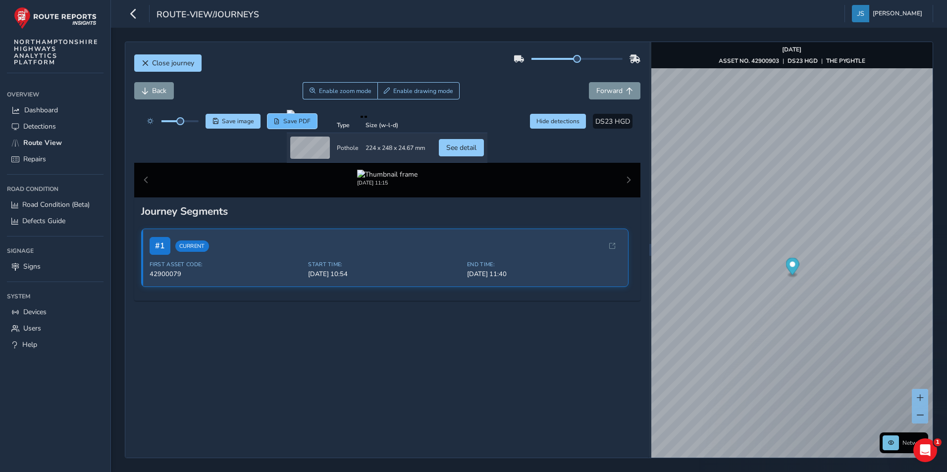
click at [298, 123] on span "Save PDF" at bounding box center [296, 121] width 27 height 8
click at [702, 15] on div "route-view/journeys Jake Sheridan Colour Scheme: Dark Dim Light Logout" at bounding box center [529, 14] width 836 height 28
click at [182, 115] on div at bounding box center [170, 121] width 57 height 15
click at [328, 118] on div at bounding box center [387, 114] width 201 height 8
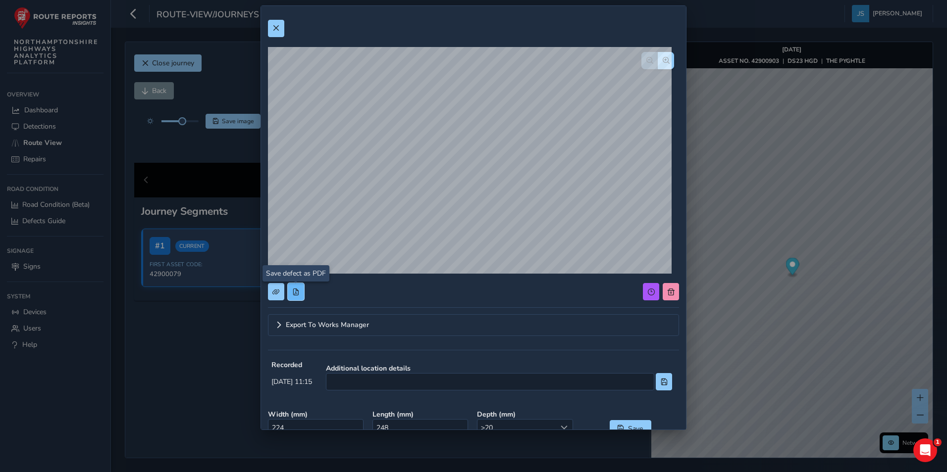
click at [300, 294] on button at bounding box center [296, 291] width 16 height 17
click at [273, 27] on span at bounding box center [275, 28] width 7 height 7
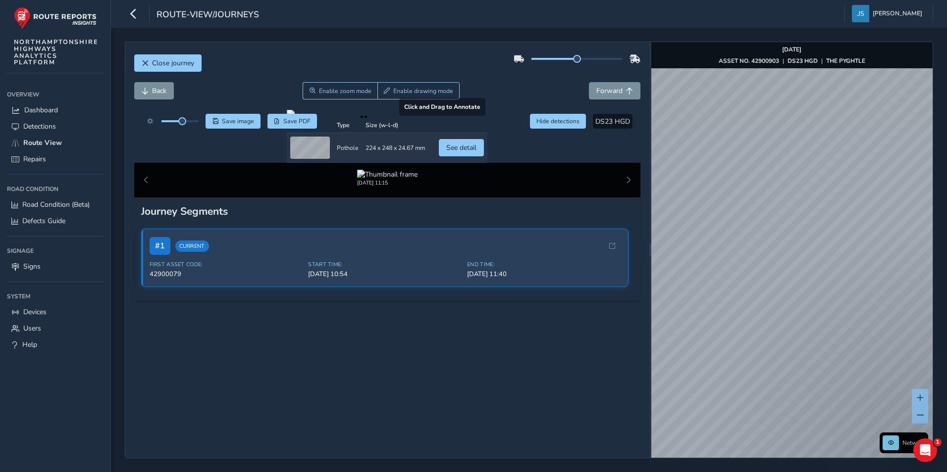
click at [614, 169] on div "Close journey Back Enable zoom mode Enable drawing mode Forward Click and Drag …" at bounding box center [529, 250] width 808 height 417
click at [749, 266] on div "x" at bounding box center [796, 274] width 94 height 16
click at [489, 118] on div at bounding box center [387, 114] width 204 height 8
drag, startPoint x: 378, startPoint y: 295, endPoint x: 394, endPoint y: 298, distance: 15.5
click at [394, 118] on div at bounding box center [387, 114] width 204 height 8
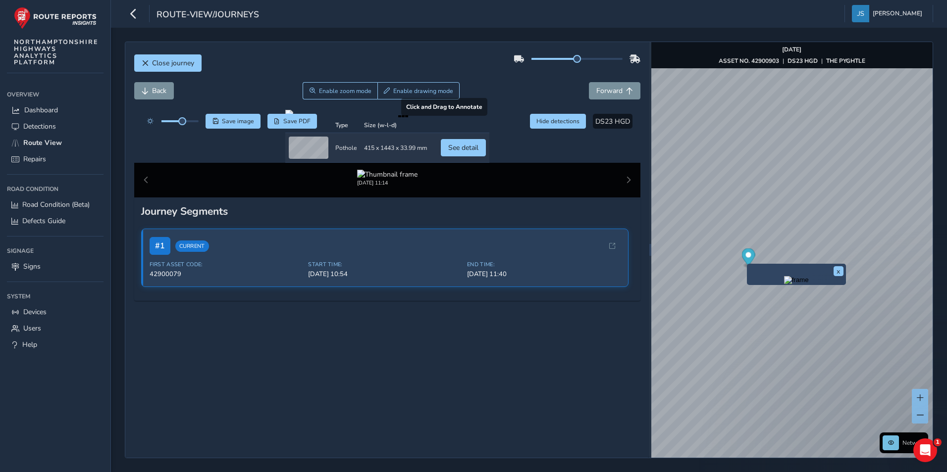
drag, startPoint x: 413, startPoint y: 301, endPoint x: 498, endPoint y: 345, distance: 95.7
click at [489, 118] on div at bounding box center [387, 114] width 204 height 8
click at [406, 90] on span "Enable drawing mode" at bounding box center [423, 91] width 60 height 8
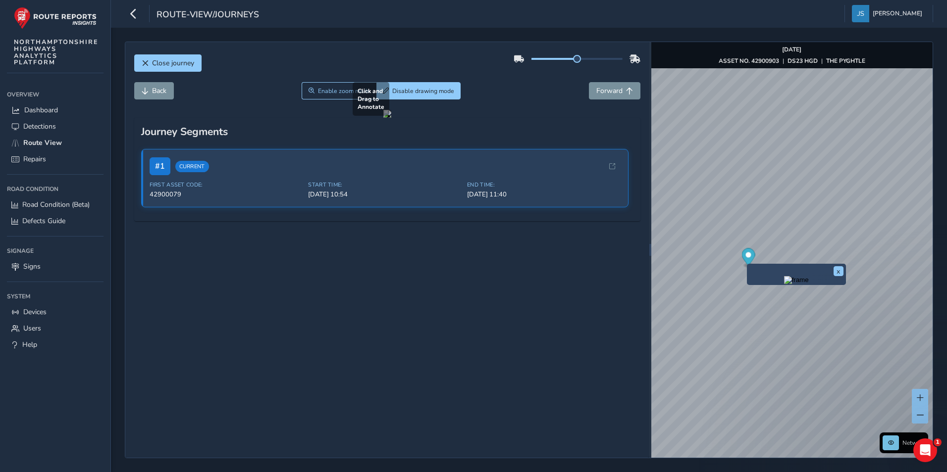
drag, startPoint x: 356, startPoint y: 285, endPoint x: 384, endPoint y: 310, distance: 38.2
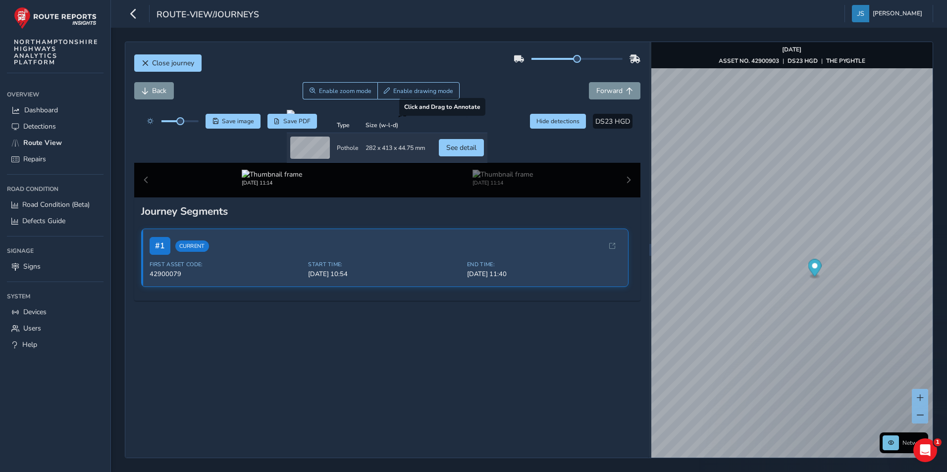
click at [415, 118] on div at bounding box center [387, 114] width 201 height 8
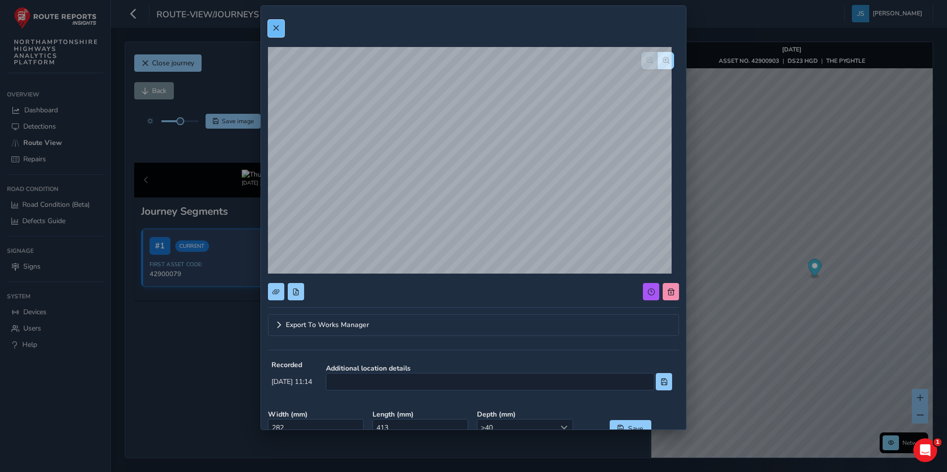
click at [280, 30] on button at bounding box center [276, 28] width 16 height 17
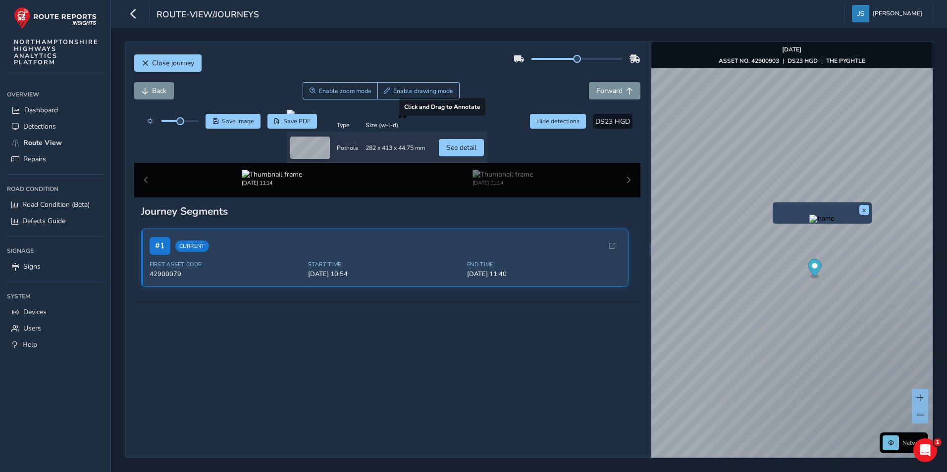
click at [774, 204] on div "x" at bounding box center [821, 212] width 99 height 21
click at [352, 118] on div at bounding box center [387, 114] width 201 height 8
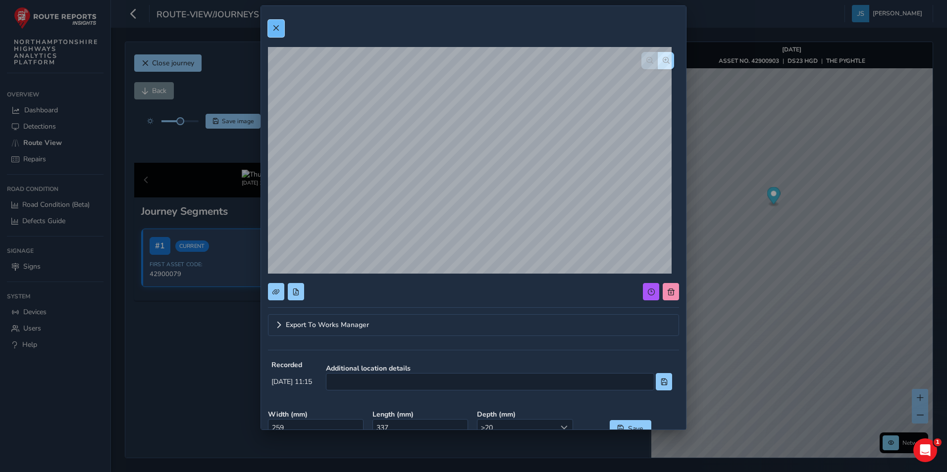
click at [277, 29] on span at bounding box center [275, 28] width 7 height 7
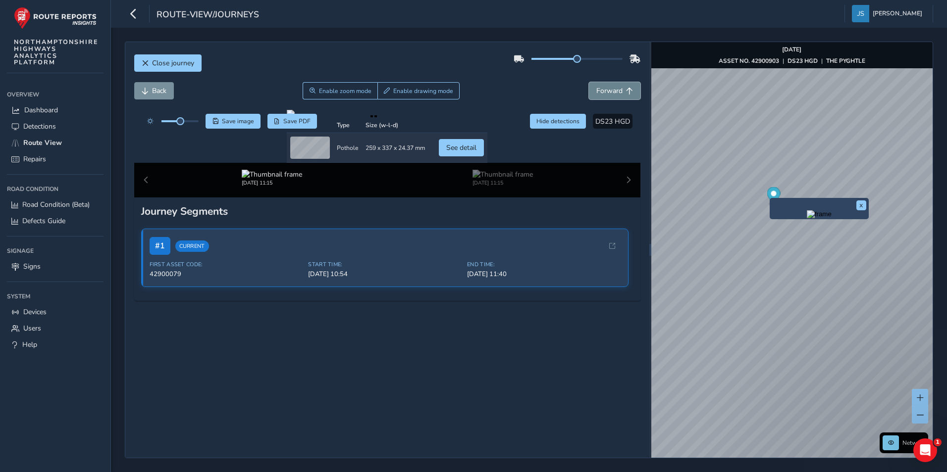
click at [596, 94] on span "Forward" at bounding box center [609, 90] width 26 height 9
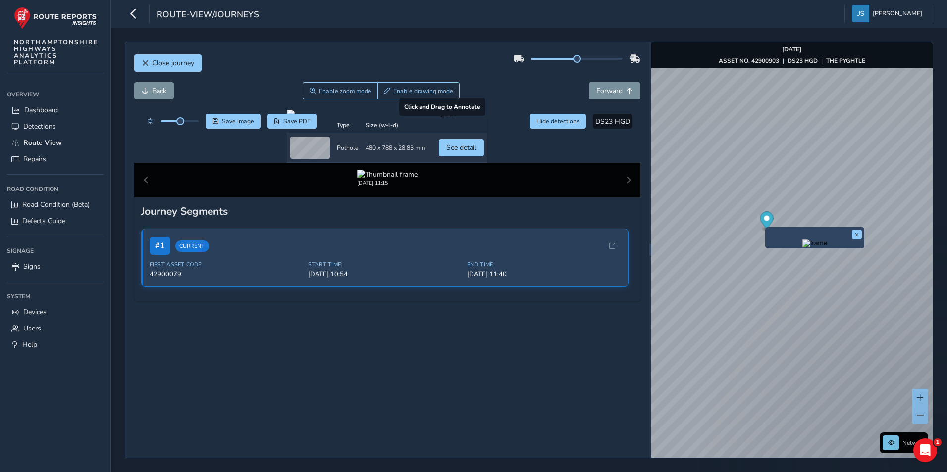
click at [487, 118] on div at bounding box center [387, 114] width 201 height 8
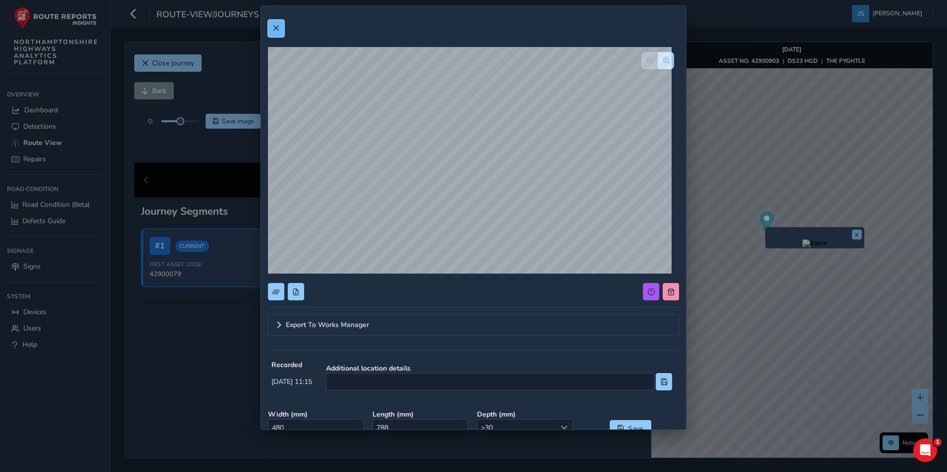
click at [278, 27] on span at bounding box center [275, 28] width 7 height 7
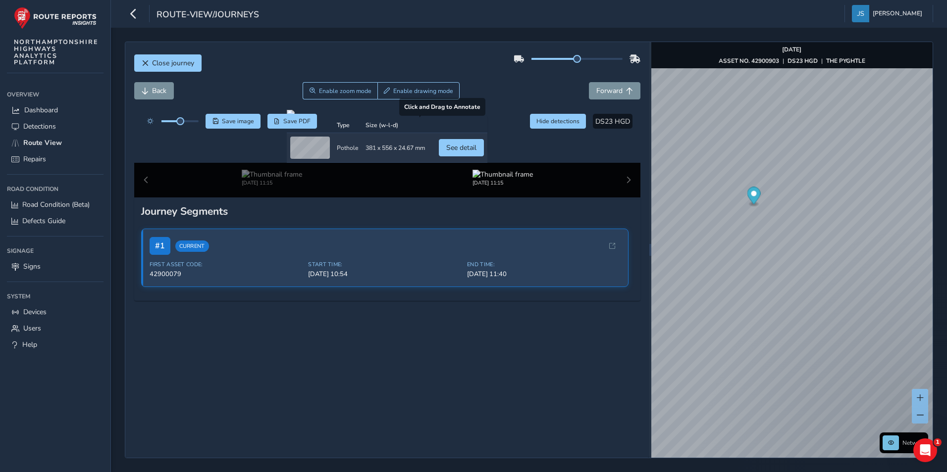
click at [476, 118] on div at bounding box center [387, 114] width 201 height 8
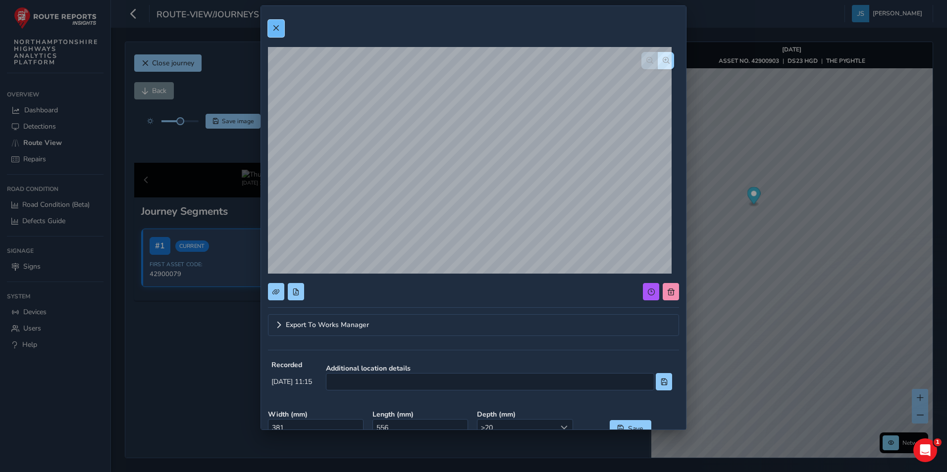
click at [275, 27] on span at bounding box center [275, 28] width 7 height 7
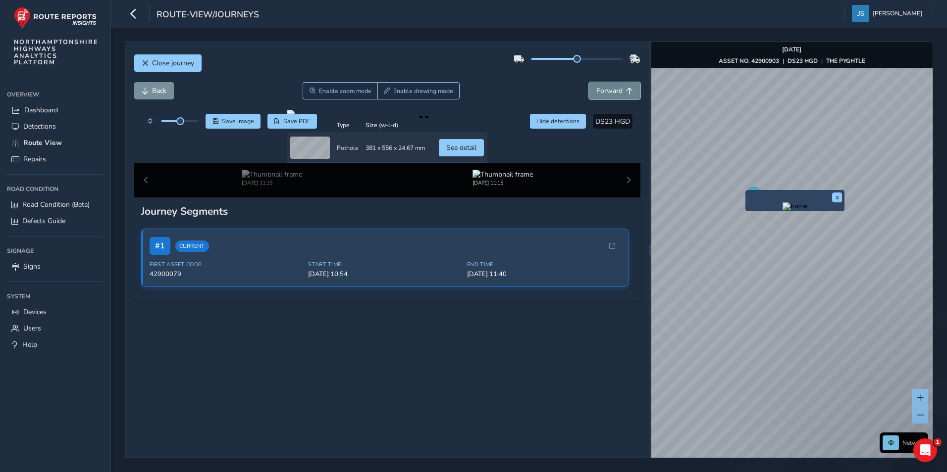
click at [623, 85] on button "Forward" at bounding box center [614, 90] width 51 height 17
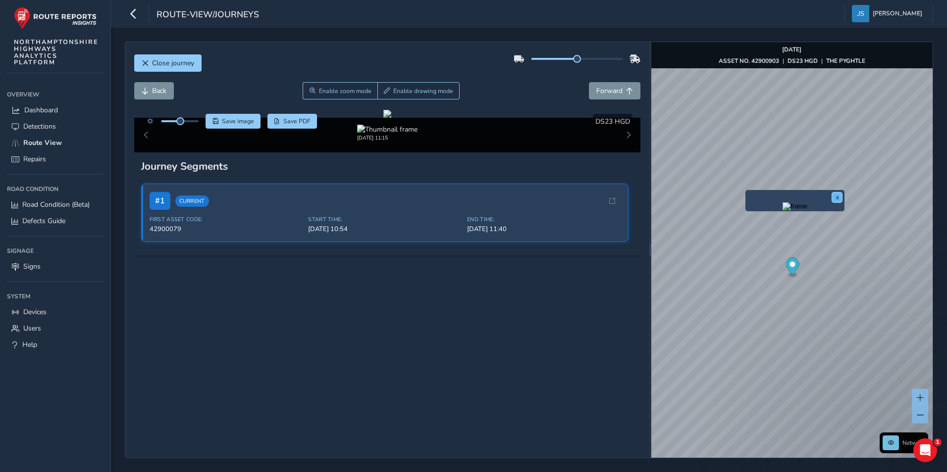
click at [832, 196] on button "x" at bounding box center [837, 198] width 10 height 10
click at [600, 93] on span "Forward" at bounding box center [609, 90] width 26 height 9
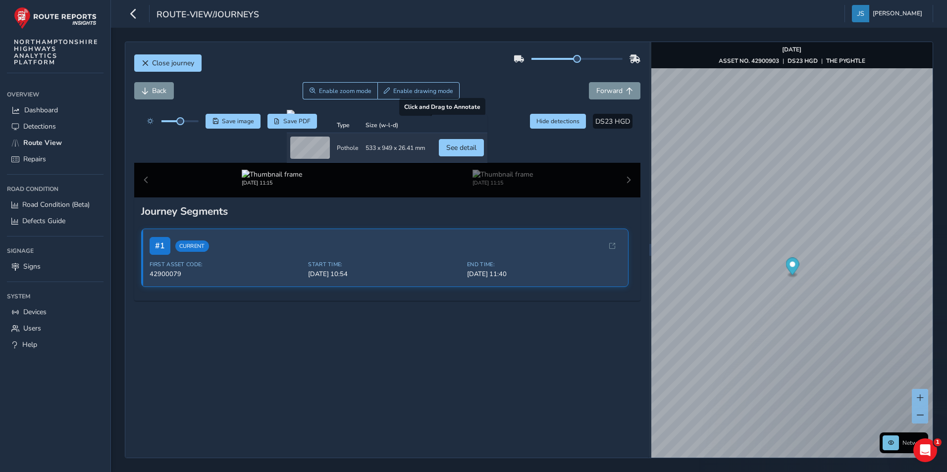
click at [487, 118] on div at bounding box center [387, 114] width 201 height 8
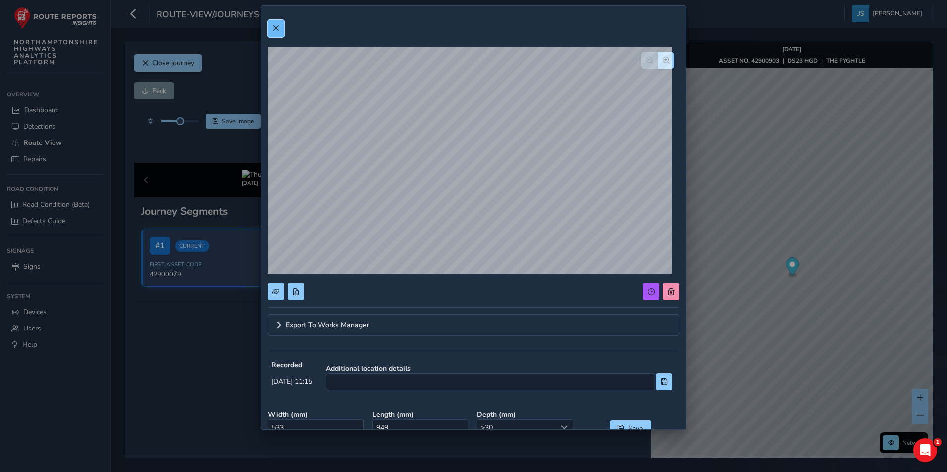
click at [275, 34] on button at bounding box center [276, 28] width 16 height 17
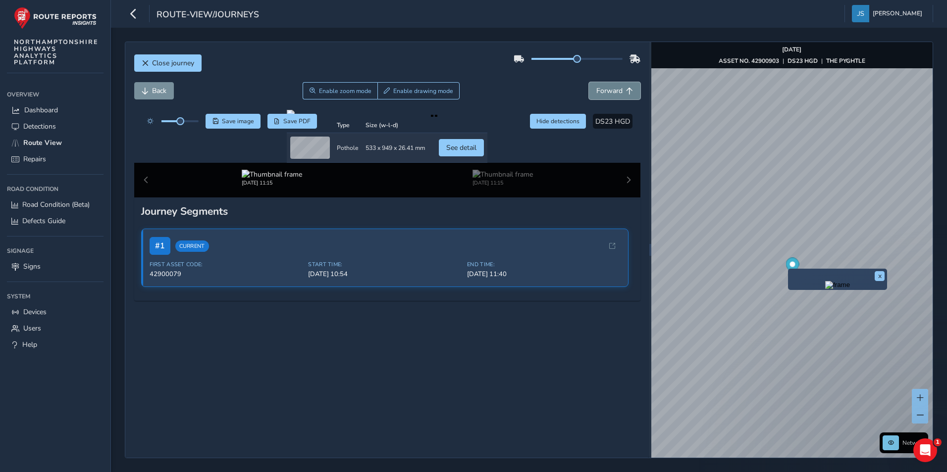
click at [612, 93] on span "Forward" at bounding box center [609, 90] width 26 height 9
click at [485, 118] on div at bounding box center [387, 114] width 196 height 8
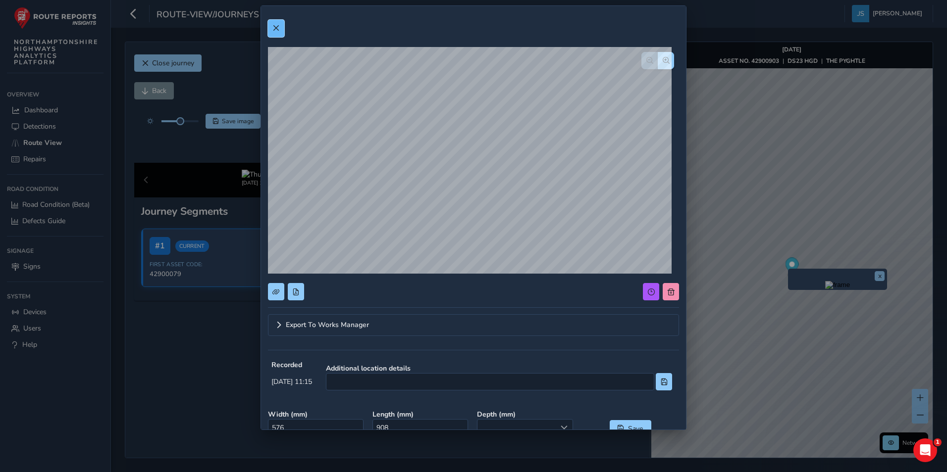
click at [283, 26] on button at bounding box center [276, 28] width 16 height 17
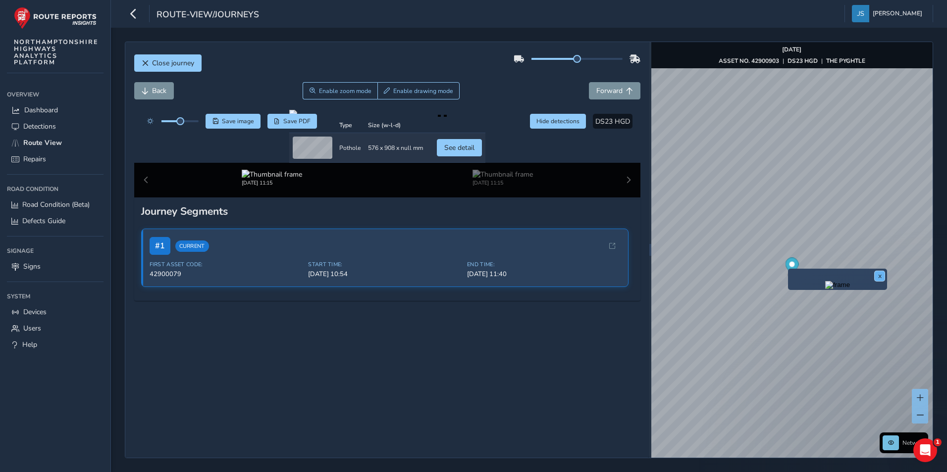
click at [883, 273] on button "x" at bounding box center [879, 276] width 10 height 10
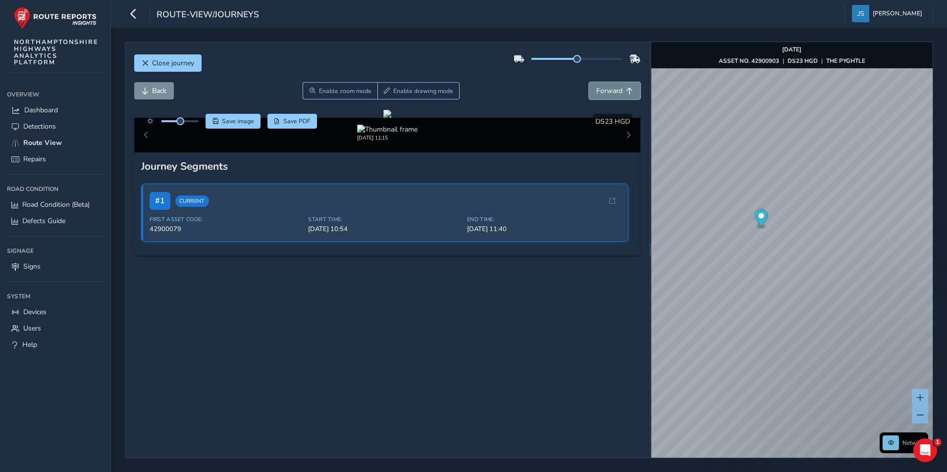
click at [607, 90] on span "Forward" at bounding box center [609, 90] width 26 height 9
click at [880, 279] on button "x" at bounding box center [881, 279] width 10 height 10
click at [626, 89] on span "Forward" at bounding box center [629, 91] width 7 height 7
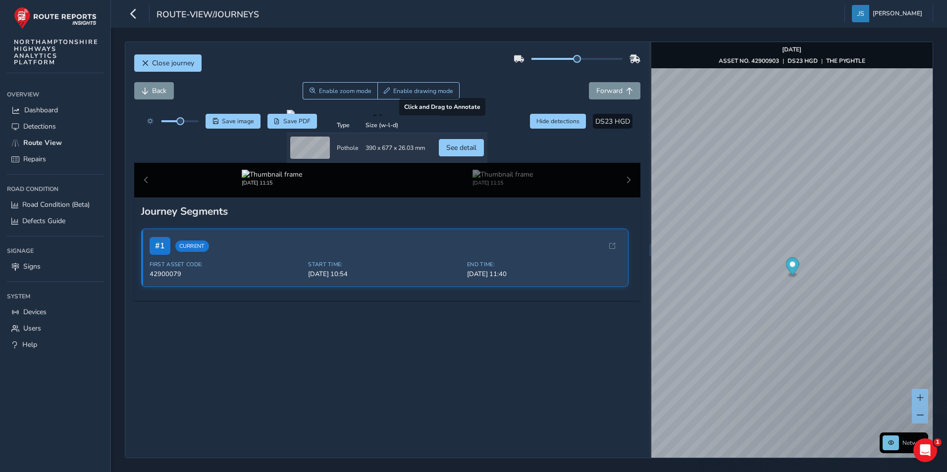
click at [355, 118] on div at bounding box center [387, 114] width 201 height 8
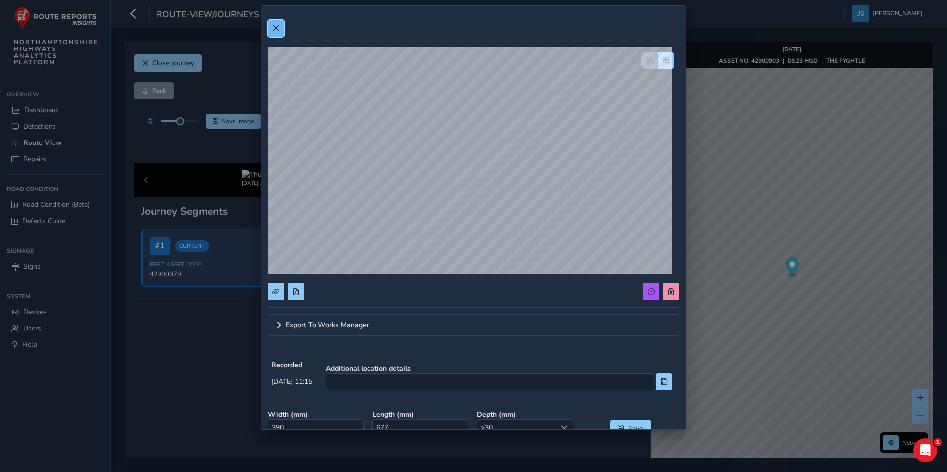
click at [279, 30] on span at bounding box center [275, 28] width 7 height 7
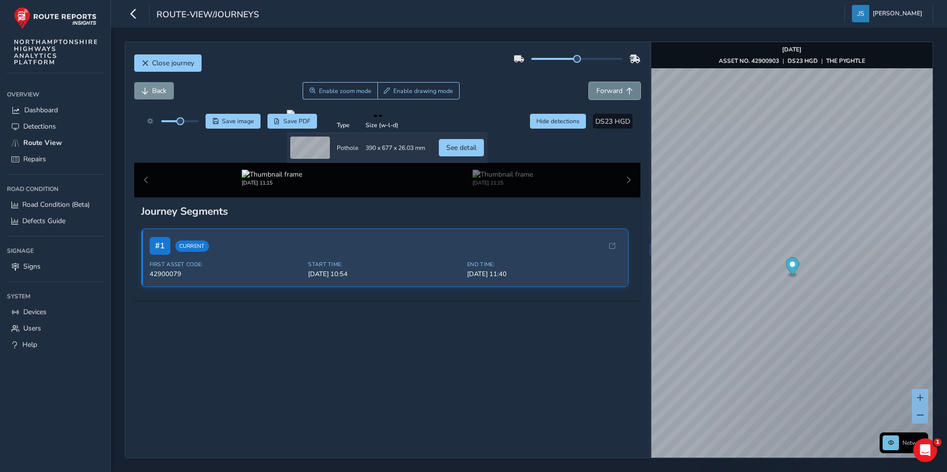
click at [601, 92] on span "Forward" at bounding box center [609, 90] width 26 height 9
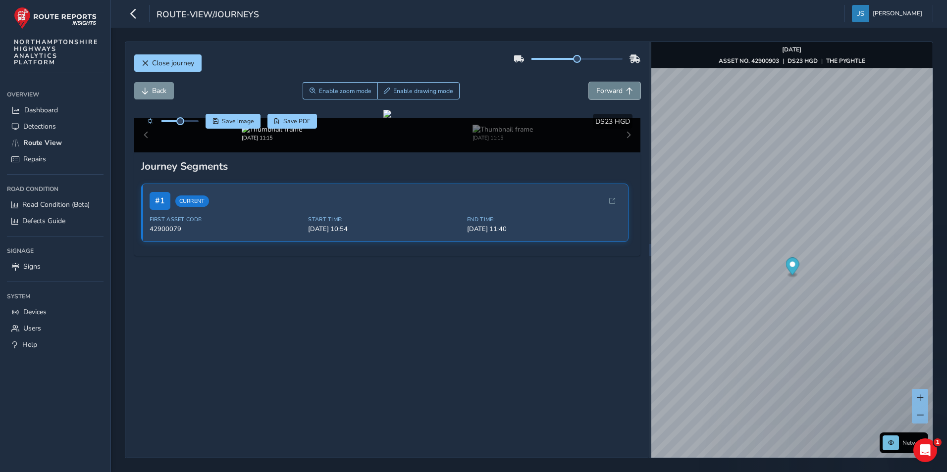
click at [601, 92] on span "Forward" at bounding box center [609, 90] width 26 height 9
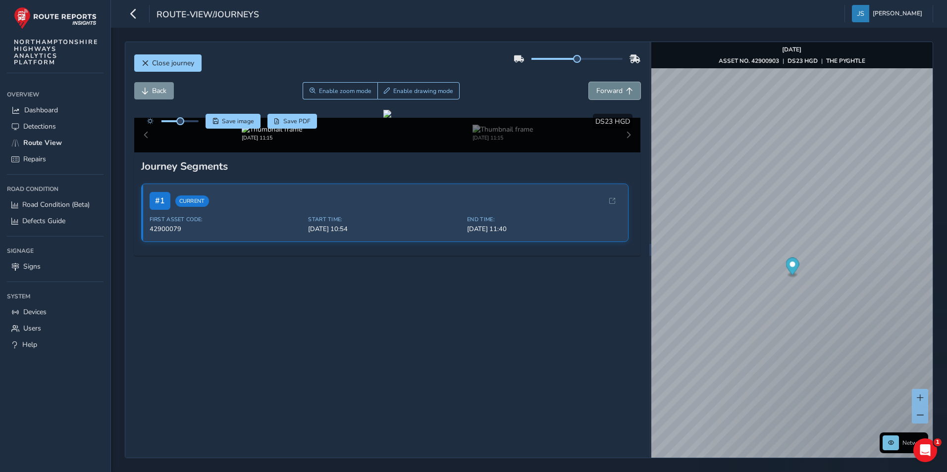
click at [601, 92] on span "Forward" at bounding box center [609, 90] width 26 height 9
click at [171, 94] on button "Back" at bounding box center [154, 90] width 40 height 17
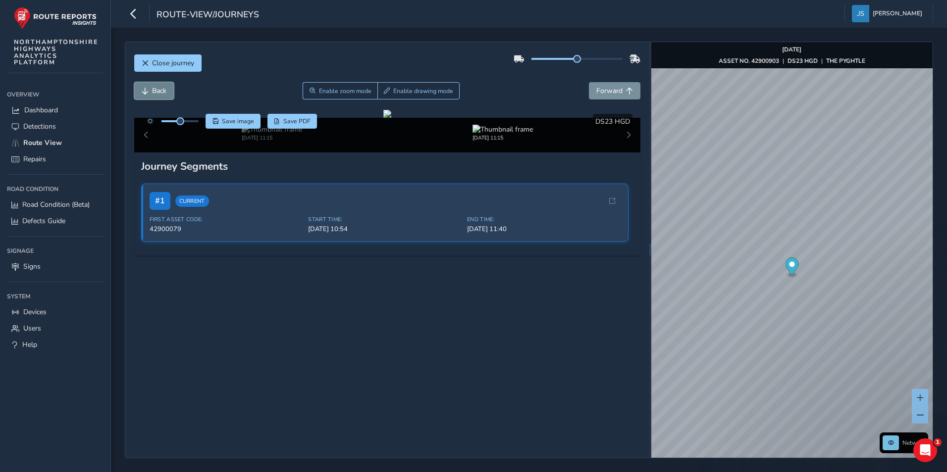
click at [171, 94] on button "Back" at bounding box center [154, 90] width 40 height 17
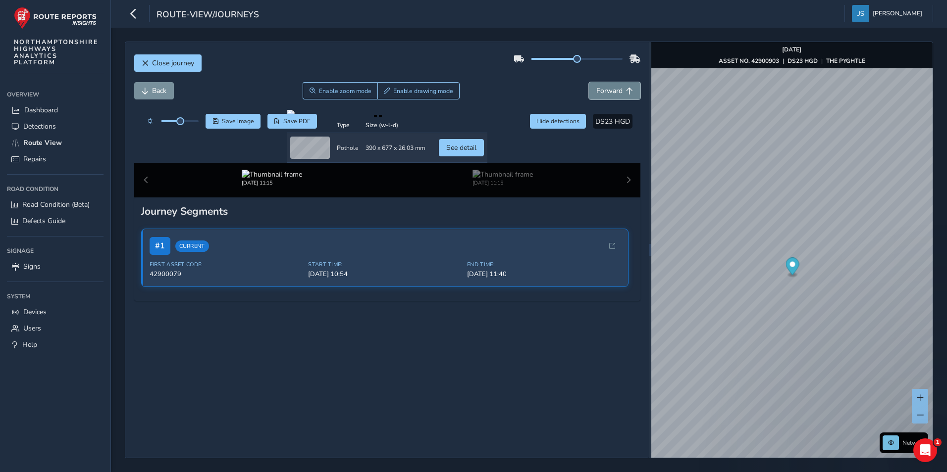
click at [604, 93] on span "Forward" at bounding box center [609, 90] width 26 height 9
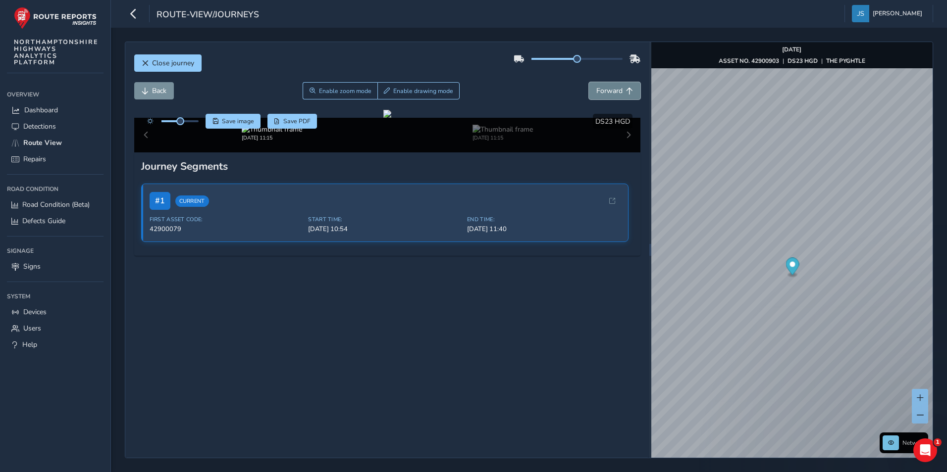
click at [604, 93] on span "Forward" at bounding box center [609, 90] width 26 height 9
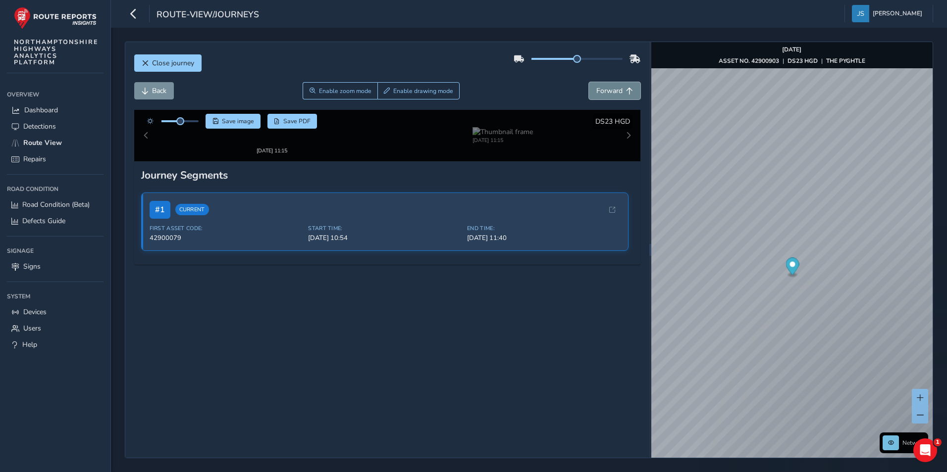
click at [604, 93] on span "Forward" at bounding box center [609, 90] width 26 height 9
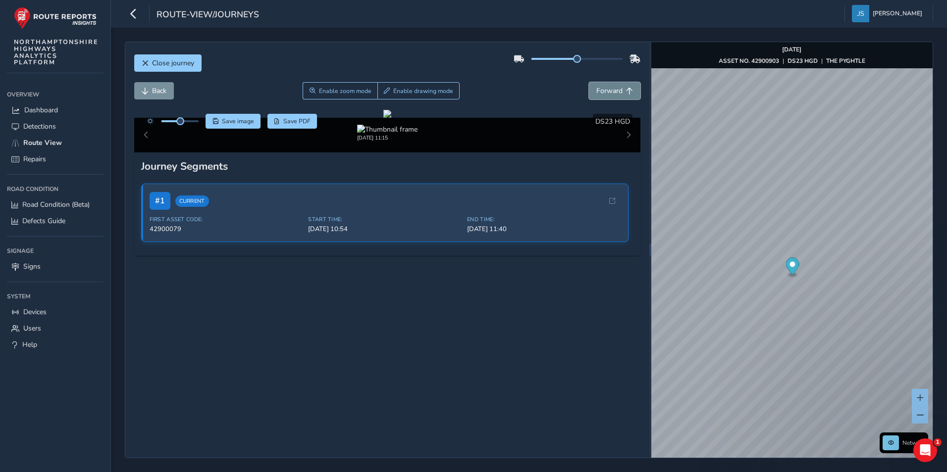
click at [604, 93] on span "Forward" at bounding box center [609, 90] width 26 height 9
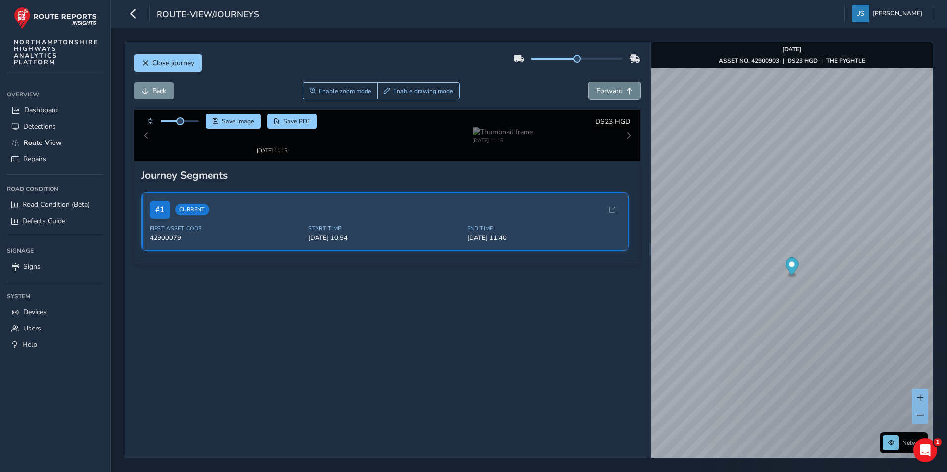
click at [604, 93] on span "Forward" at bounding box center [609, 90] width 26 height 9
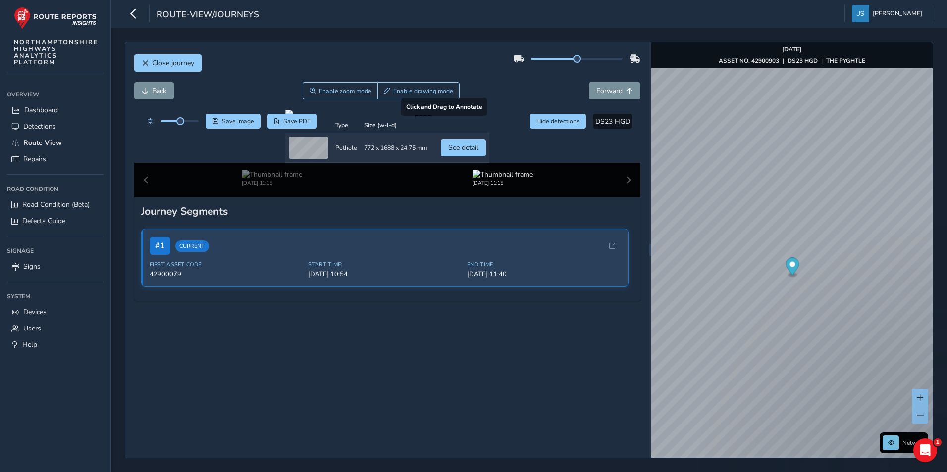
click at [467, 118] on div at bounding box center [387, 114] width 204 height 8
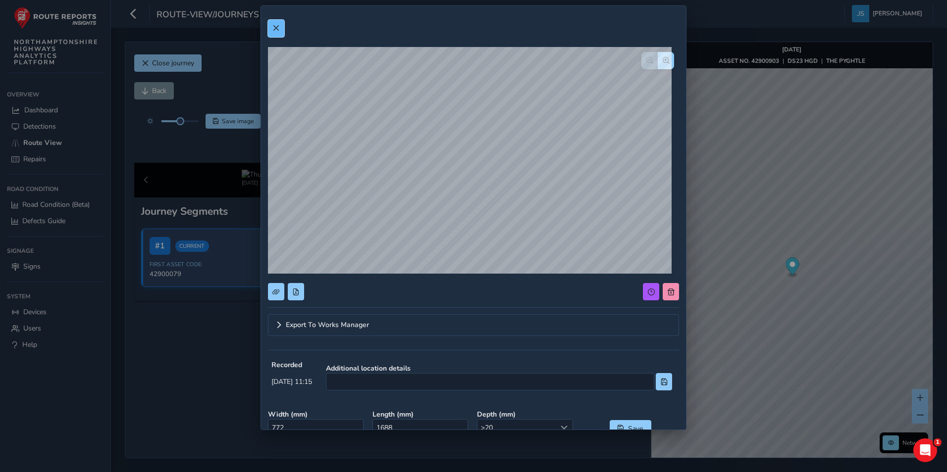
click at [280, 36] on button at bounding box center [276, 28] width 16 height 17
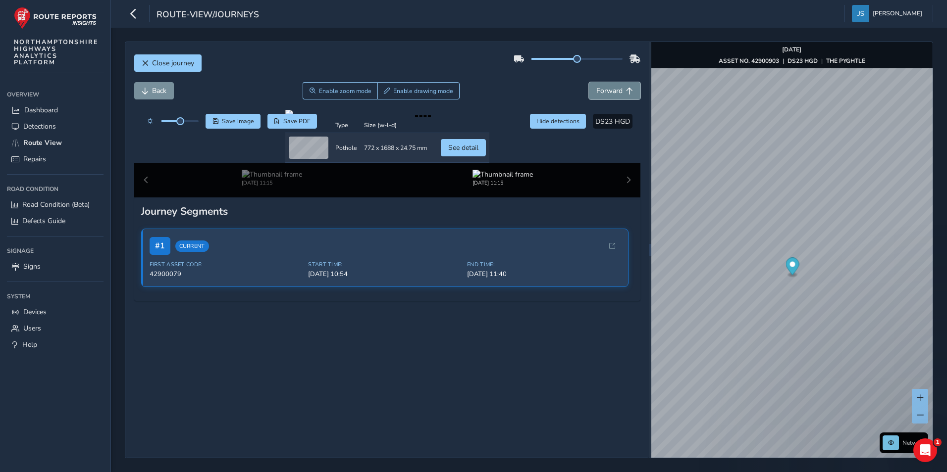
click at [602, 86] on span "Forward" at bounding box center [609, 90] width 26 height 9
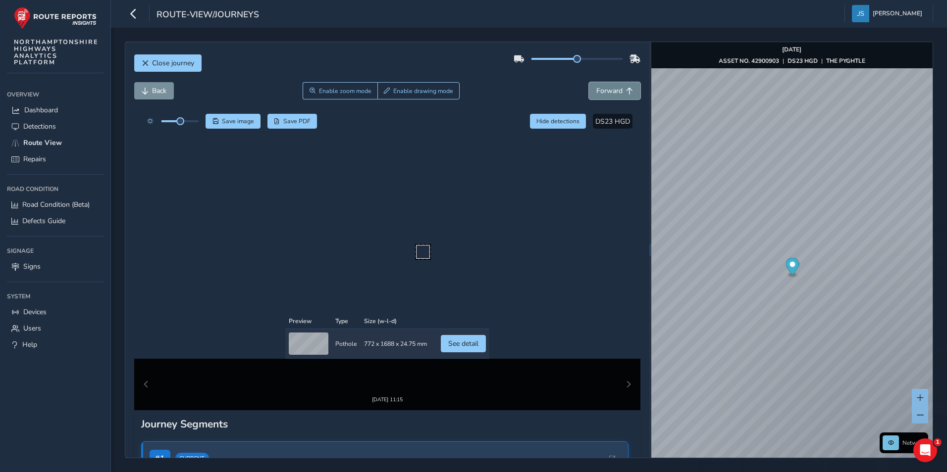
click at [602, 86] on span "Forward" at bounding box center [609, 90] width 26 height 9
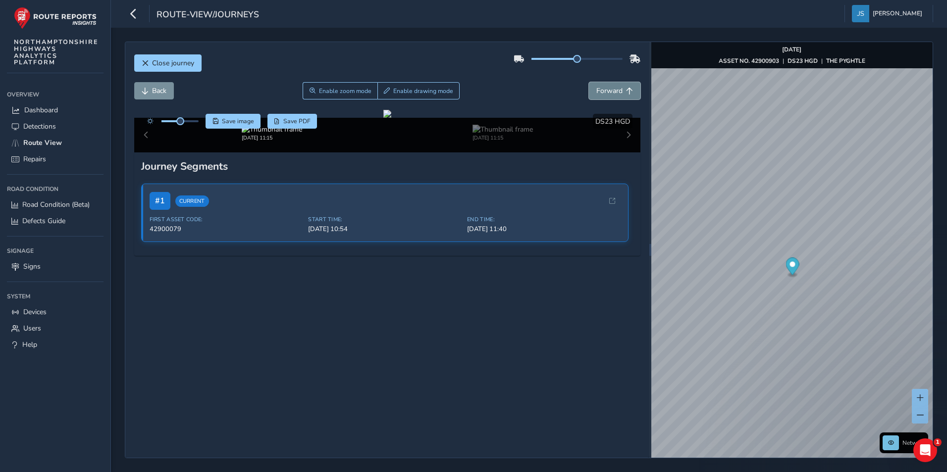
click at [602, 86] on span "Forward" at bounding box center [609, 90] width 26 height 9
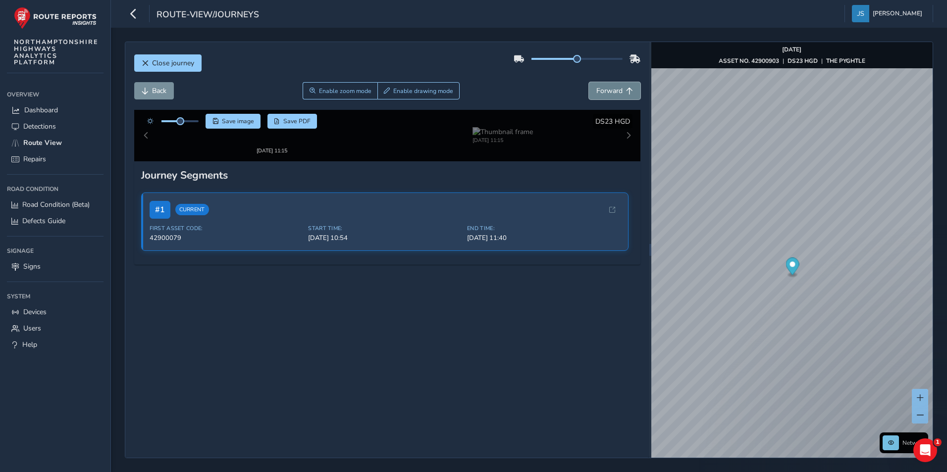
click at [602, 86] on span "Forward" at bounding box center [609, 90] width 26 height 9
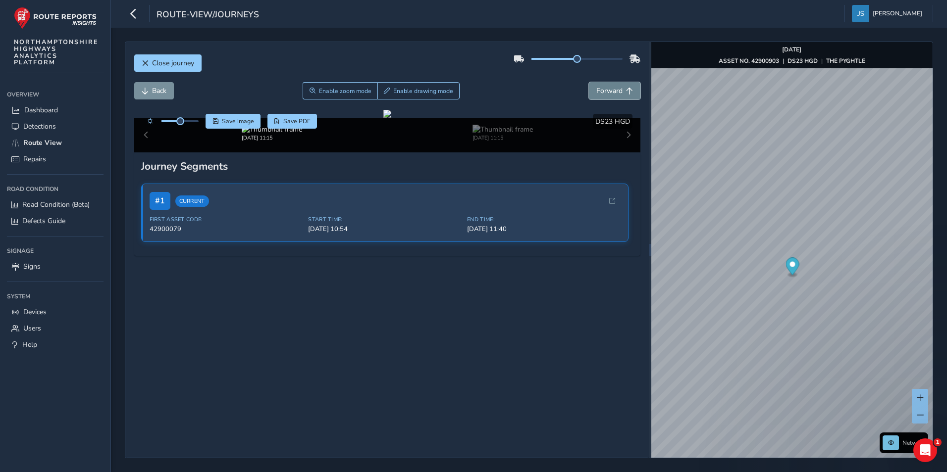
click at [602, 86] on span "Forward" at bounding box center [609, 90] width 26 height 9
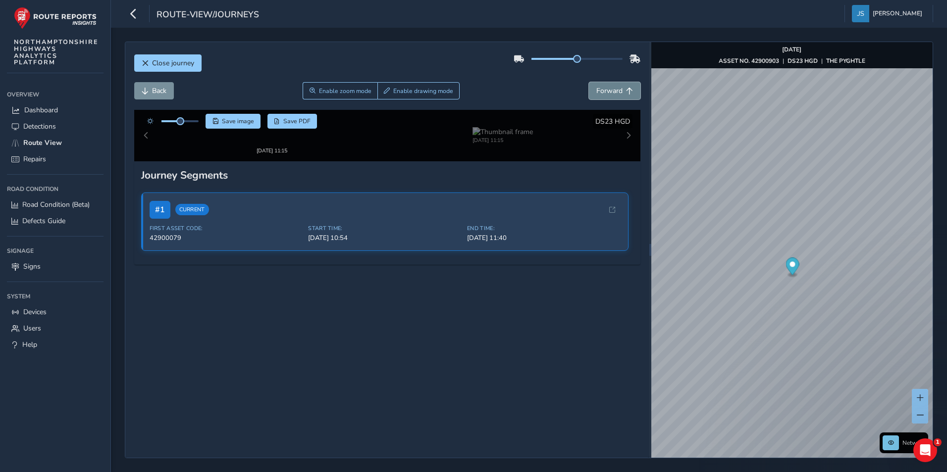
click at [602, 86] on span "Forward" at bounding box center [609, 90] width 26 height 9
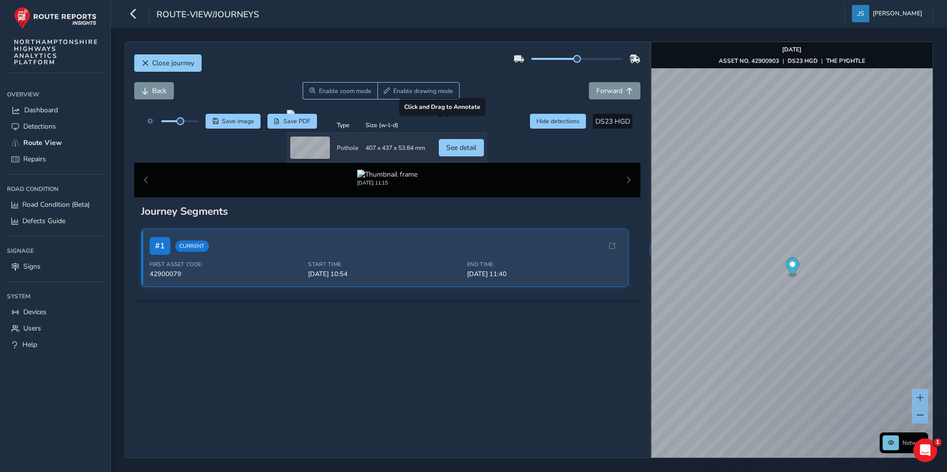
click at [487, 118] on div at bounding box center [387, 114] width 201 height 8
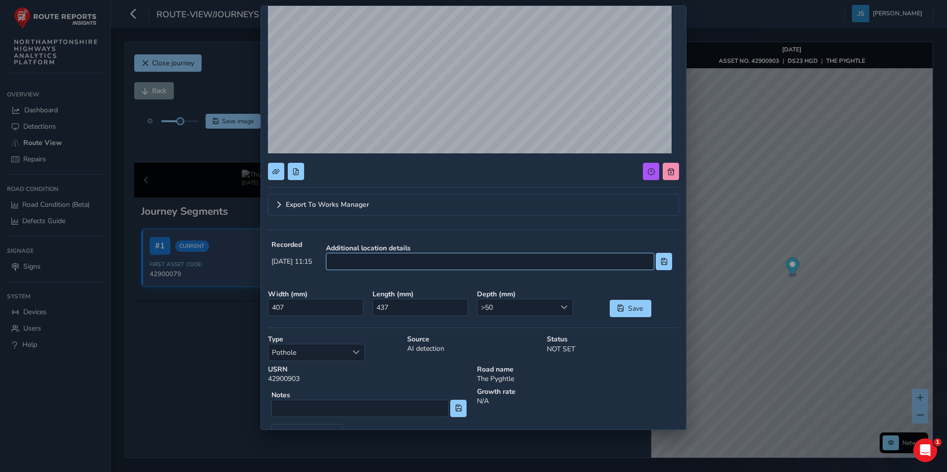
scroll to position [149, 0]
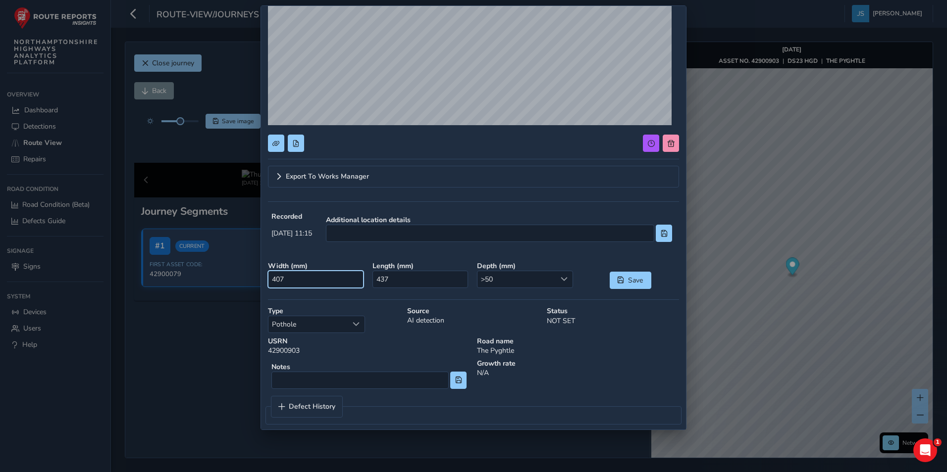
click at [330, 277] on input "407" at bounding box center [316, 279] width 96 height 17
type input "0"
type input "3000"
click at [566, 346] on div "Road name The Pyghtle" at bounding box center [577, 346] width 209 height 26
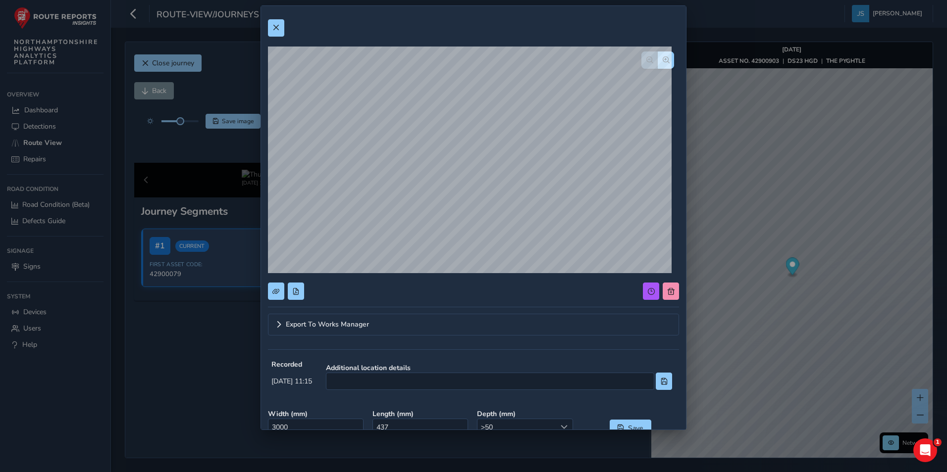
scroll to position [0, 0]
click at [280, 32] on button at bounding box center [276, 28] width 16 height 17
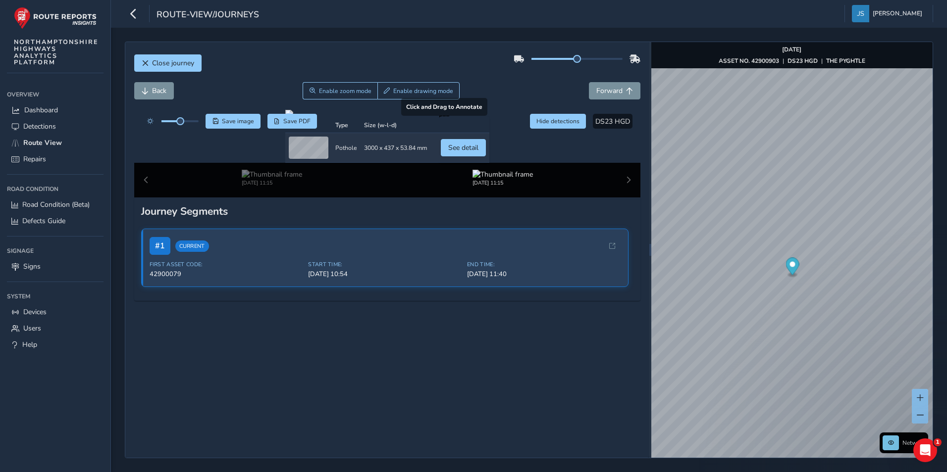
click at [489, 118] on div at bounding box center [387, 114] width 204 height 8
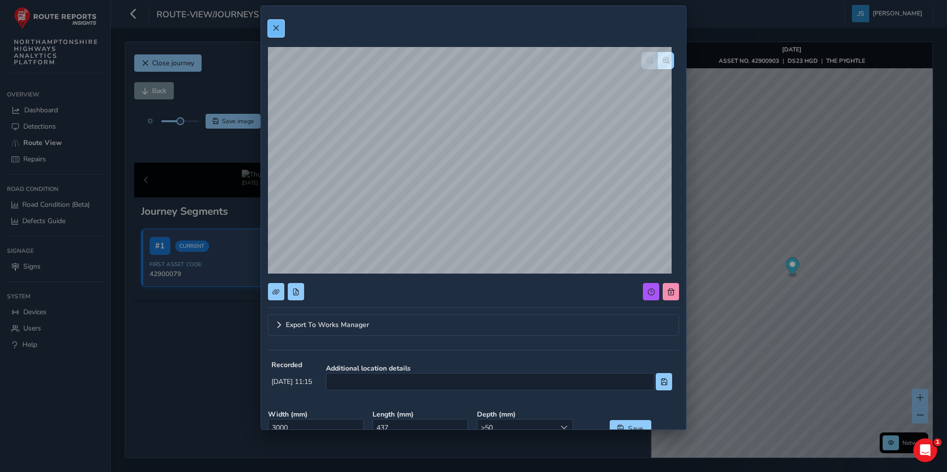
click at [278, 32] on button at bounding box center [276, 28] width 16 height 17
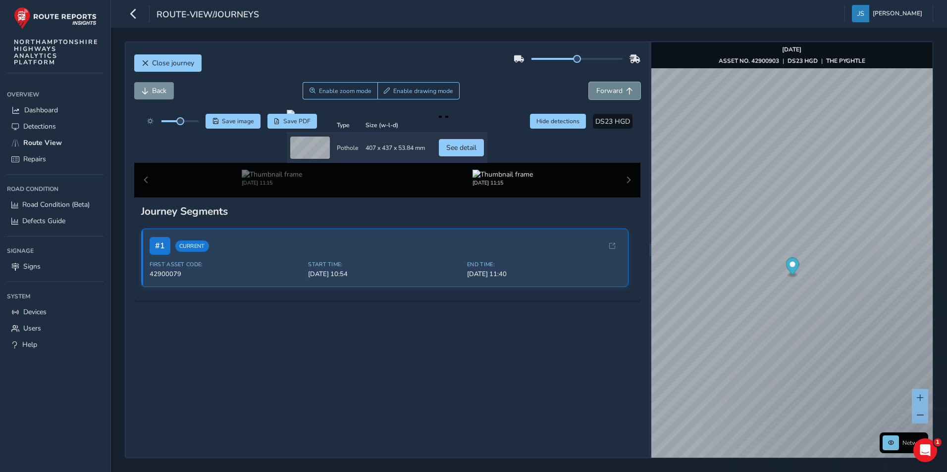
click at [626, 89] on span "Forward" at bounding box center [629, 91] width 7 height 7
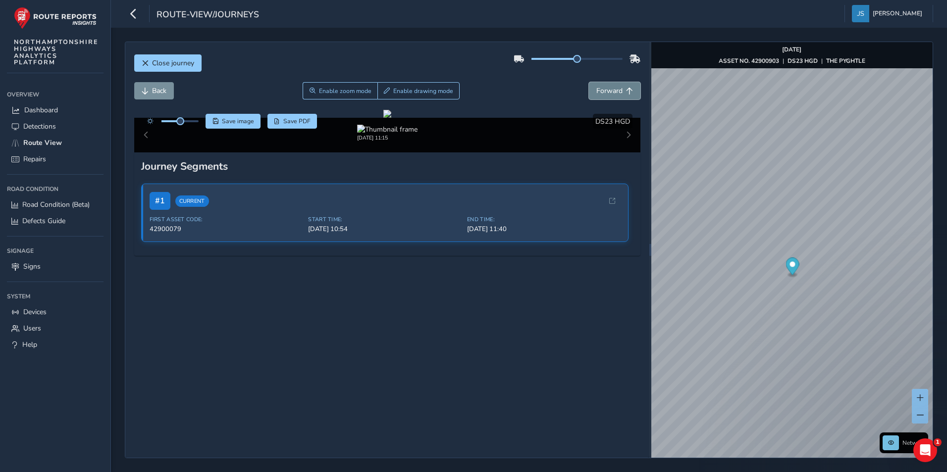
click at [626, 89] on span "Forward" at bounding box center [629, 91] width 7 height 7
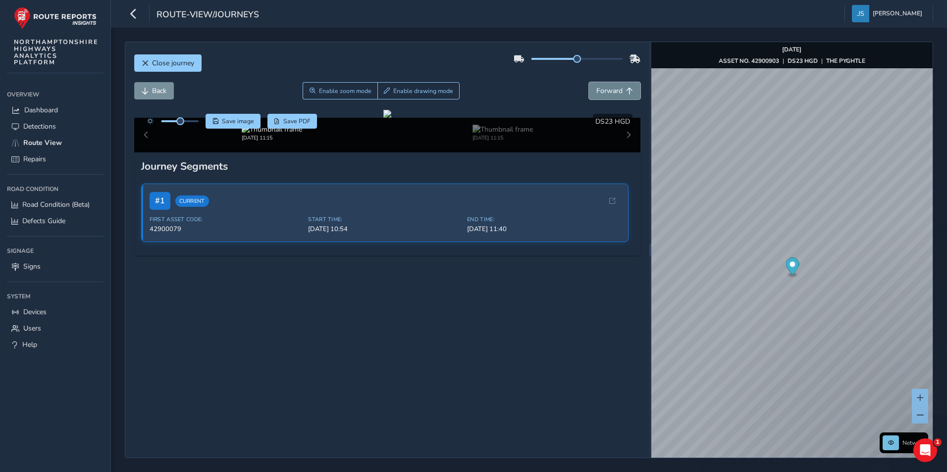
click at [626, 89] on span "Forward" at bounding box center [629, 91] width 7 height 7
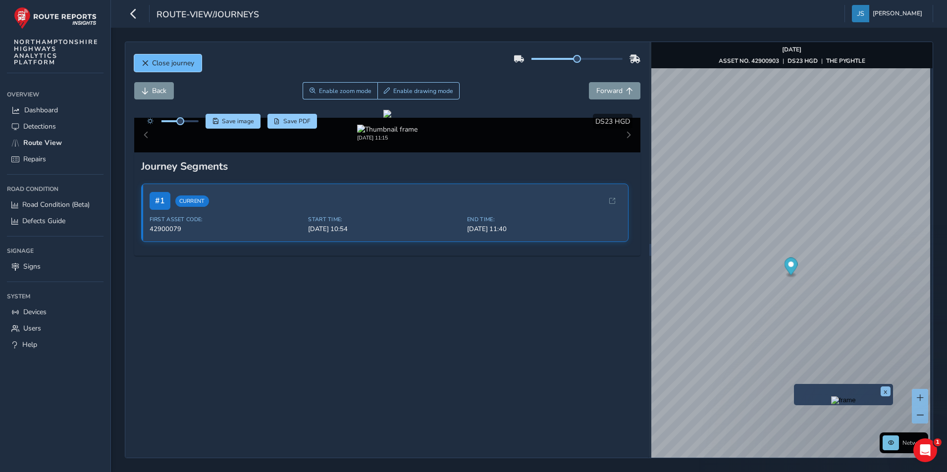
click at [189, 66] on span "Close journey" at bounding box center [173, 62] width 42 height 9
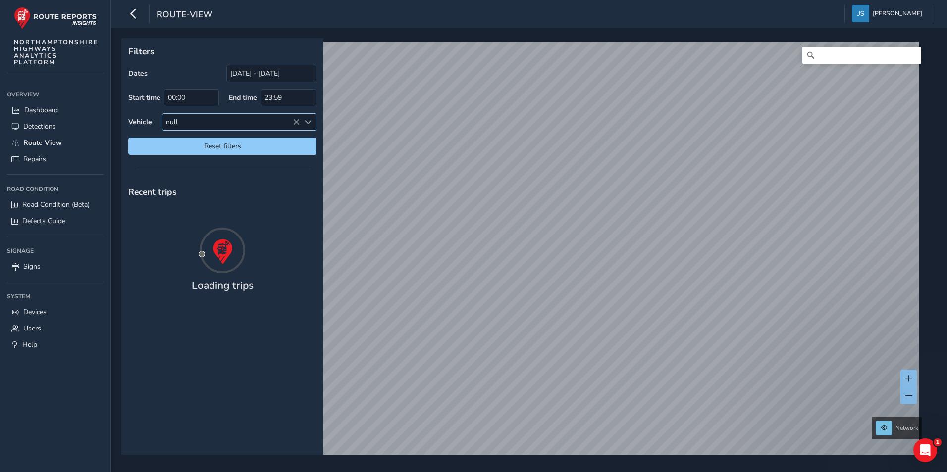
click at [296, 121] on icon at bounding box center [296, 122] width 7 height 7
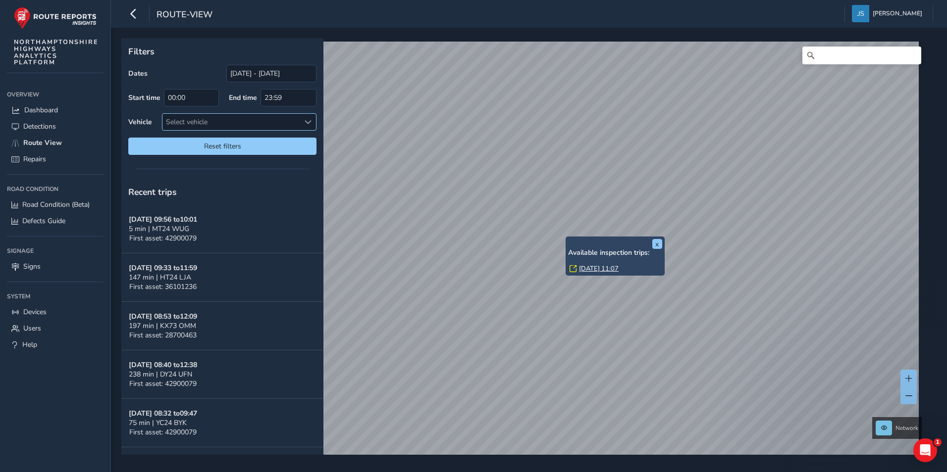
click at [585, 266] on link "[DATE] 11:07" at bounding box center [599, 268] width 40 height 9
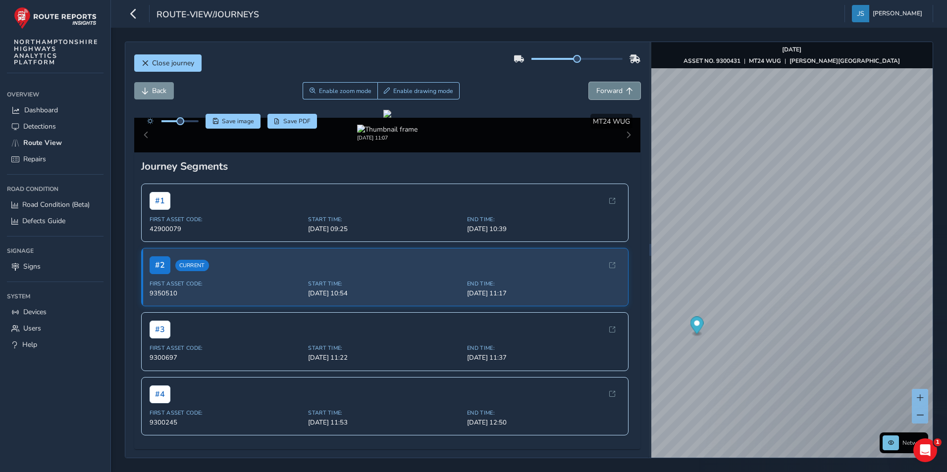
click at [595, 84] on button "Forward" at bounding box center [614, 90] width 51 height 17
click at [596, 84] on button "Forward" at bounding box center [614, 90] width 51 height 17
click at [600, 91] on span "Forward" at bounding box center [609, 90] width 26 height 9
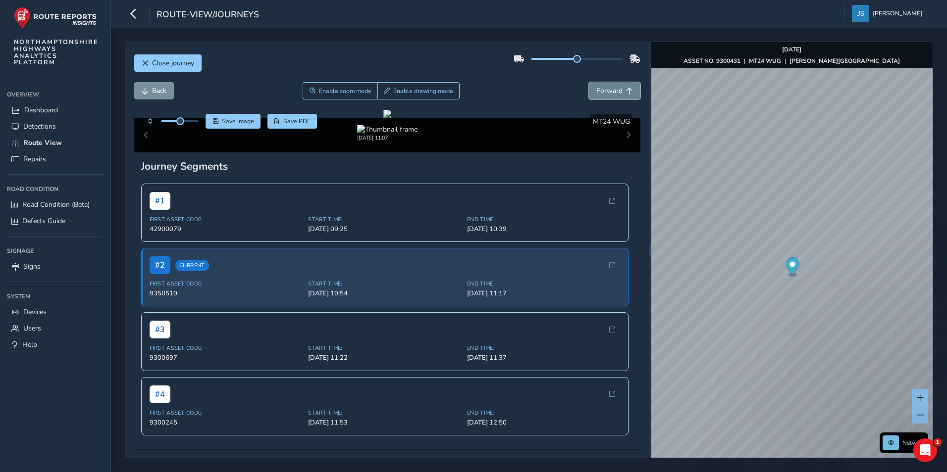
click at [600, 91] on span "Forward" at bounding box center [609, 90] width 26 height 9
click at [168, 87] on button "Back" at bounding box center [154, 90] width 40 height 17
click at [596, 94] on span "Forward" at bounding box center [609, 90] width 26 height 9
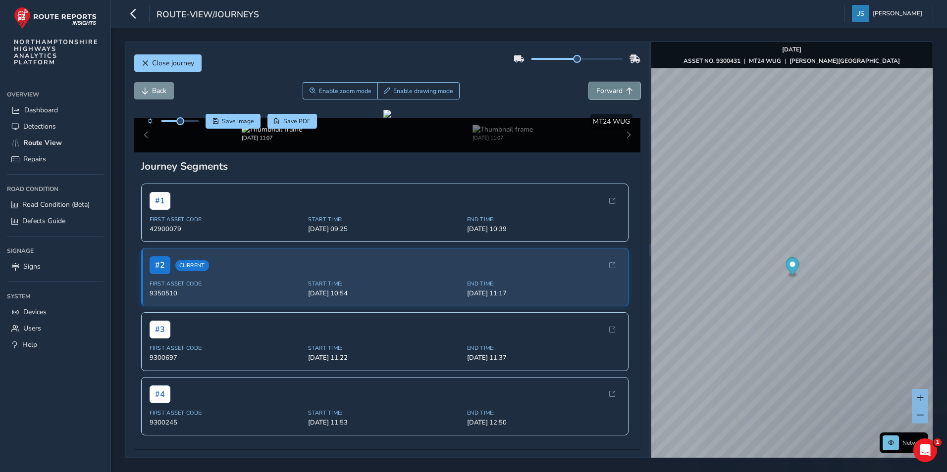
click at [596, 94] on span "Forward" at bounding box center [609, 90] width 26 height 9
click at [612, 100] on div "Back Enable zoom mode Enable drawing mode Forward" at bounding box center [387, 96] width 506 height 28
click at [610, 94] on span "Forward" at bounding box center [609, 90] width 26 height 9
click at [156, 90] on span "Back" at bounding box center [159, 90] width 14 height 9
click at [383, 118] on div at bounding box center [387, 114] width 8 height 8
